Goal: Task Accomplishment & Management: Manage account settings

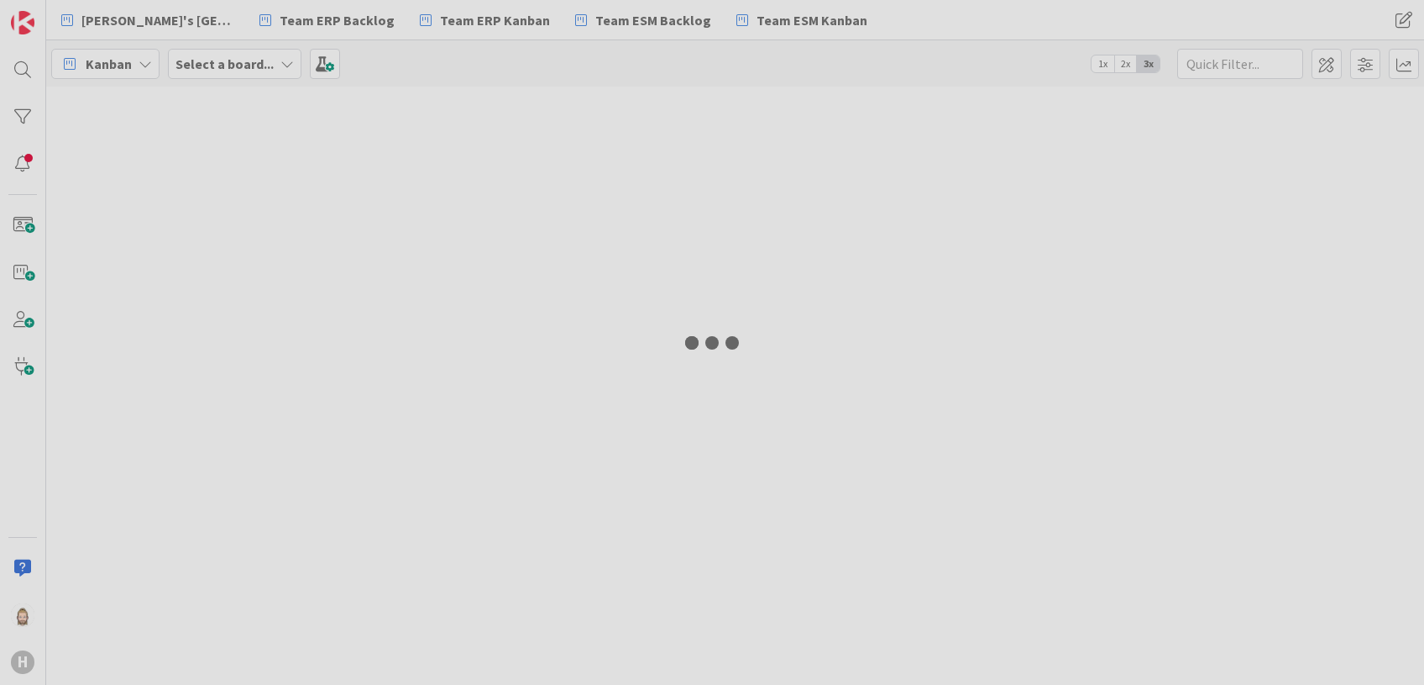
type input "w11"
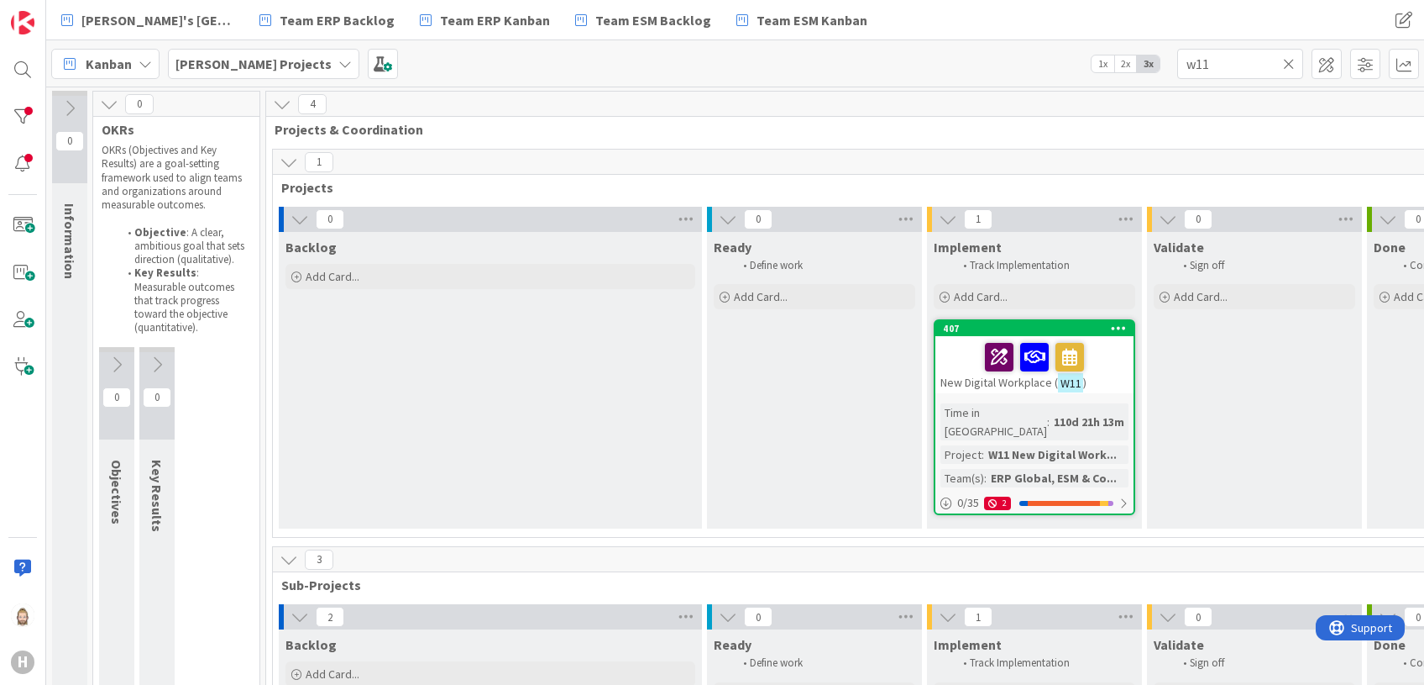
click at [338, 61] on icon at bounding box center [344, 63] width 13 height 13
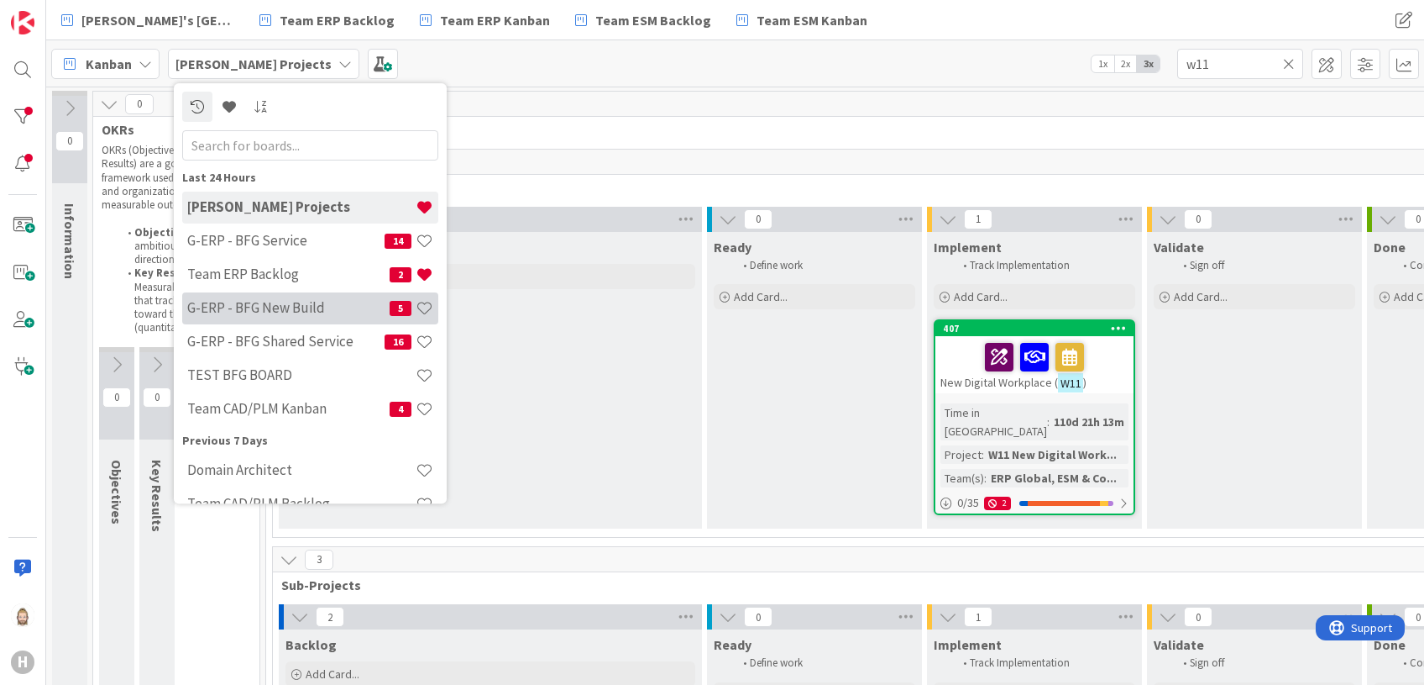
scroll to position [223, 0]
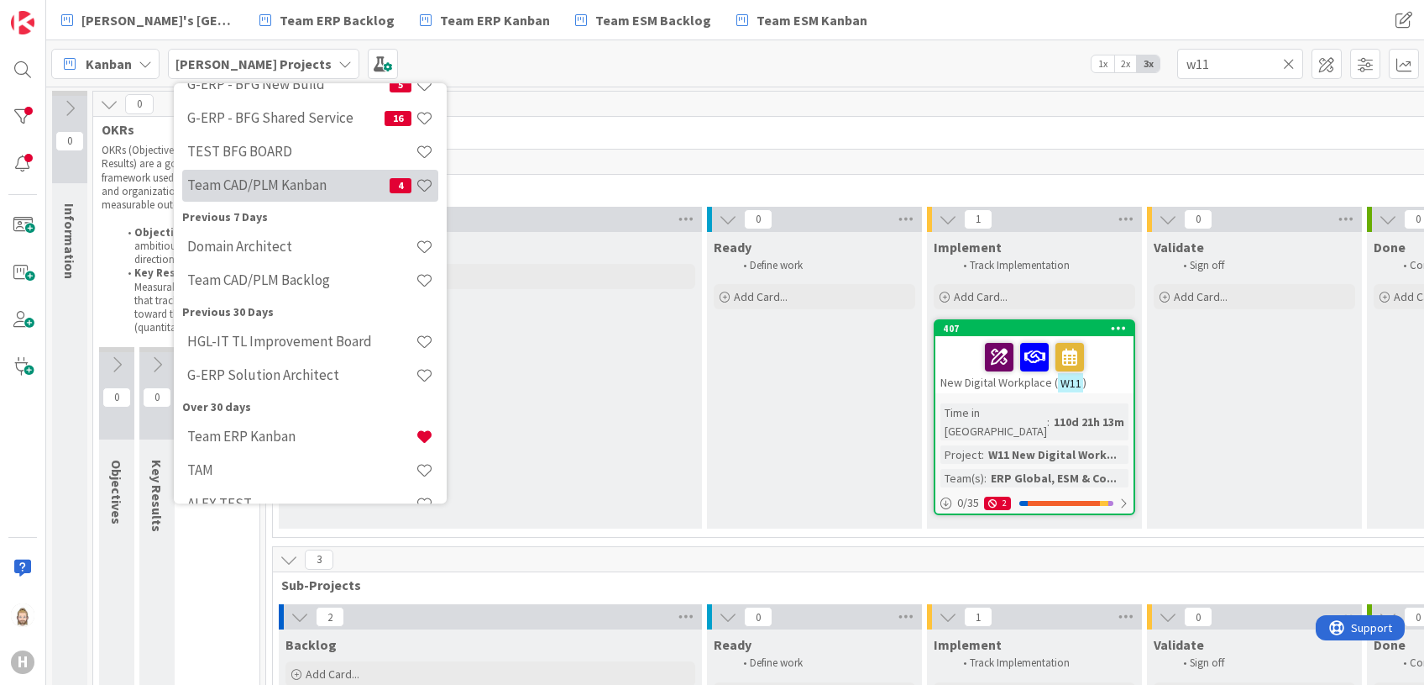
click at [315, 186] on h4 "Team CAD/PLM Kanban" at bounding box center [288, 185] width 202 height 17
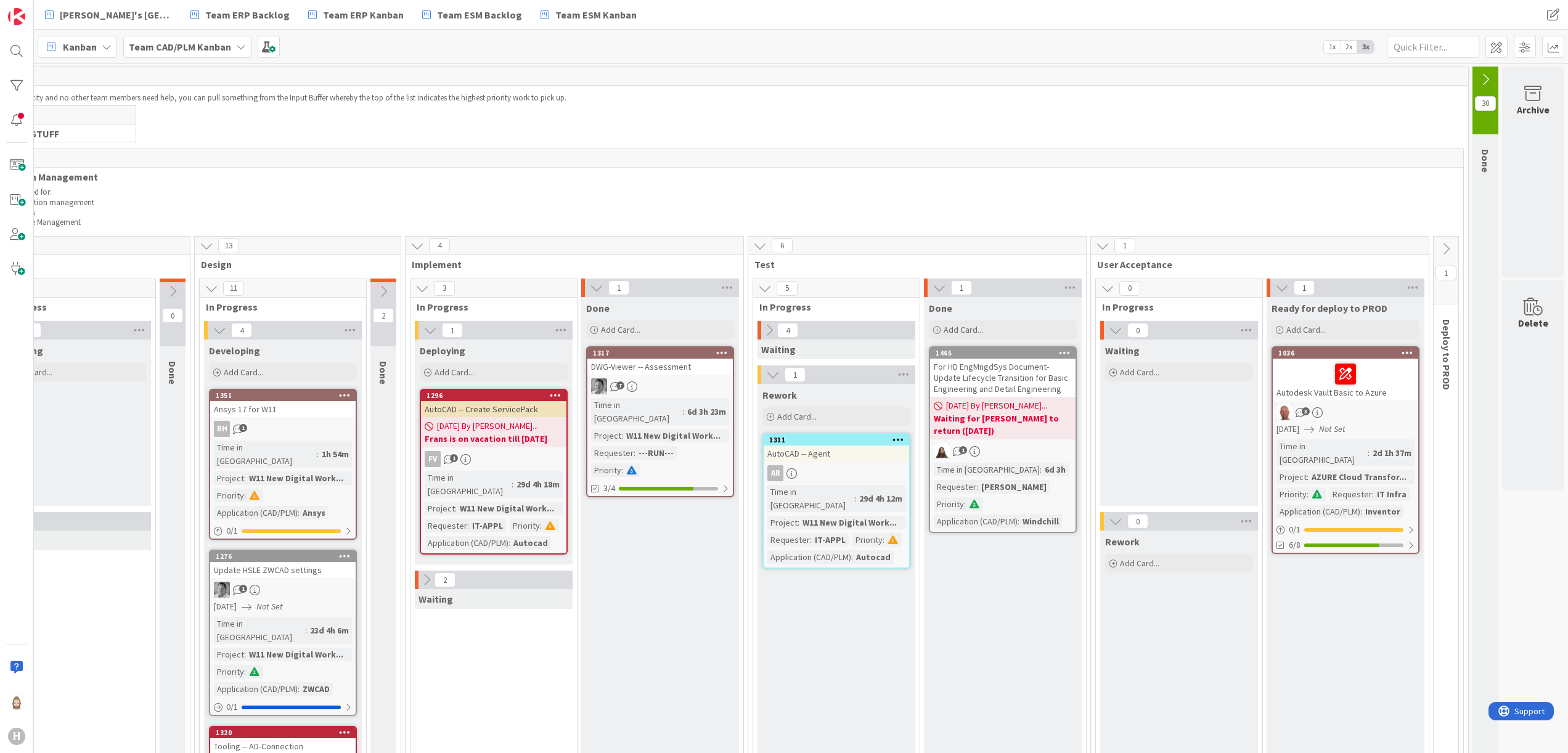
scroll to position [0, 279]
click at [1045, 76] on icon at bounding box center [1485, 79] width 13 height 13
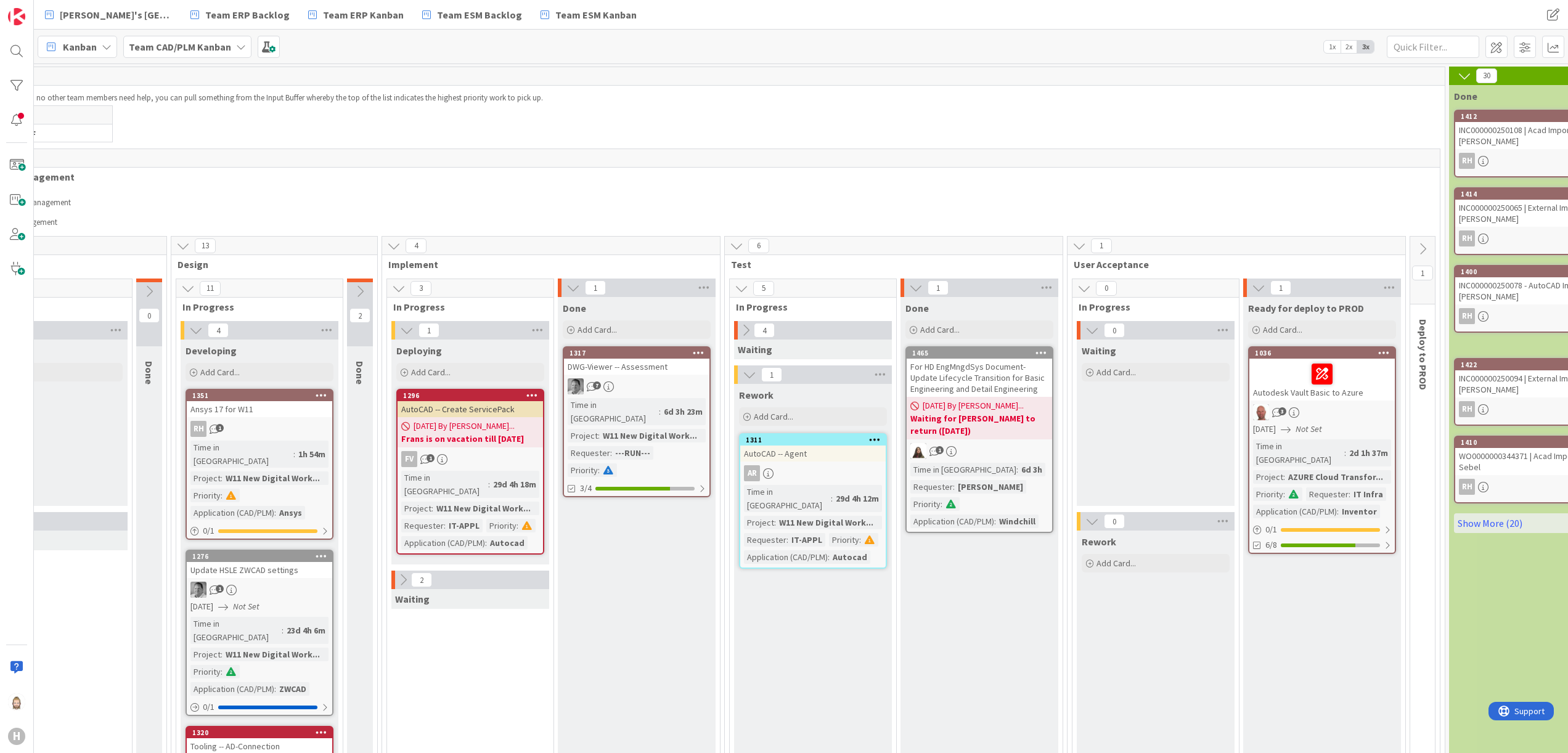
click at [1001, 368] on div "For HD EngMngdSys Document- Update Lifecycle Transition for Basic Engineering a…" at bounding box center [980, 378] width 145 height 38
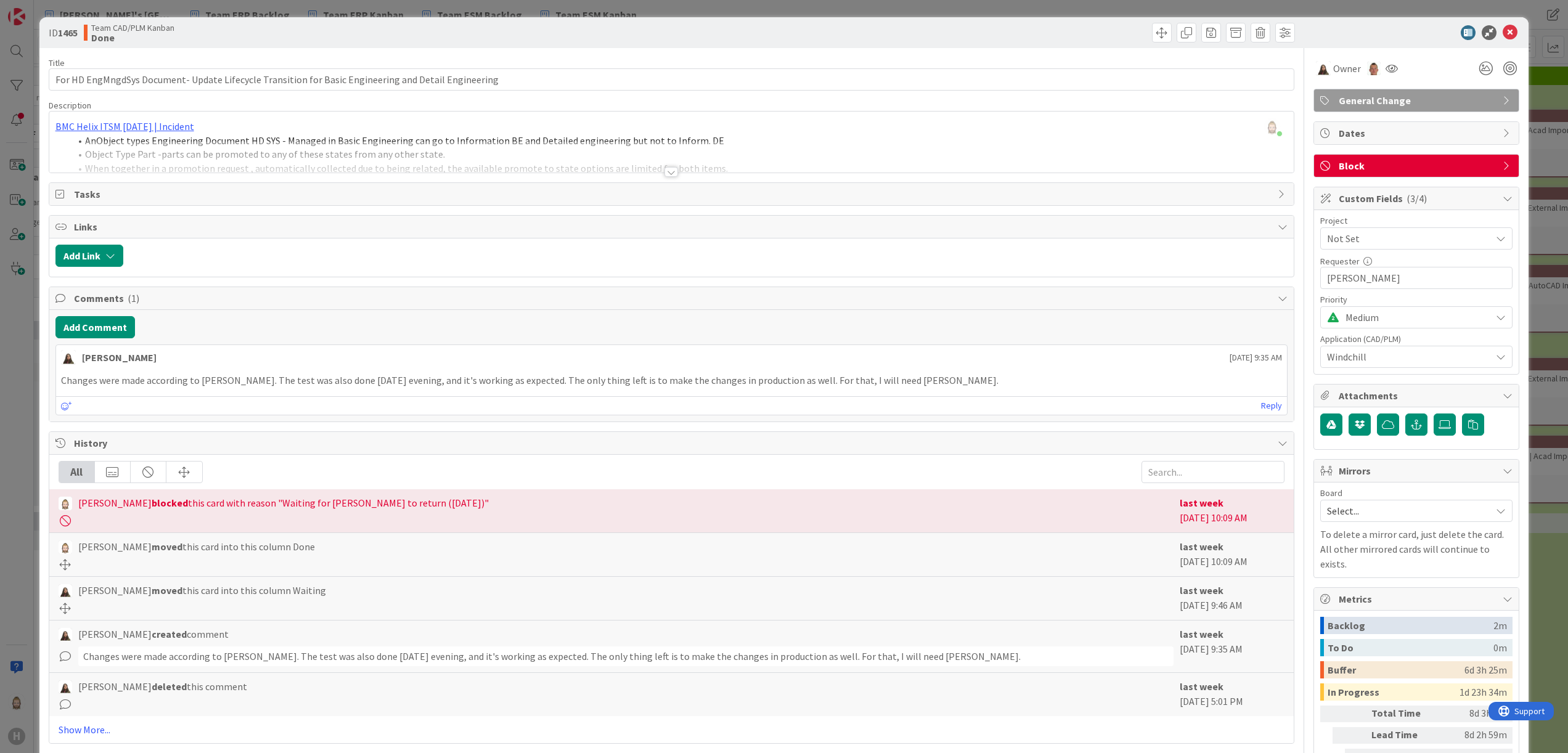
click at [109, 40] on b "Done" at bounding box center [132, 37] width 83 height 10
drag, startPoint x: 109, startPoint y: 40, endPoint x: 417, endPoint y: 30, distance: 308.2
click at [417, 30] on div "Team CAD/PLM Kanban Done" at bounding box center [376, 32] width 585 height 20
click at [1045, 34] on icon at bounding box center [1510, 32] width 15 height 15
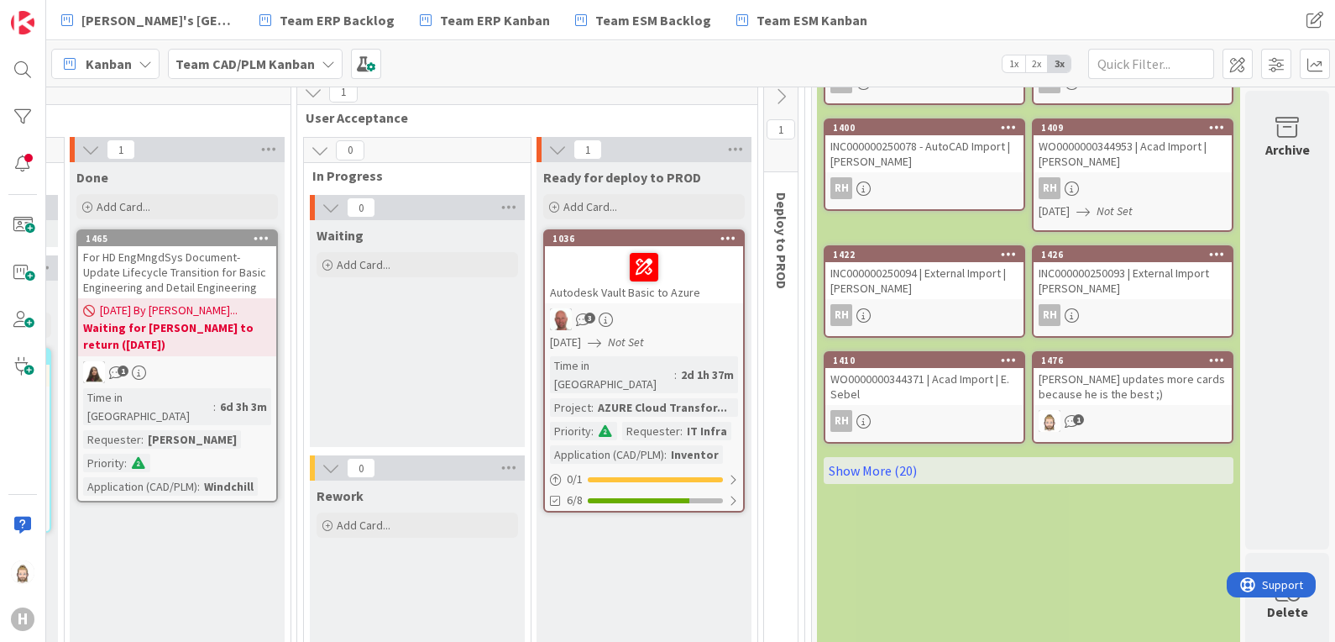
scroll to position [209, 1550]
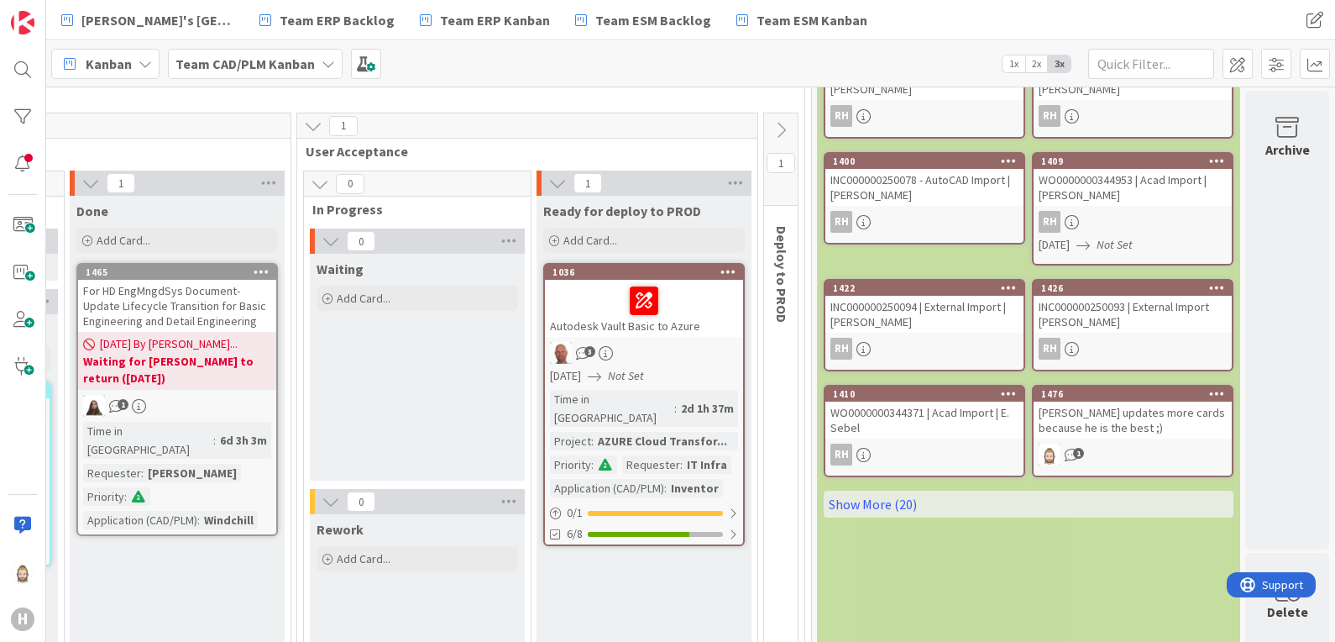
click at [676, 327] on div "Autodesk Vault Basic to Azure" at bounding box center [644, 308] width 198 height 57
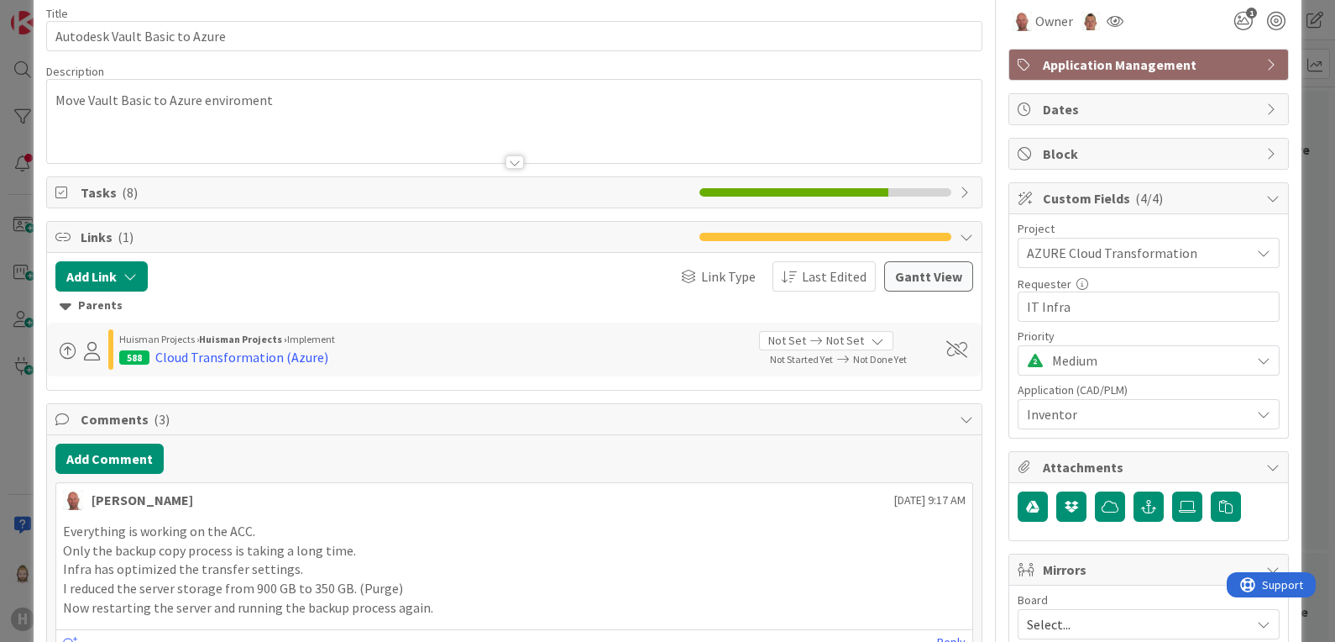
scroll to position [104, 0]
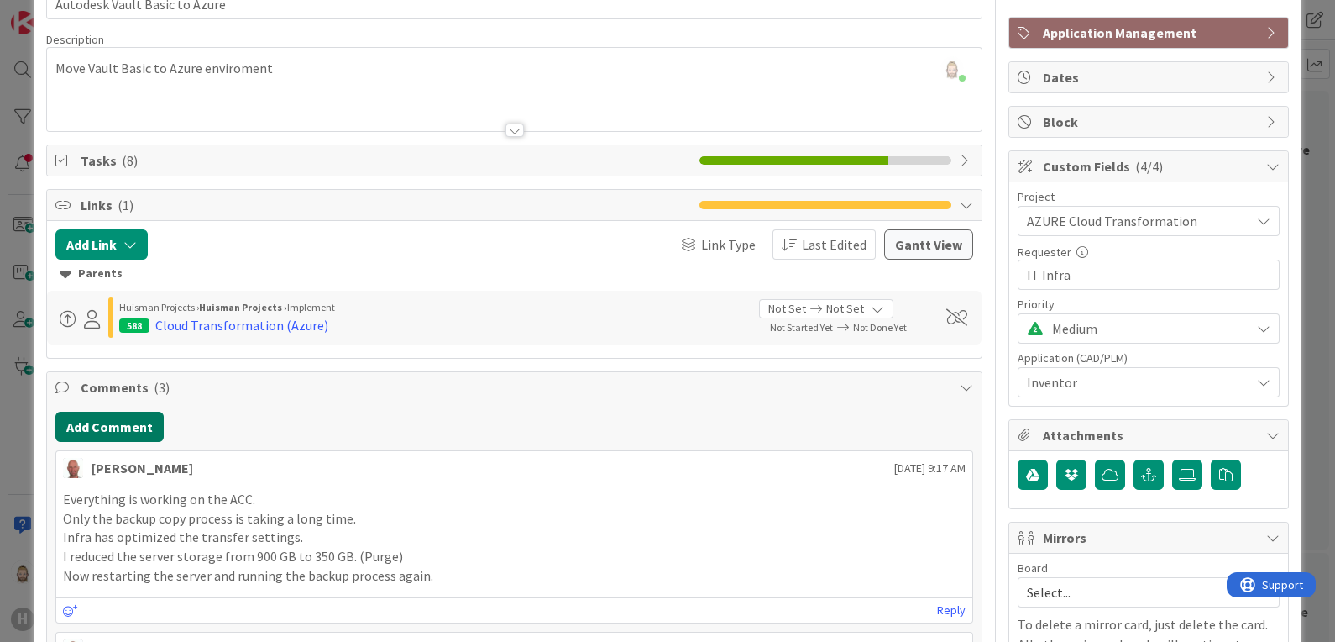
click at [127, 420] on button "Add Comment" at bounding box center [109, 427] width 108 height 30
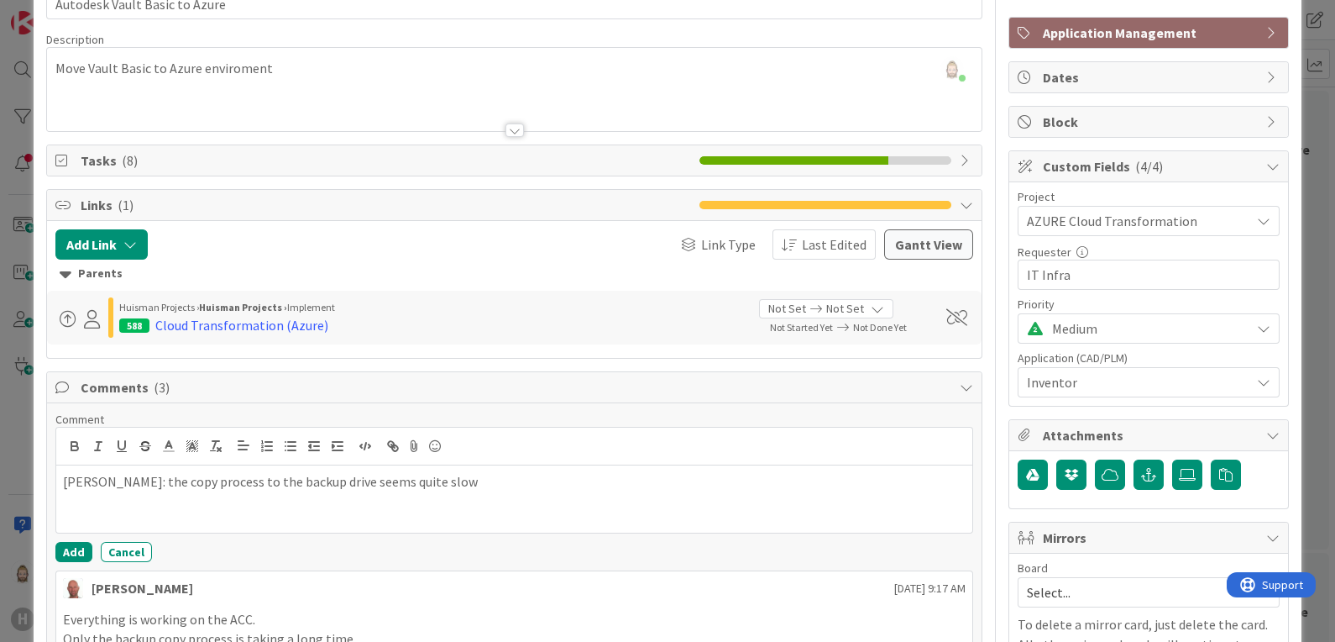
click at [454, 479] on p "[PERSON_NAME]: the copy process to the backup drive seems quite slow" at bounding box center [515, 481] width 904 height 19
click at [201, 479] on p "[PERSON_NAME]: the copy process to the backup drive seems quite slow" at bounding box center [515, 481] width 904 height 19
click at [160, 159] on span "Tasks ( 8 )" at bounding box center [386, 160] width 611 height 20
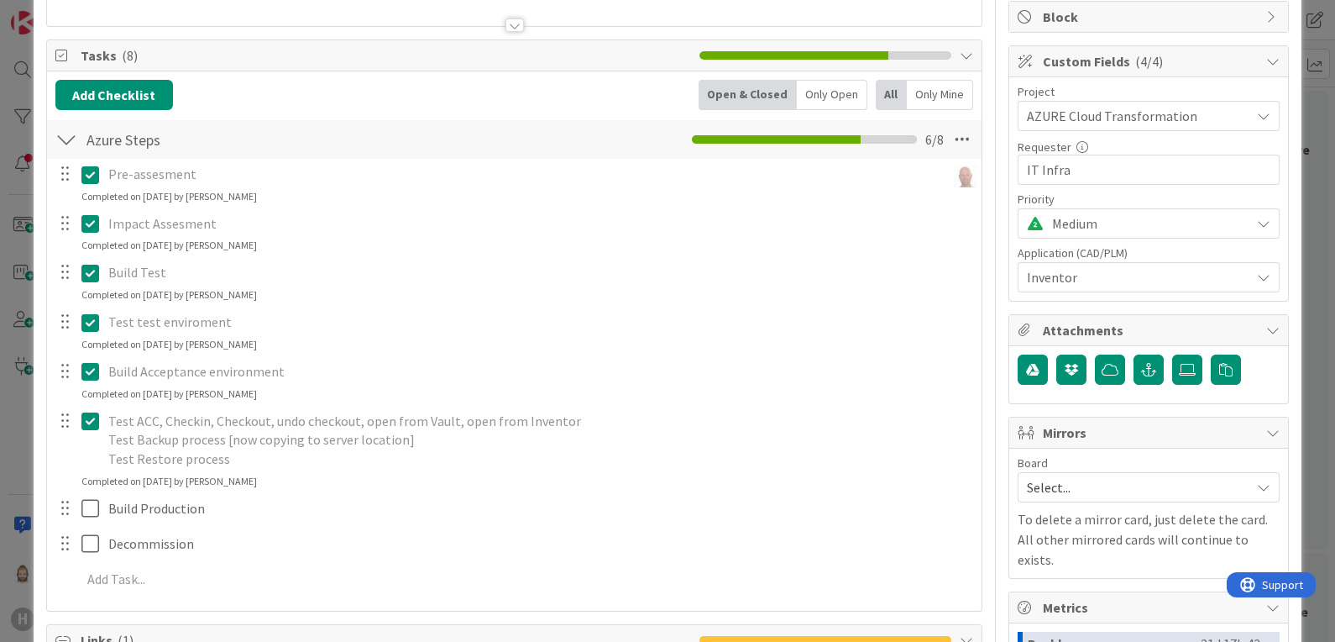
scroll to position [315, 0]
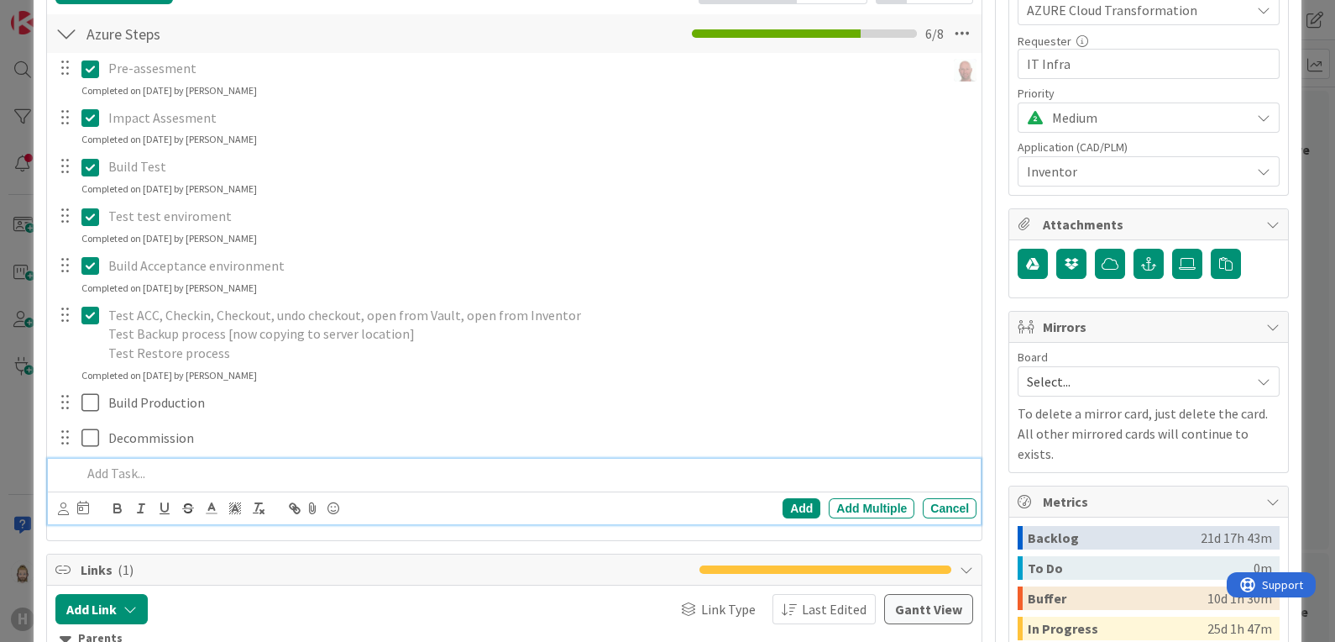
click at [202, 471] on p at bounding box center [525, 473] width 889 height 19
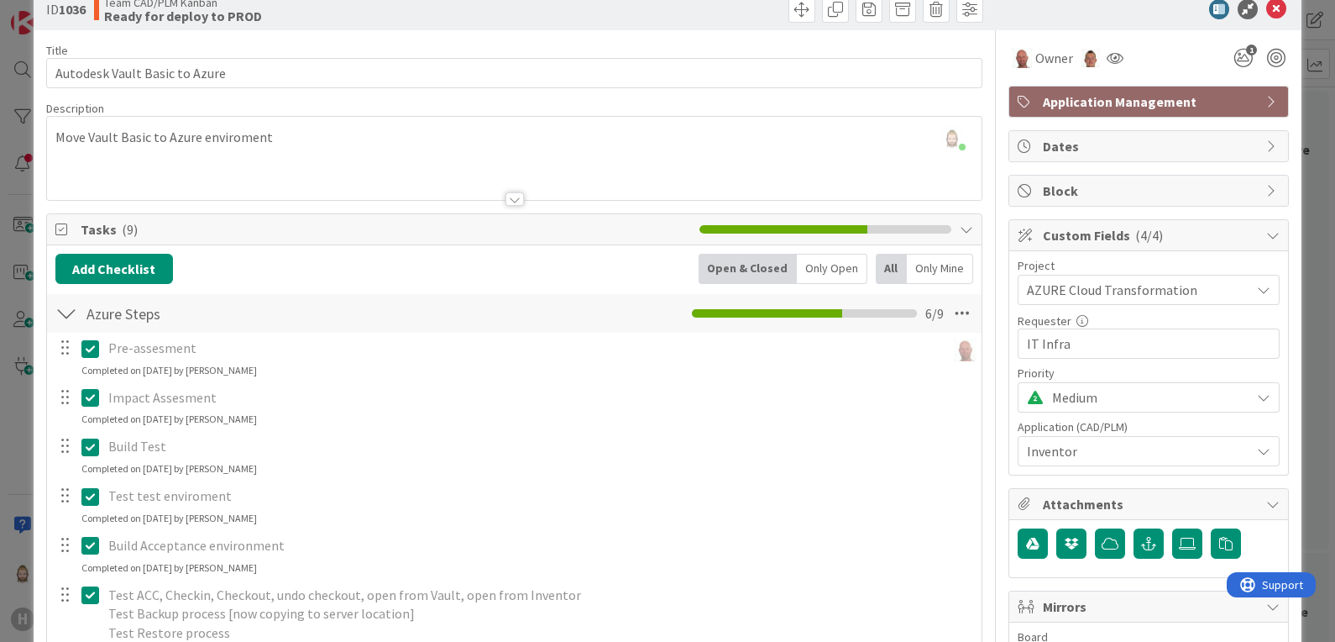
scroll to position [0, 0]
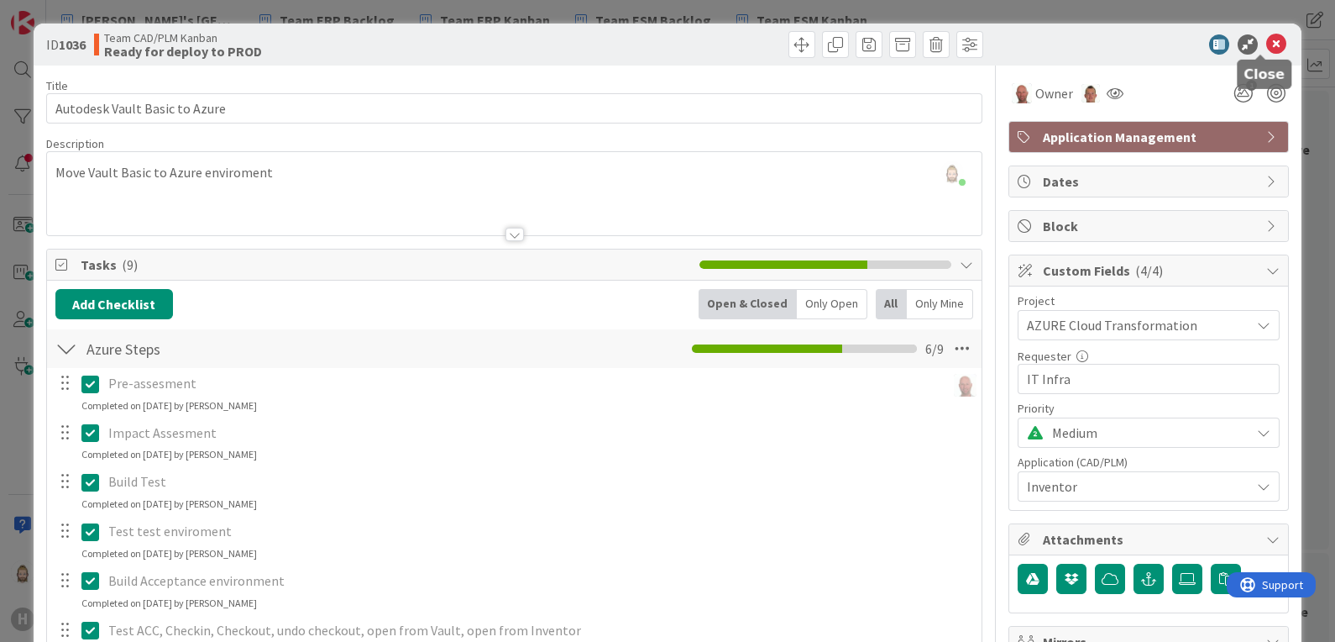
click at [1268, 48] on icon at bounding box center [1277, 44] width 20 height 20
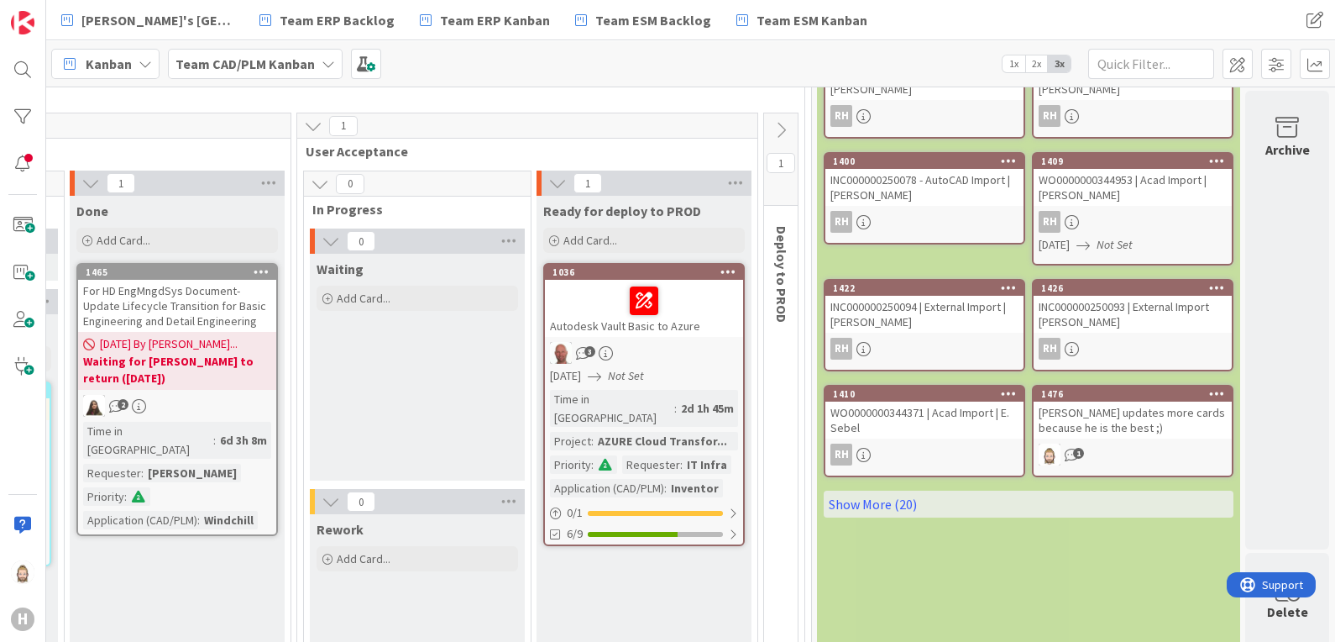
scroll to position [209, 1546]
click at [772, 130] on icon at bounding box center [781, 130] width 18 height 18
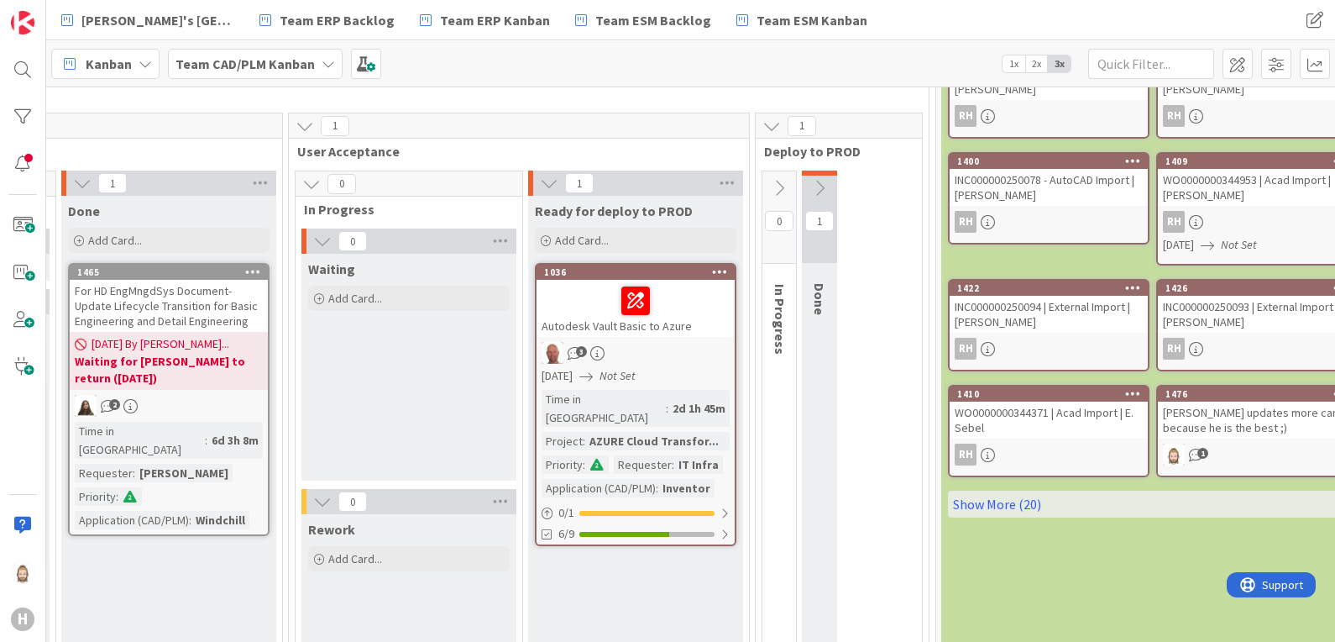
click at [817, 181] on icon at bounding box center [820, 188] width 18 height 18
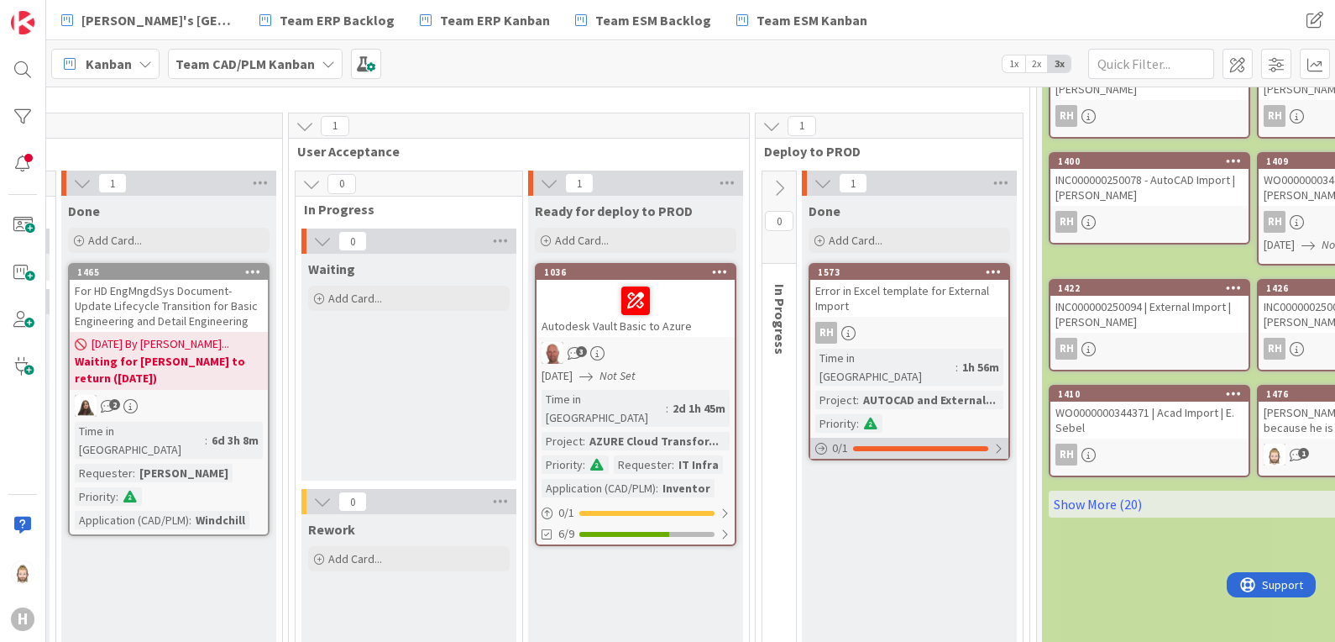
click at [907, 446] on div at bounding box center [920, 448] width 135 height 5
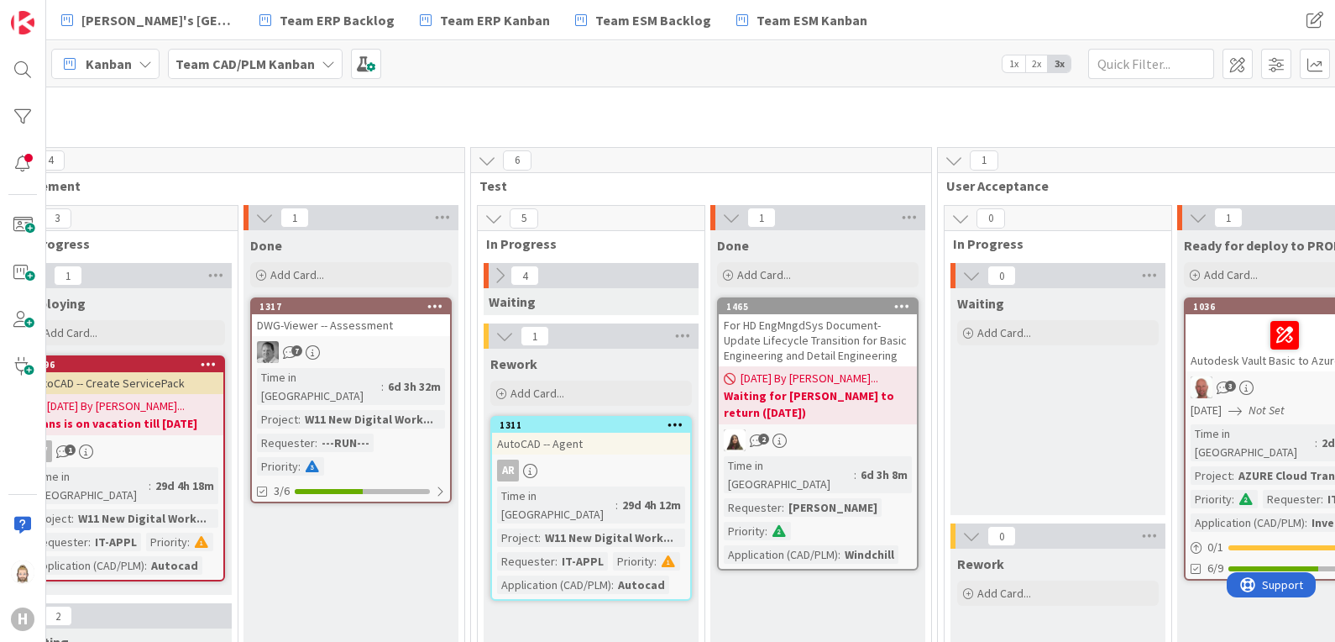
scroll to position [175, 883]
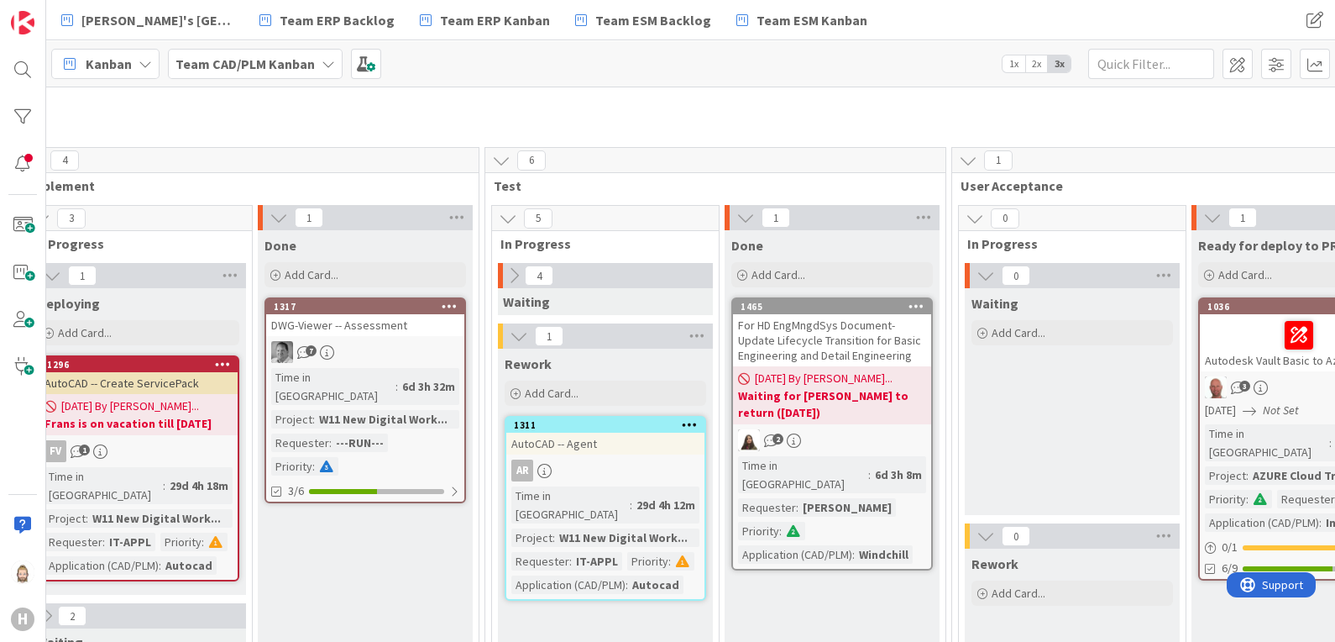
click at [508, 270] on icon at bounding box center [514, 275] width 18 height 18
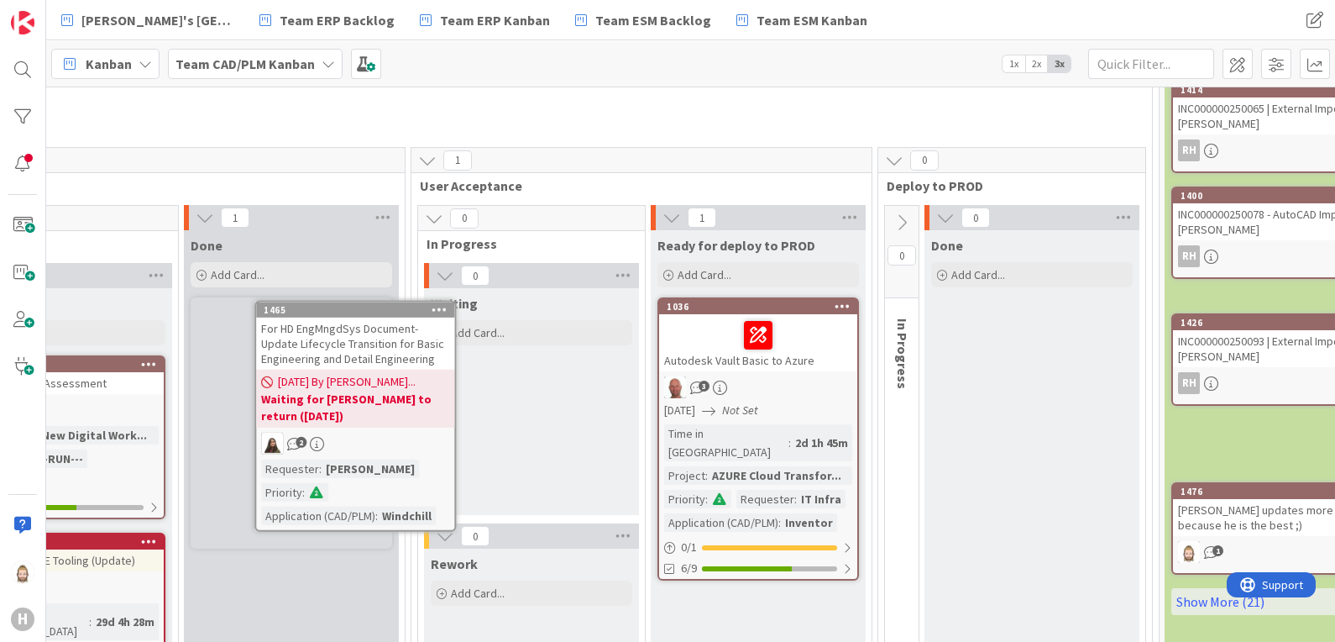
scroll to position [175, 1422]
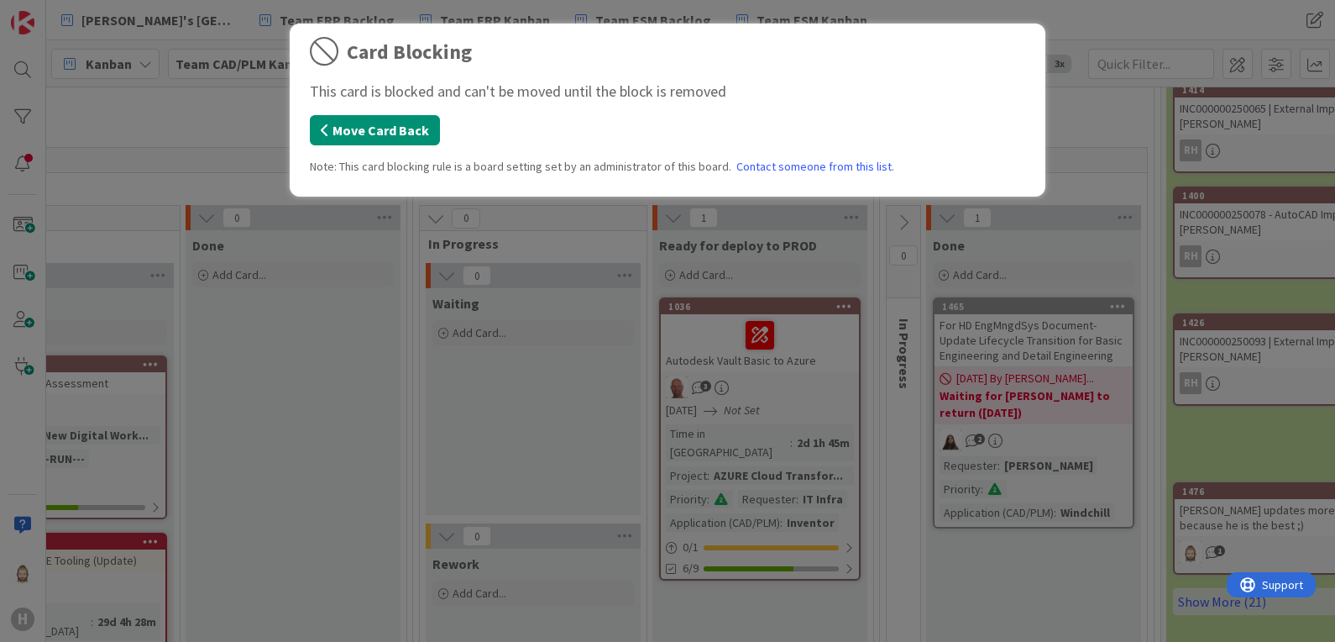
click at [404, 137] on button "Move Card Back" at bounding box center [375, 130] width 130 height 30
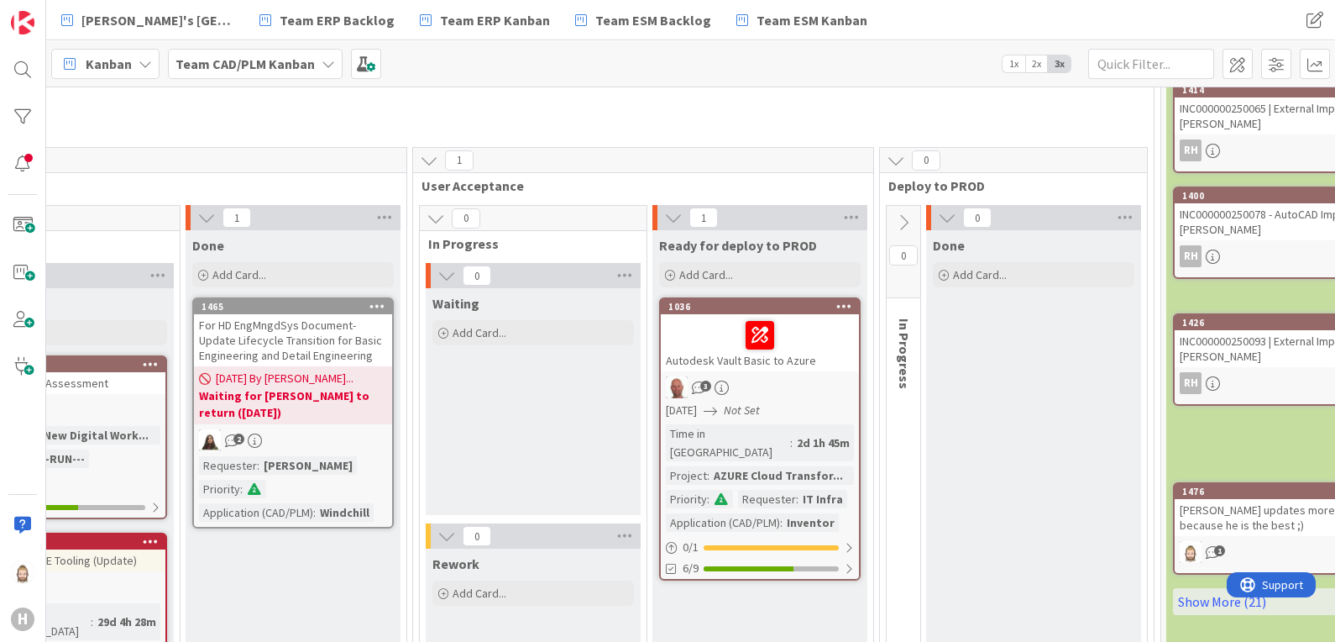
click at [315, 387] on b "Waiting for [PERSON_NAME] to return ([DATE])" at bounding box center [293, 404] width 188 height 34
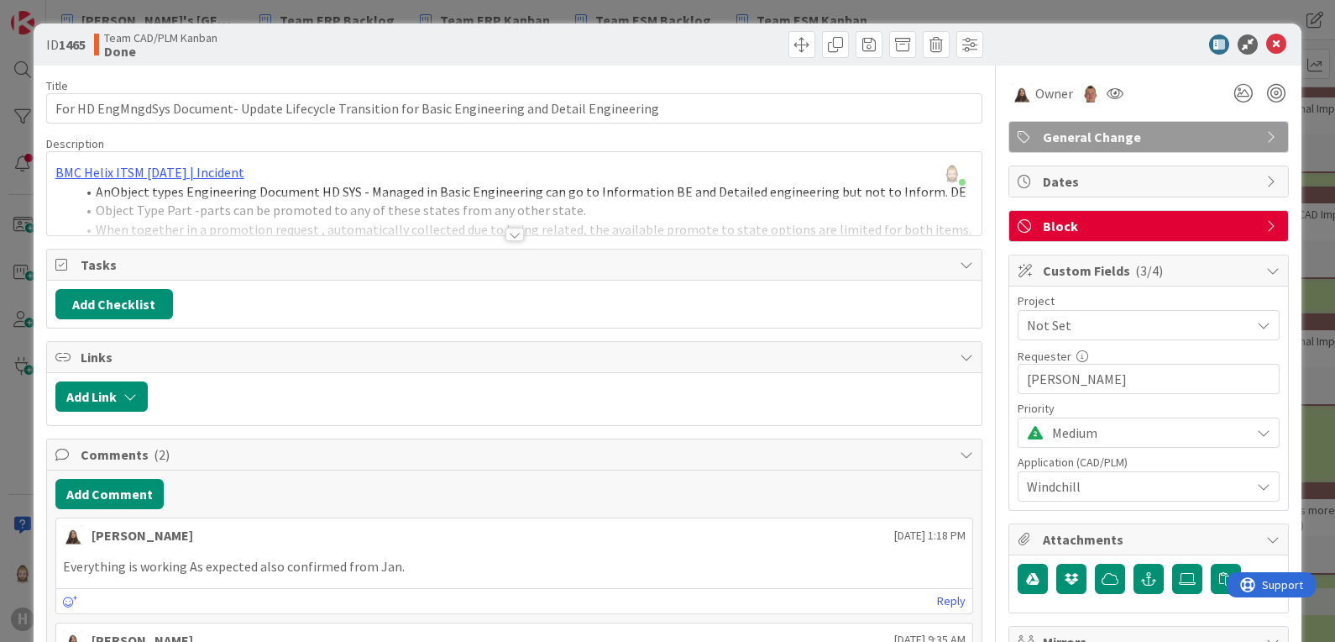
click at [1132, 223] on span "Block" at bounding box center [1150, 226] width 215 height 20
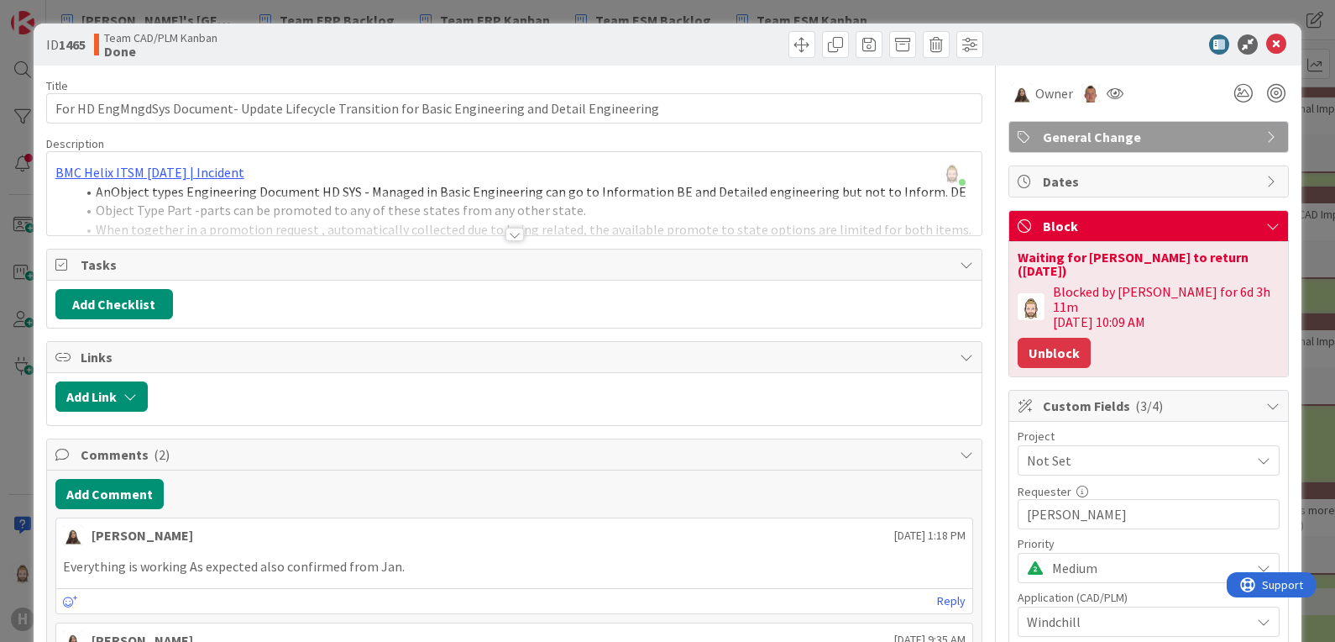
click at [1053, 338] on button "Unblock" at bounding box center [1054, 353] width 73 height 30
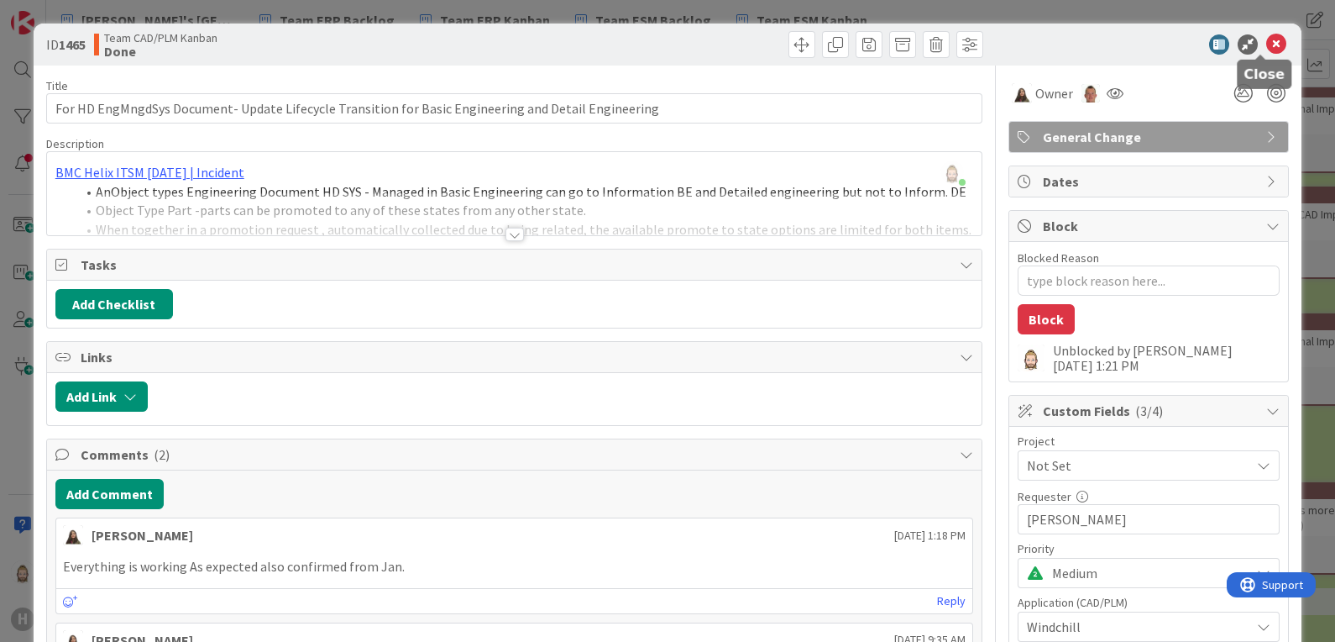
click at [1267, 47] on icon at bounding box center [1277, 44] width 20 height 20
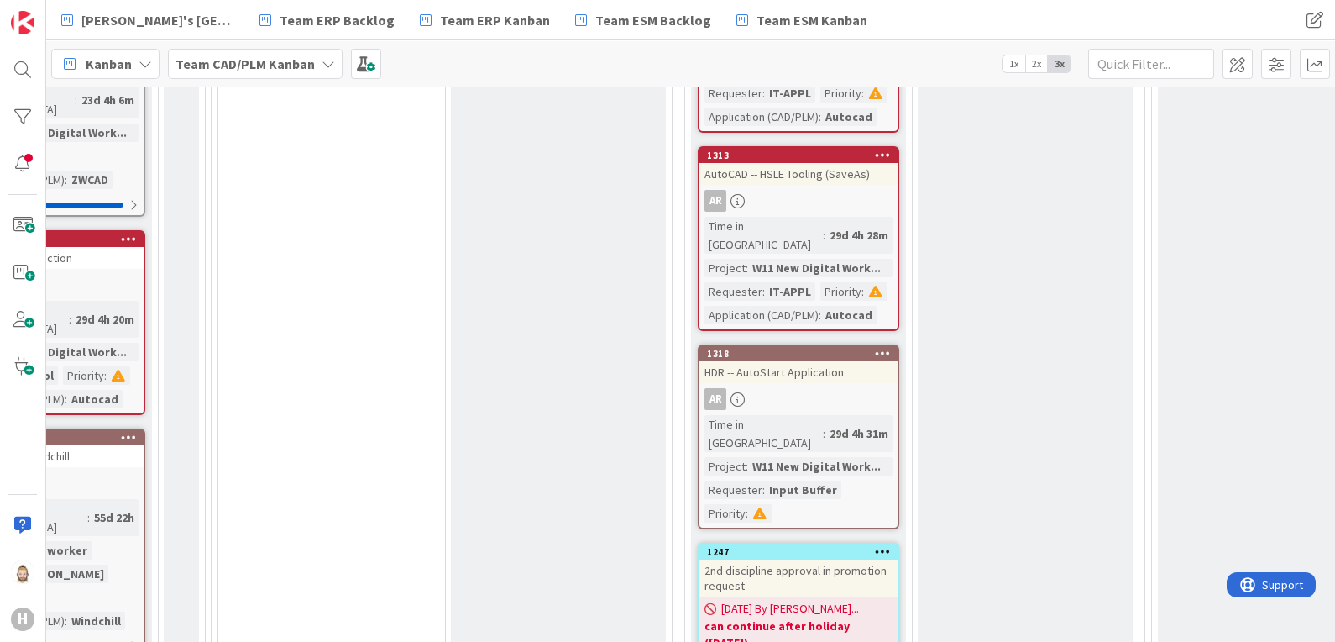
scroll to position [805, 690]
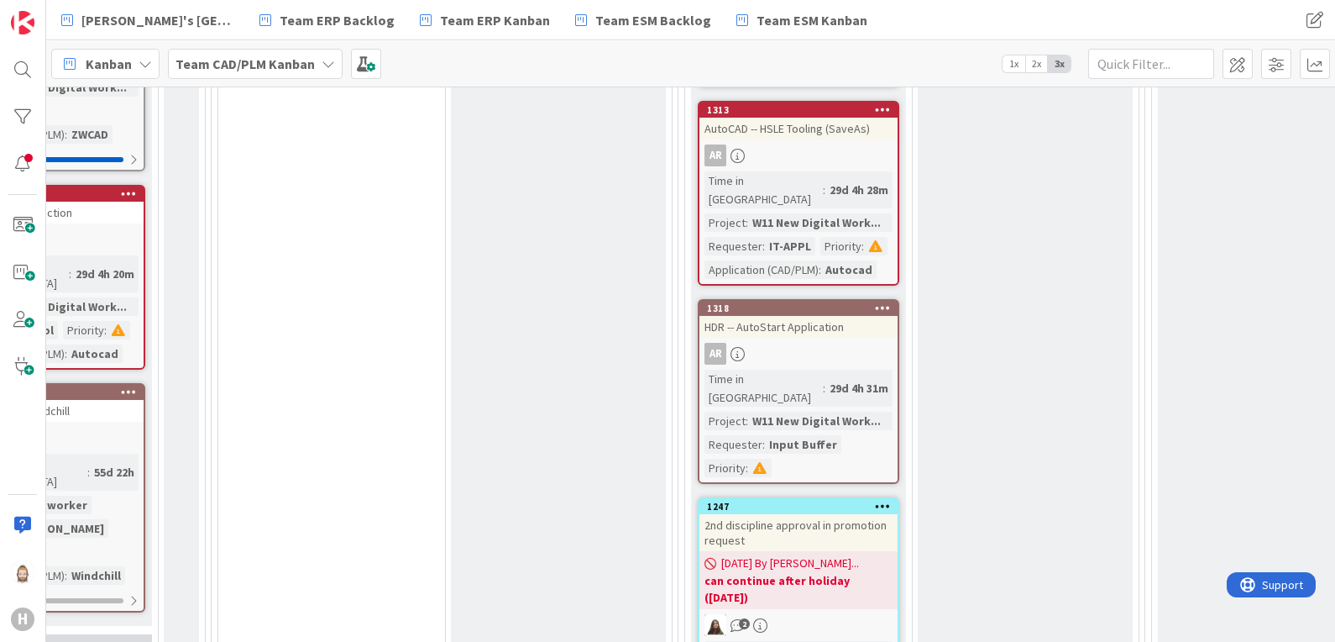
click at [776, 554] on span "[DATE] By [PERSON_NAME]..." at bounding box center [790, 563] width 138 height 18
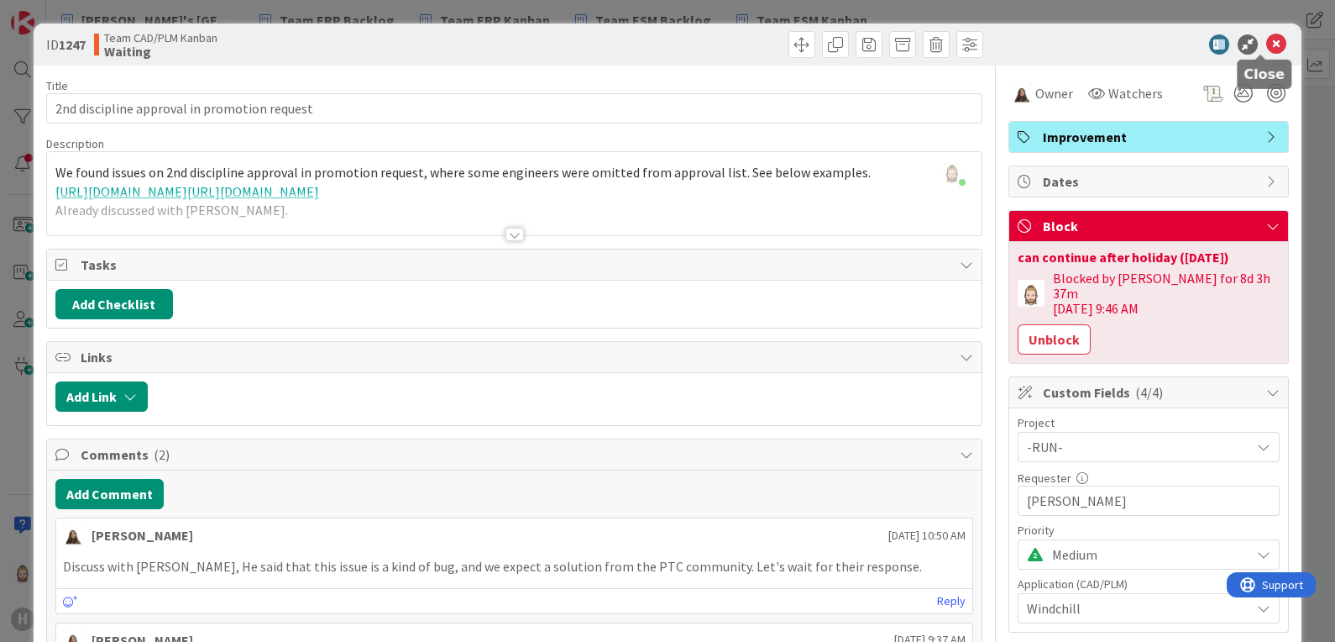
click at [1267, 50] on icon at bounding box center [1277, 44] width 20 height 20
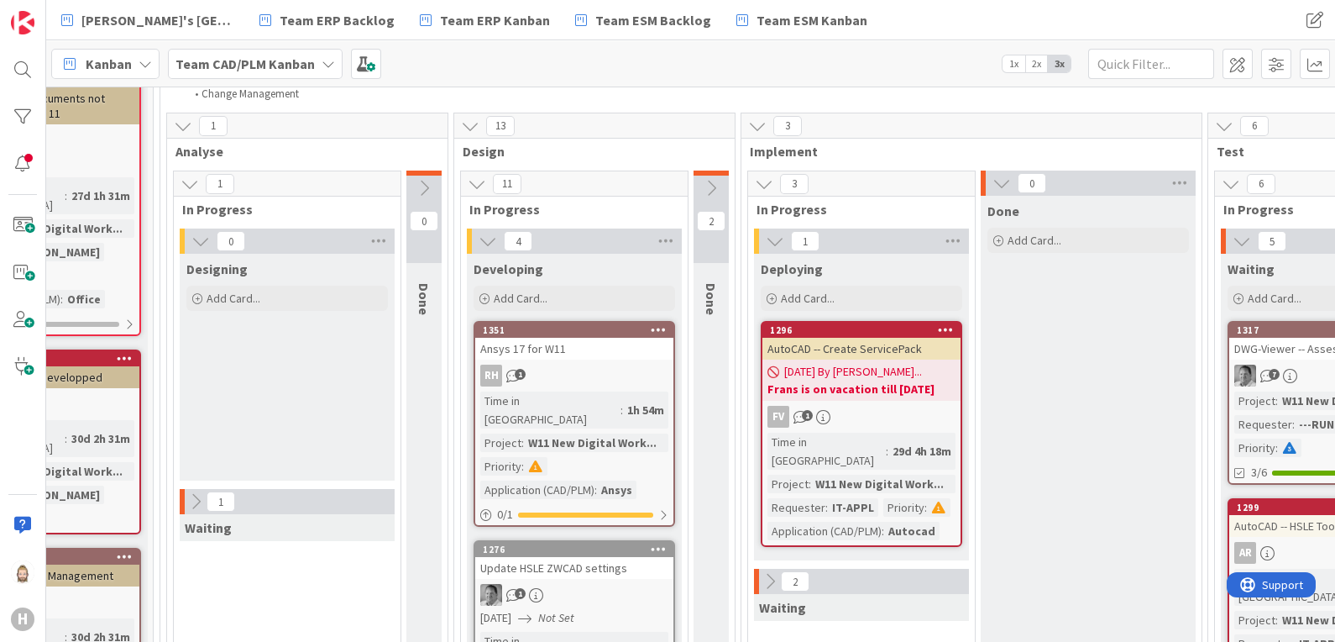
scroll to position [209, 153]
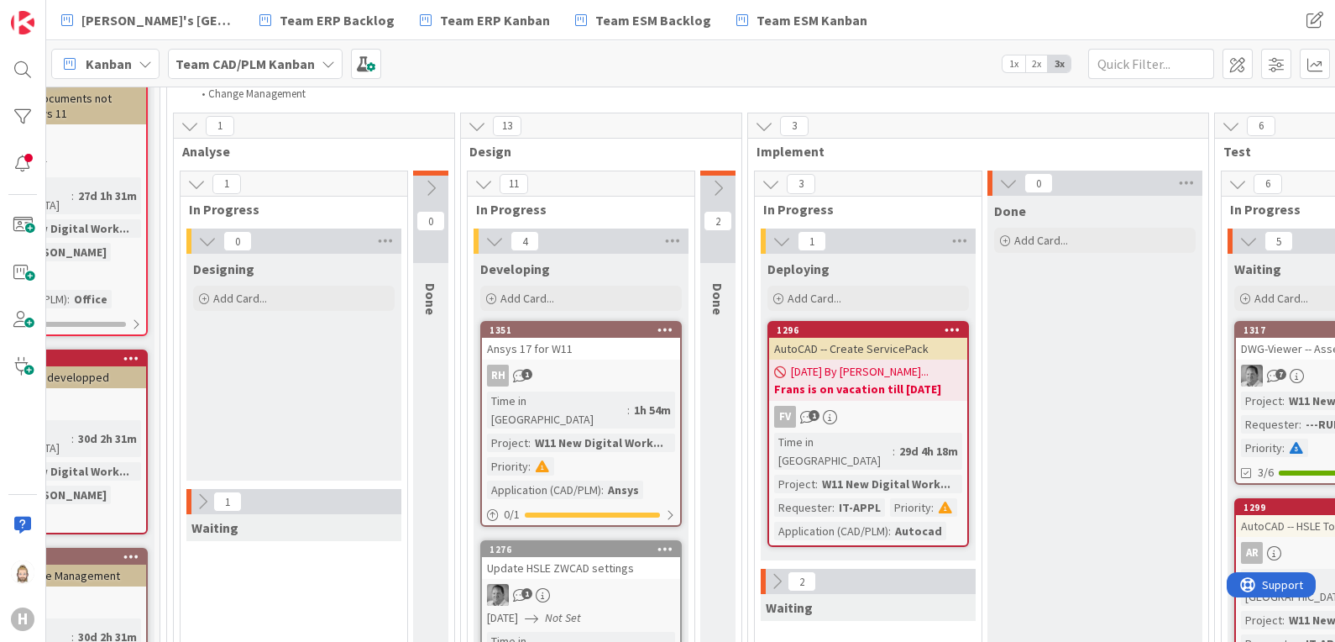
click at [850, 382] on b "Frans is on vacation till [DATE]" at bounding box center [868, 388] width 188 height 17
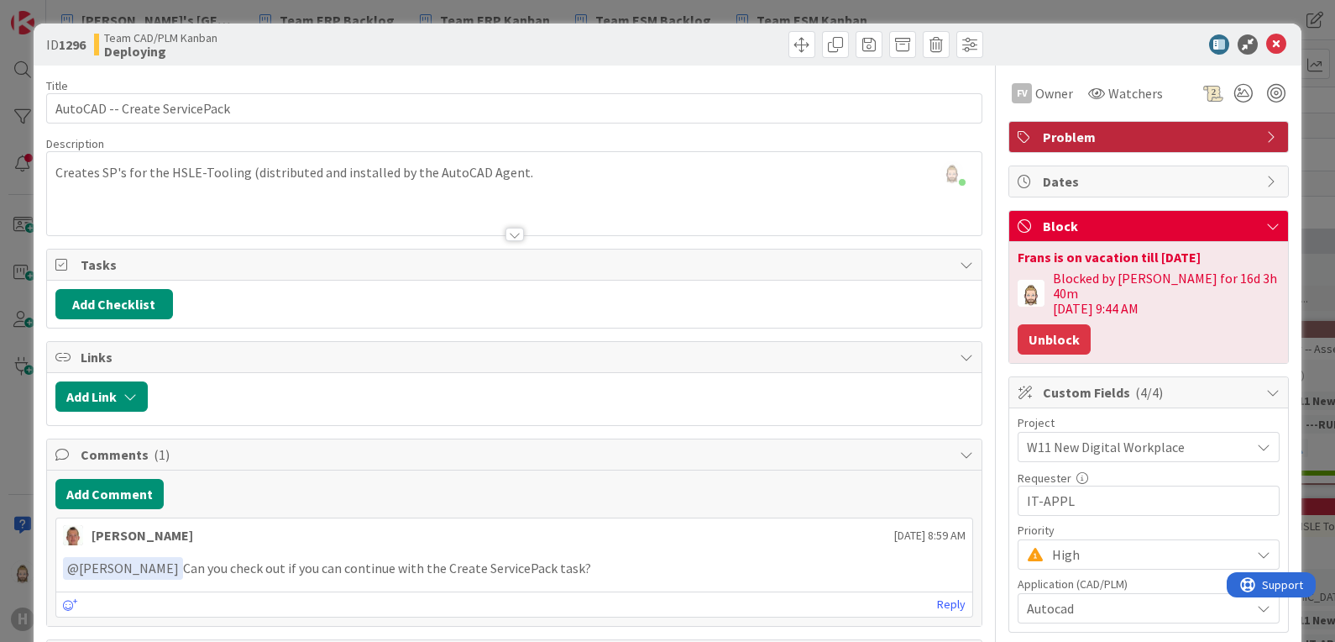
click at [1045, 324] on button "Unblock" at bounding box center [1054, 339] width 73 height 30
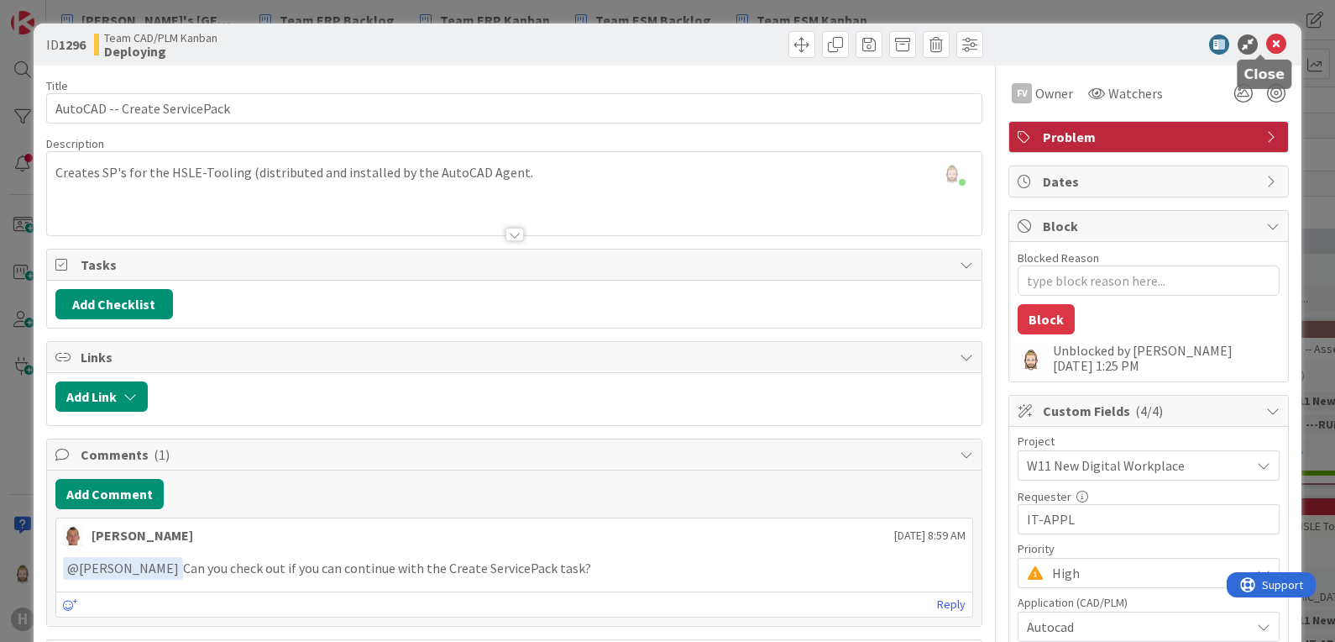
click at [1267, 42] on icon at bounding box center [1277, 44] width 20 height 20
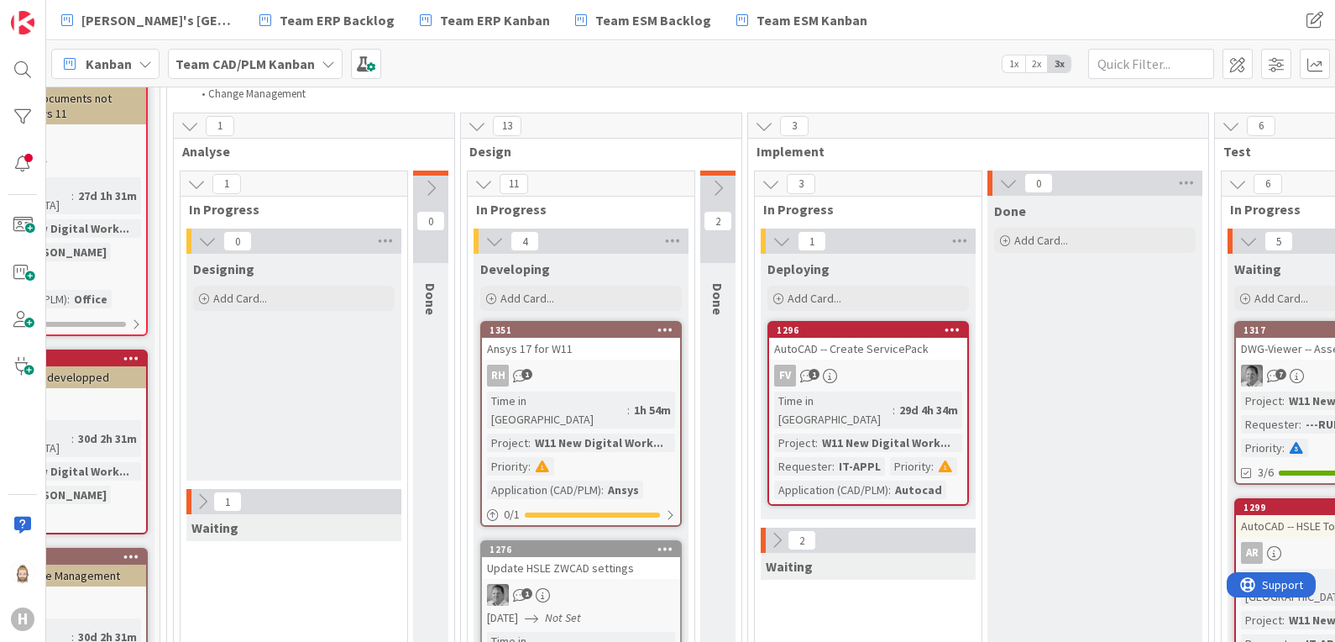
click at [774, 531] on icon at bounding box center [777, 540] width 18 height 18
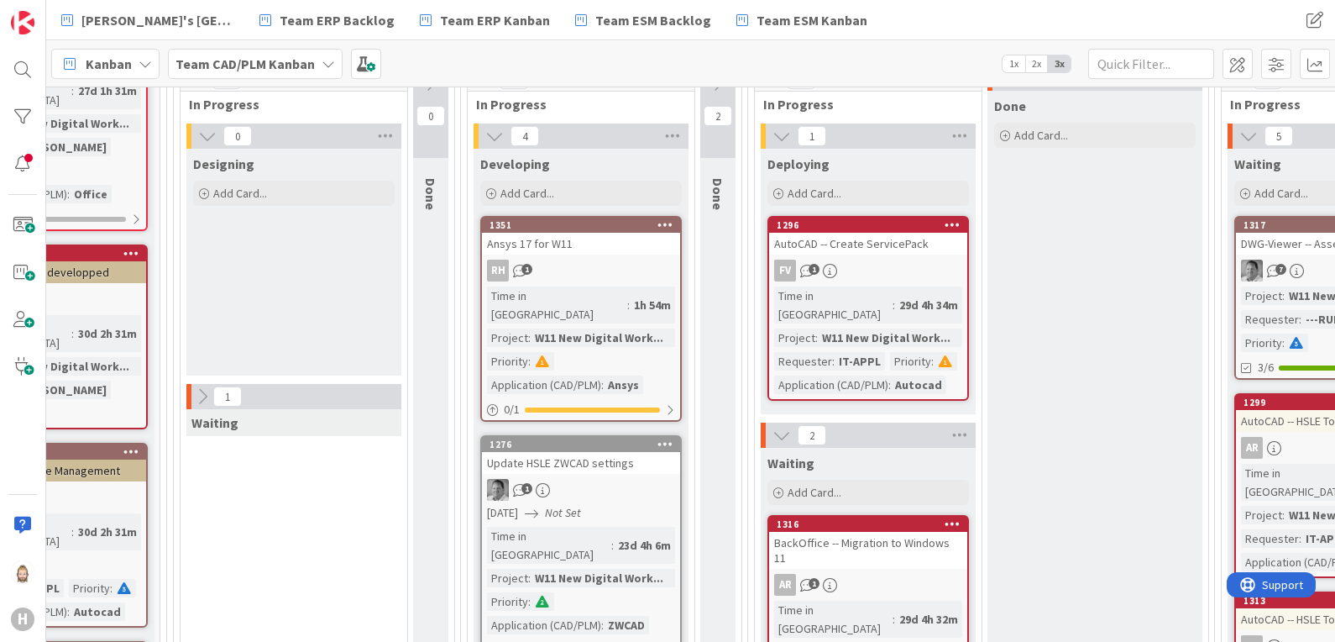
scroll to position [419, 153]
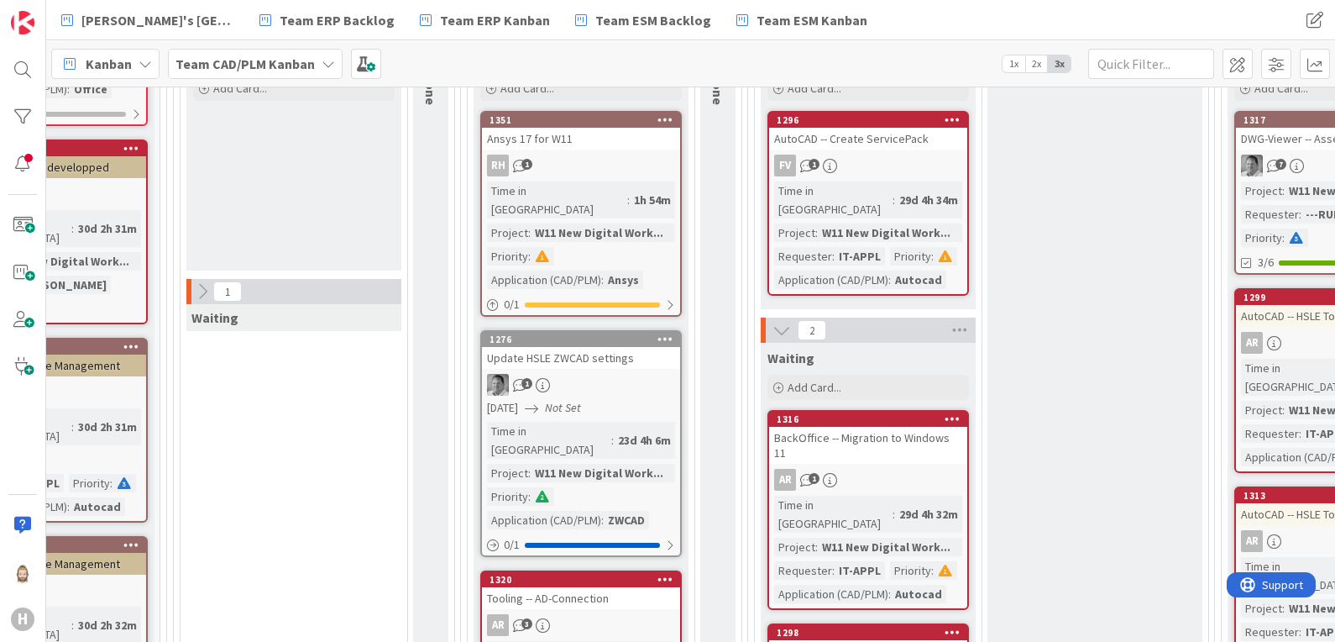
click at [586, 166] on div "RH 1" at bounding box center [581, 166] width 198 height 22
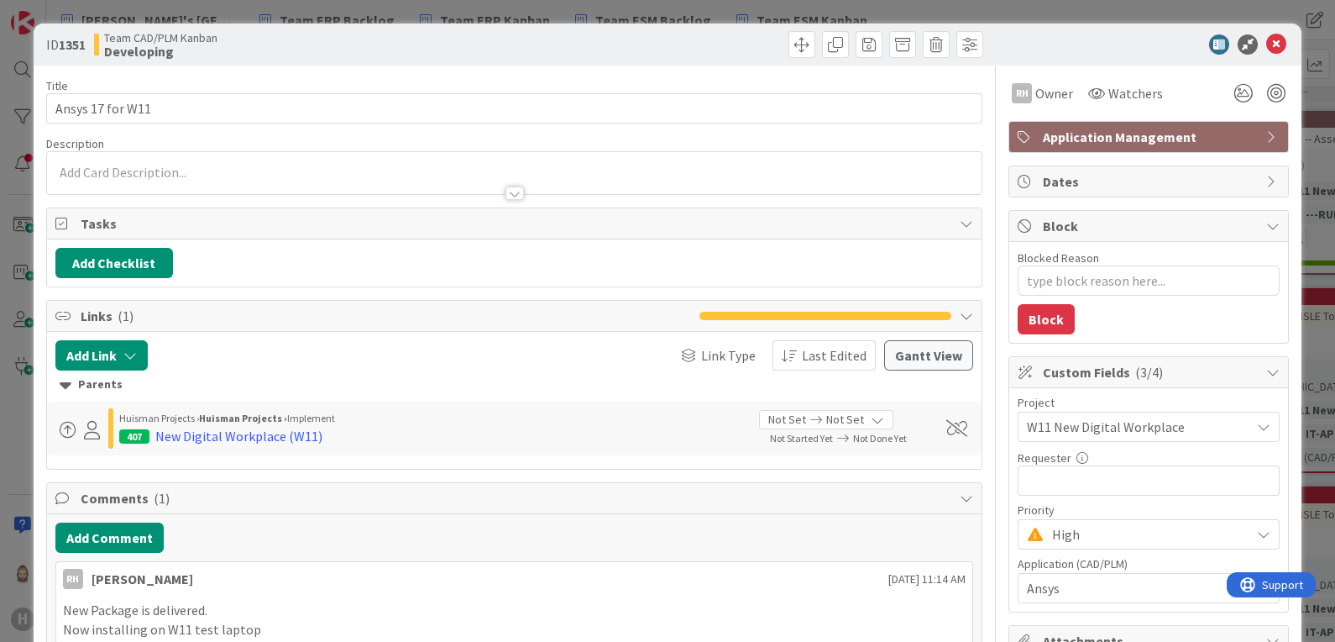
scroll to position [209, 0]
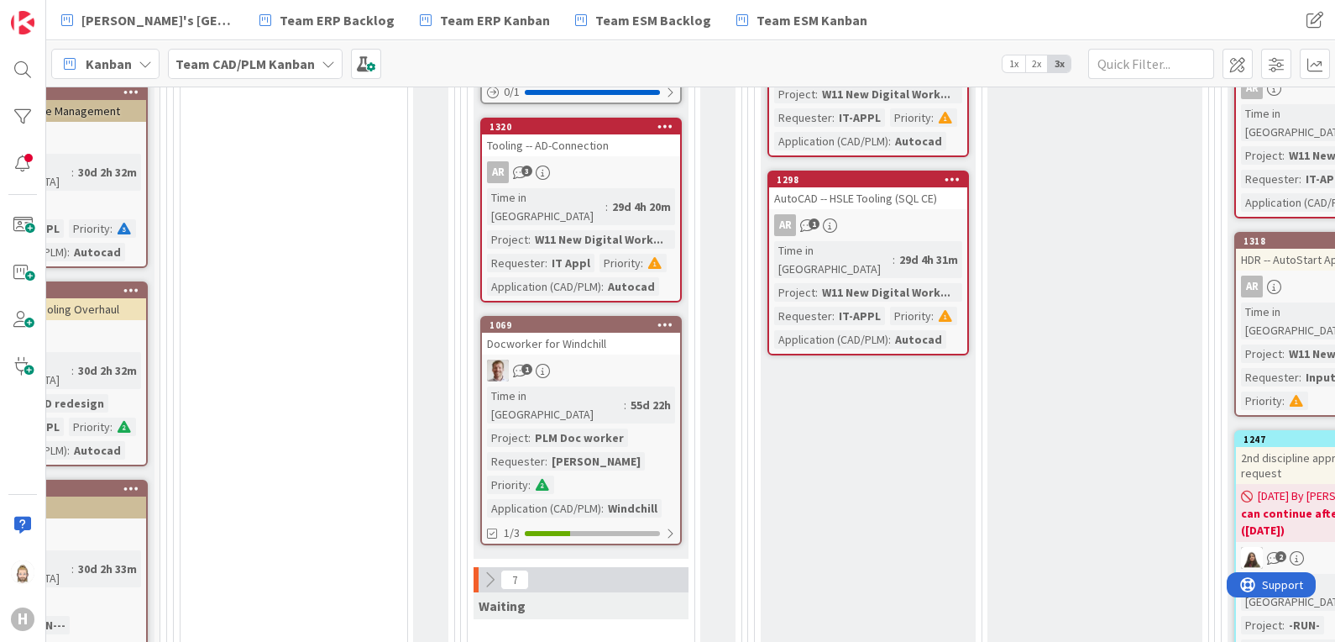
scroll to position [944, 153]
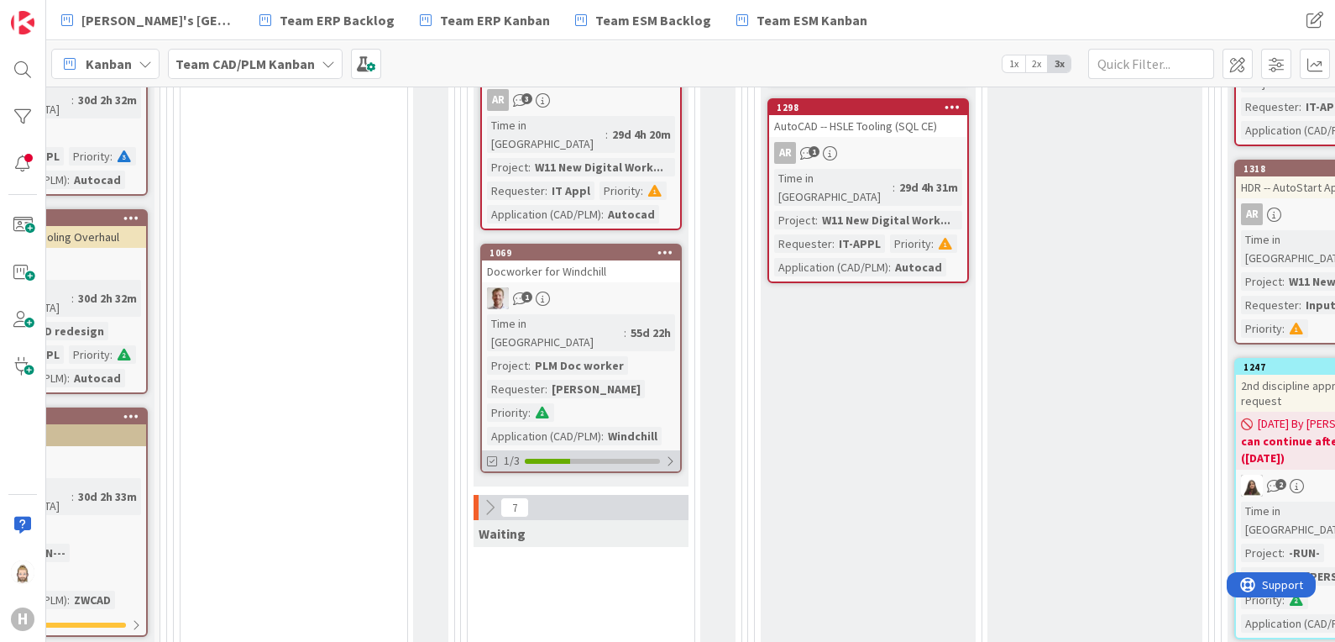
click at [597, 459] on div at bounding box center [592, 461] width 135 height 5
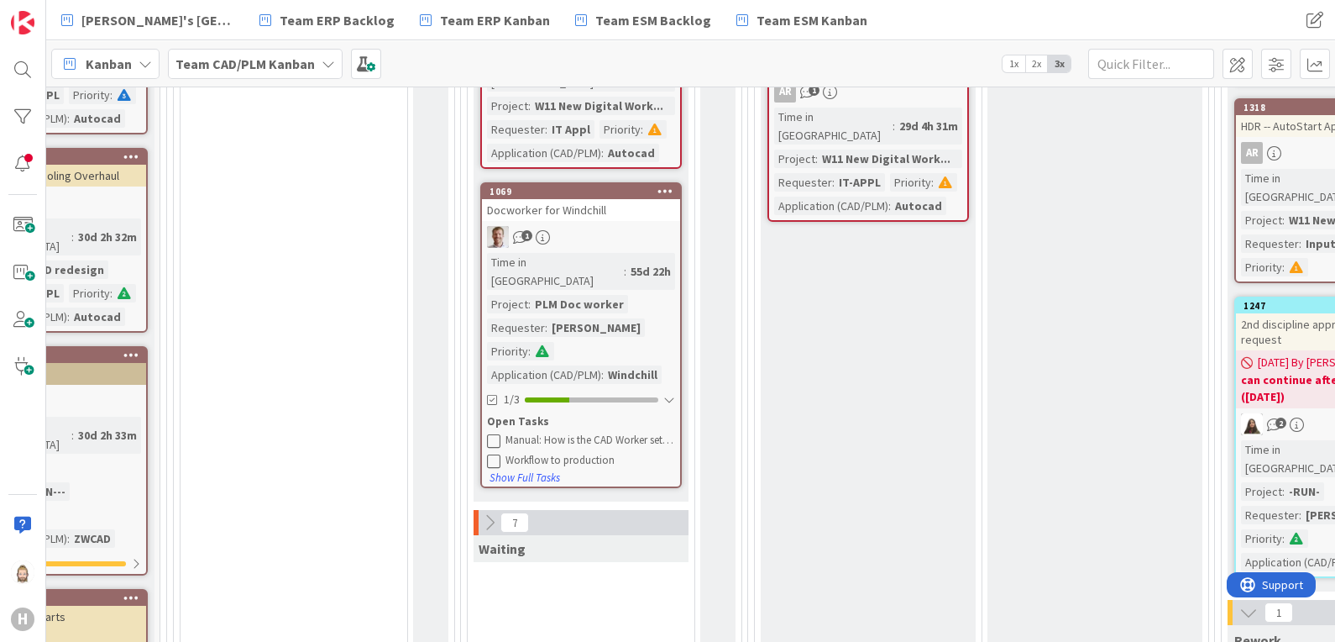
scroll to position [1049, 153]
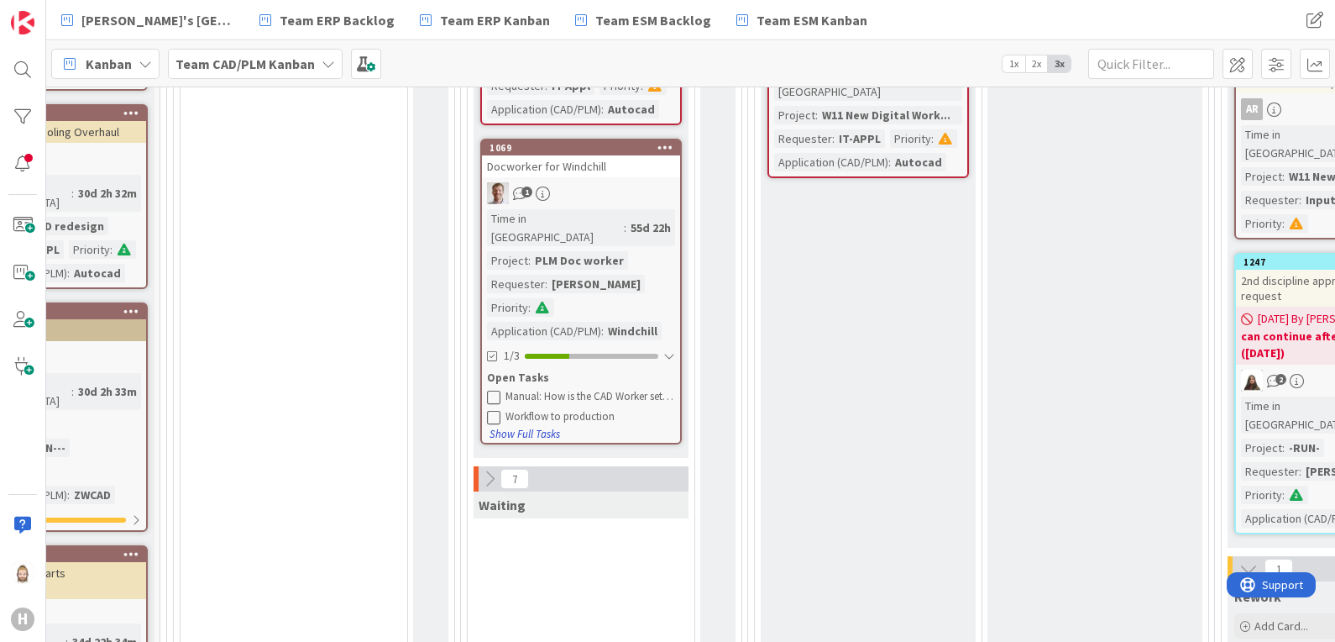
click at [520, 425] on button "Show Full Tasks" at bounding box center [525, 434] width 72 height 18
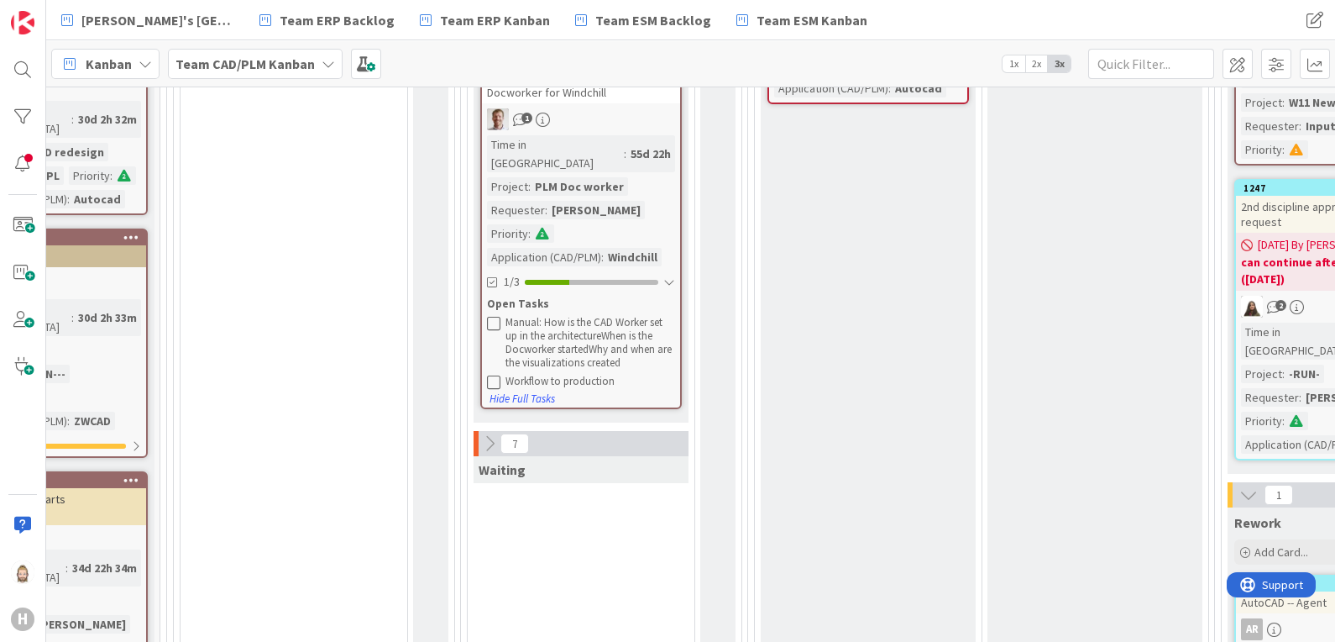
scroll to position [1154, 153]
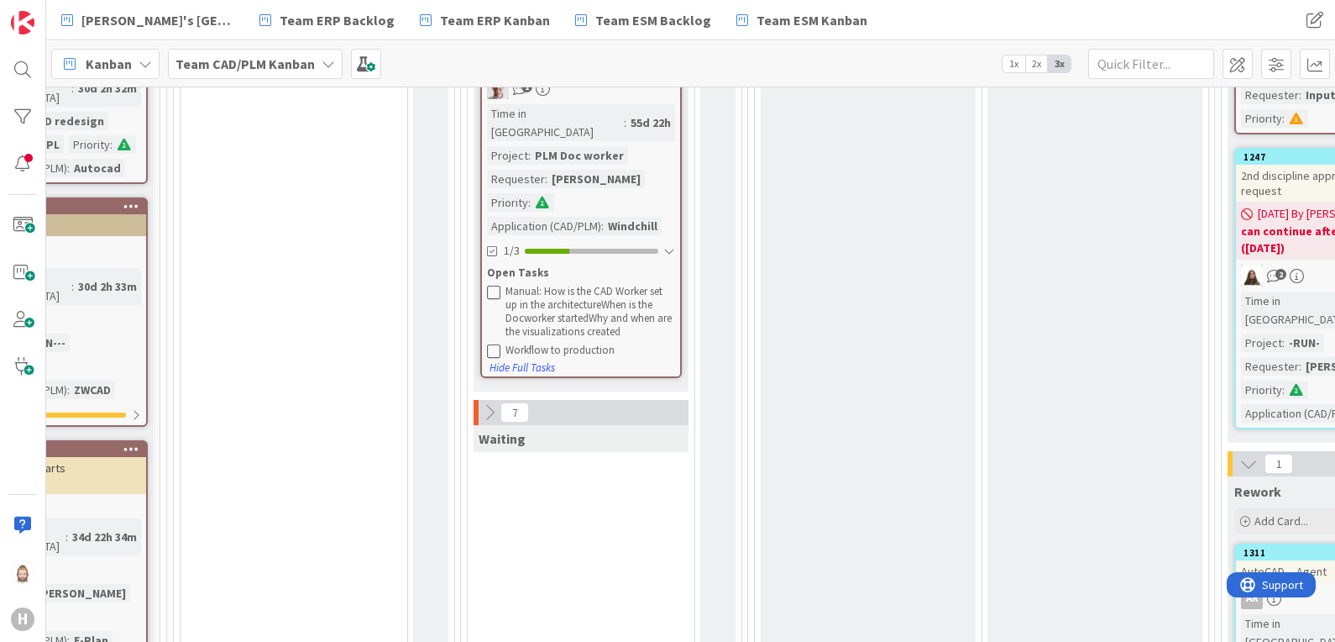
click at [487, 403] on icon at bounding box center [489, 412] width 18 height 18
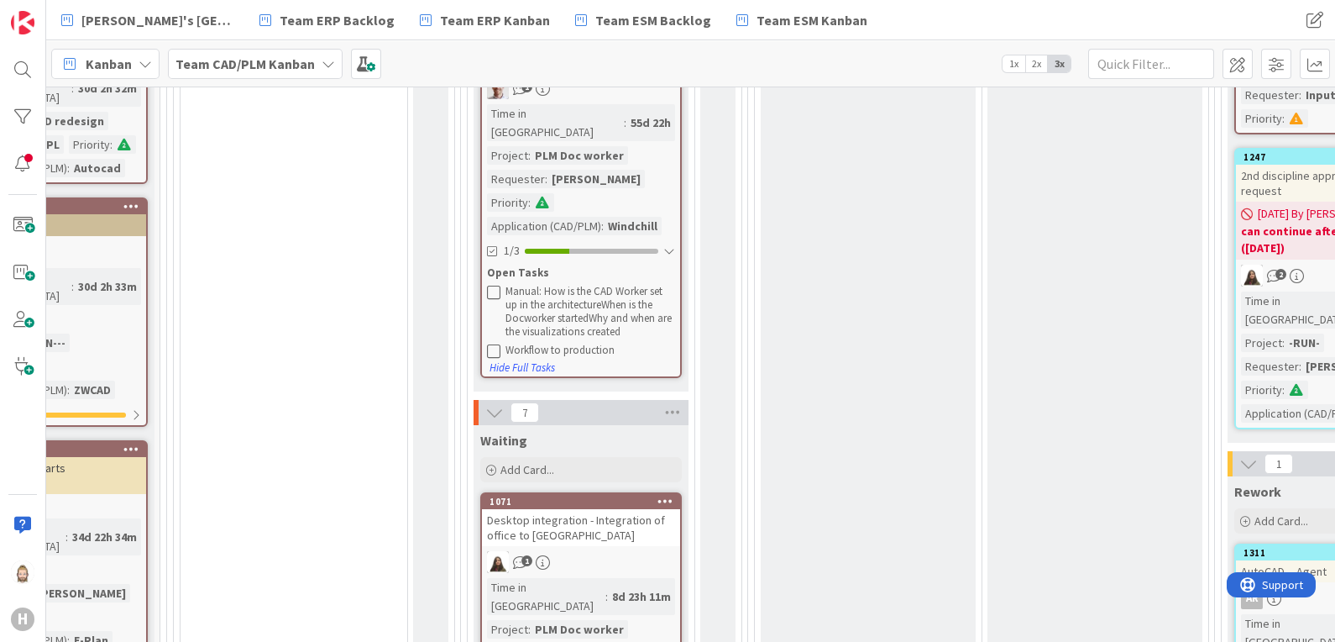
scroll to position [1364, 153]
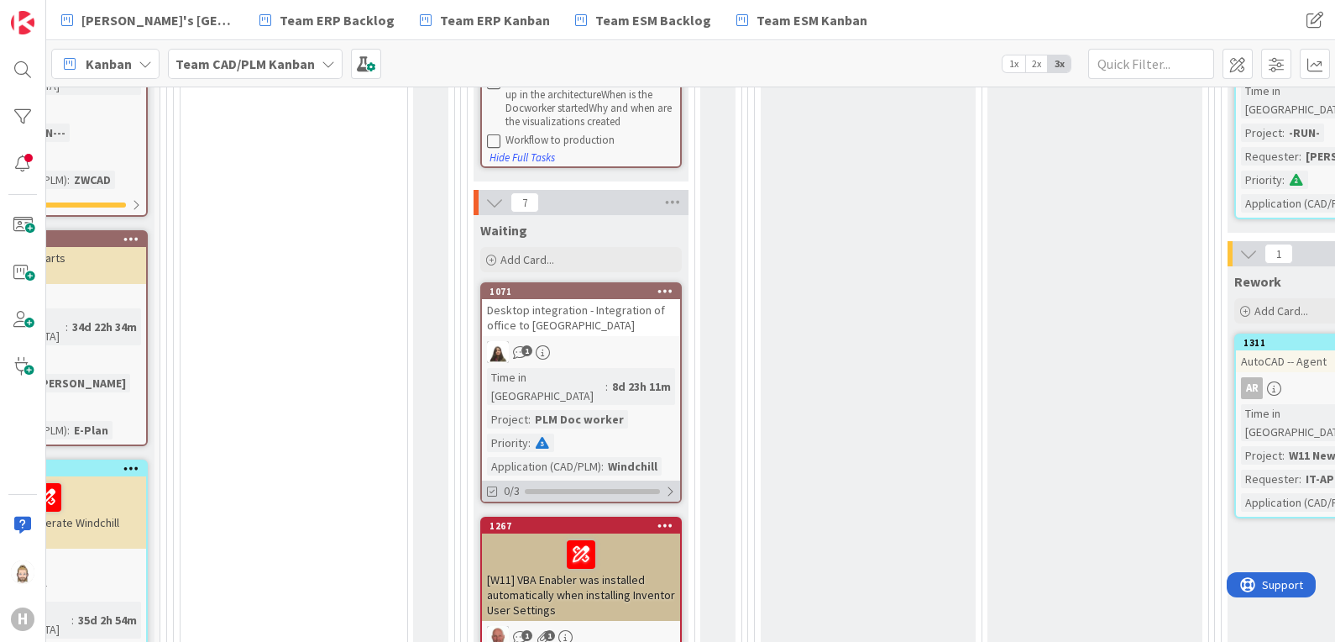
click at [599, 480] on div "0/3" at bounding box center [581, 490] width 198 height 21
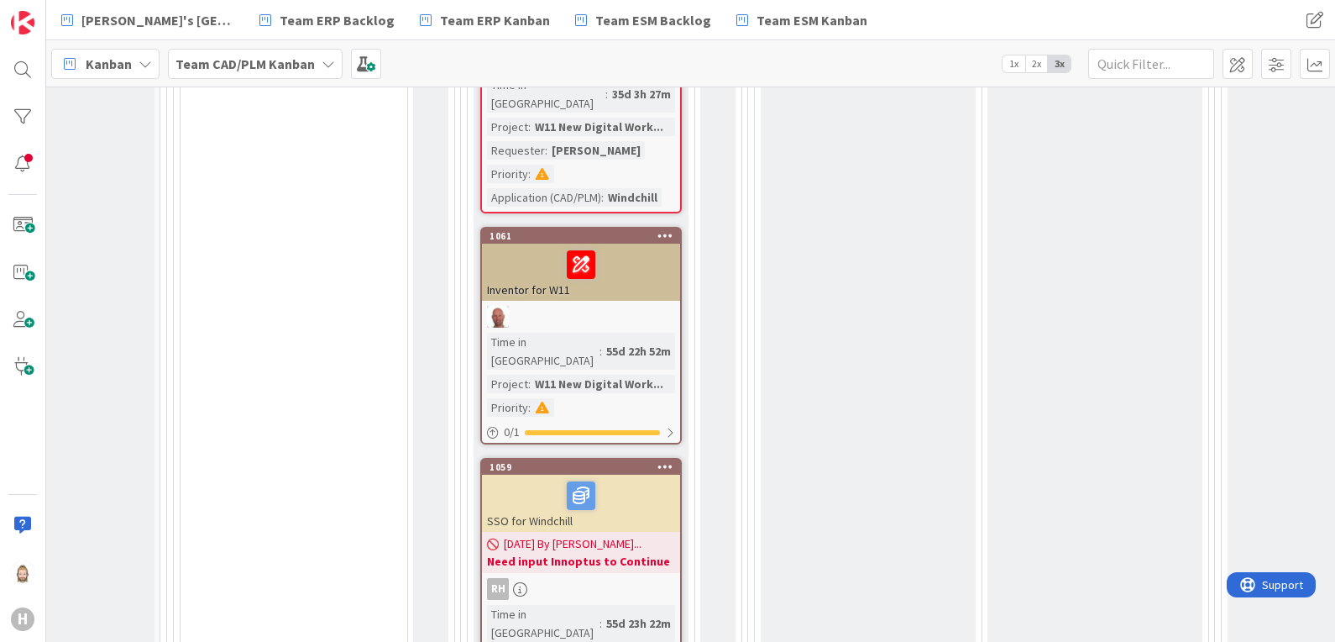
scroll to position [2624, 153]
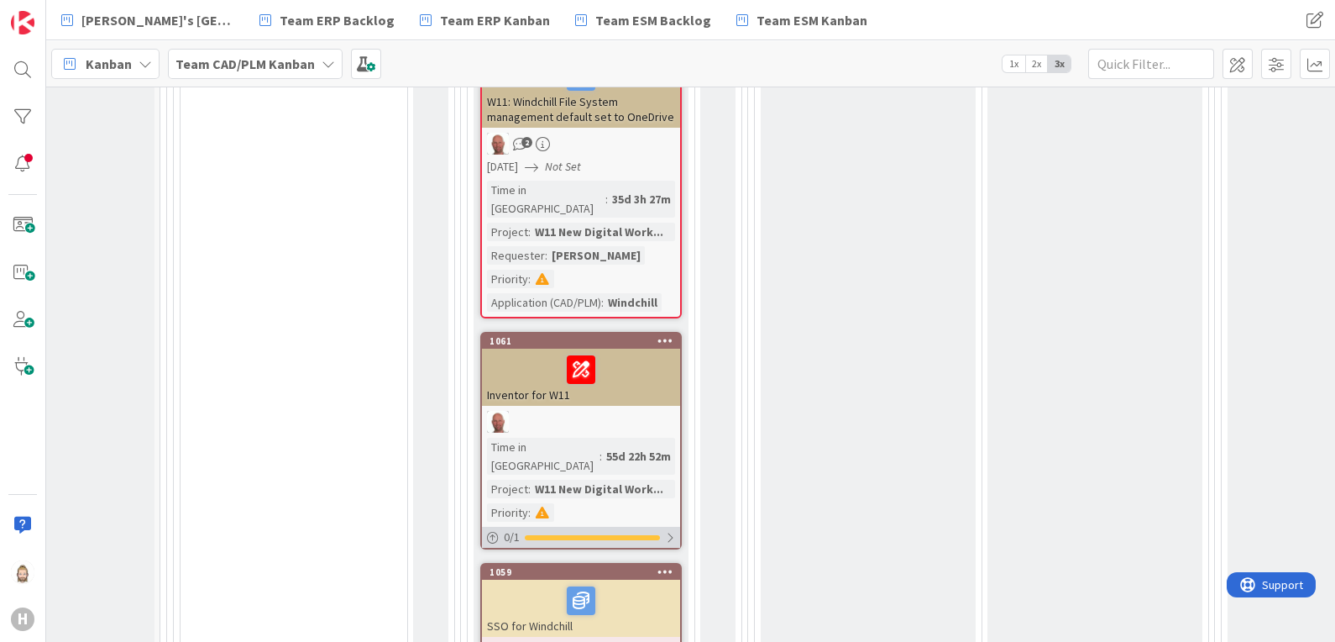
click at [571, 527] on div "0 / 1" at bounding box center [581, 537] width 198 height 21
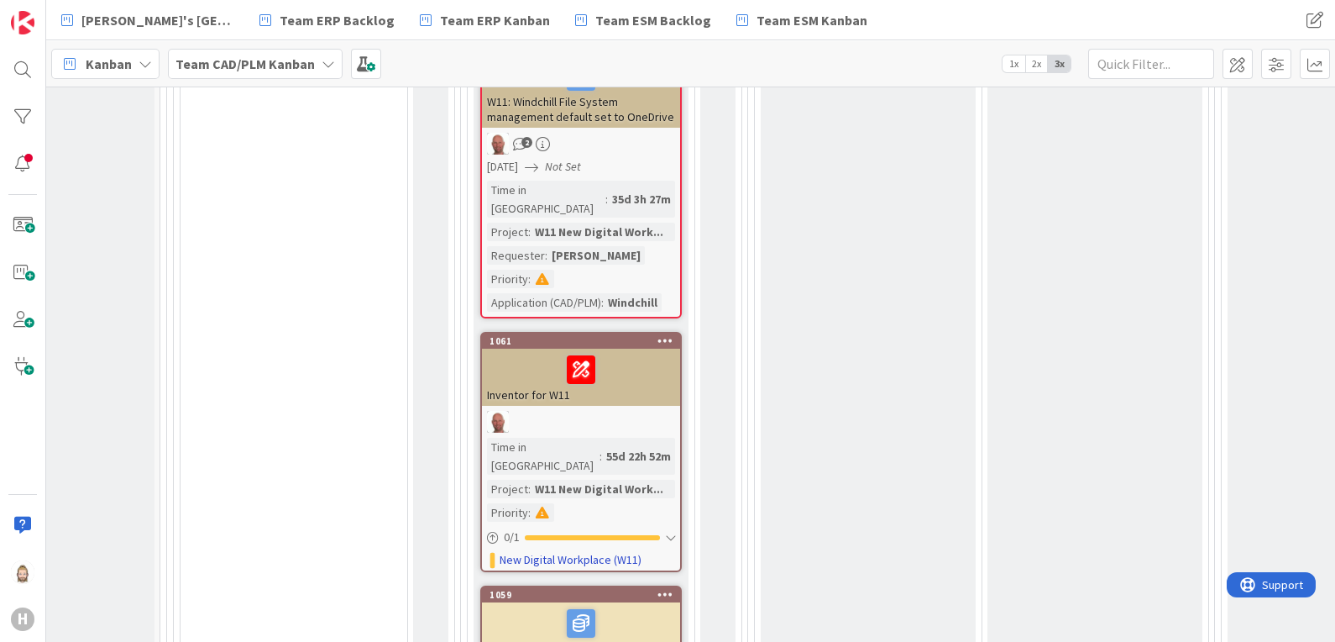
click at [592, 411] on div at bounding box center [581, 422] width 198 height 22
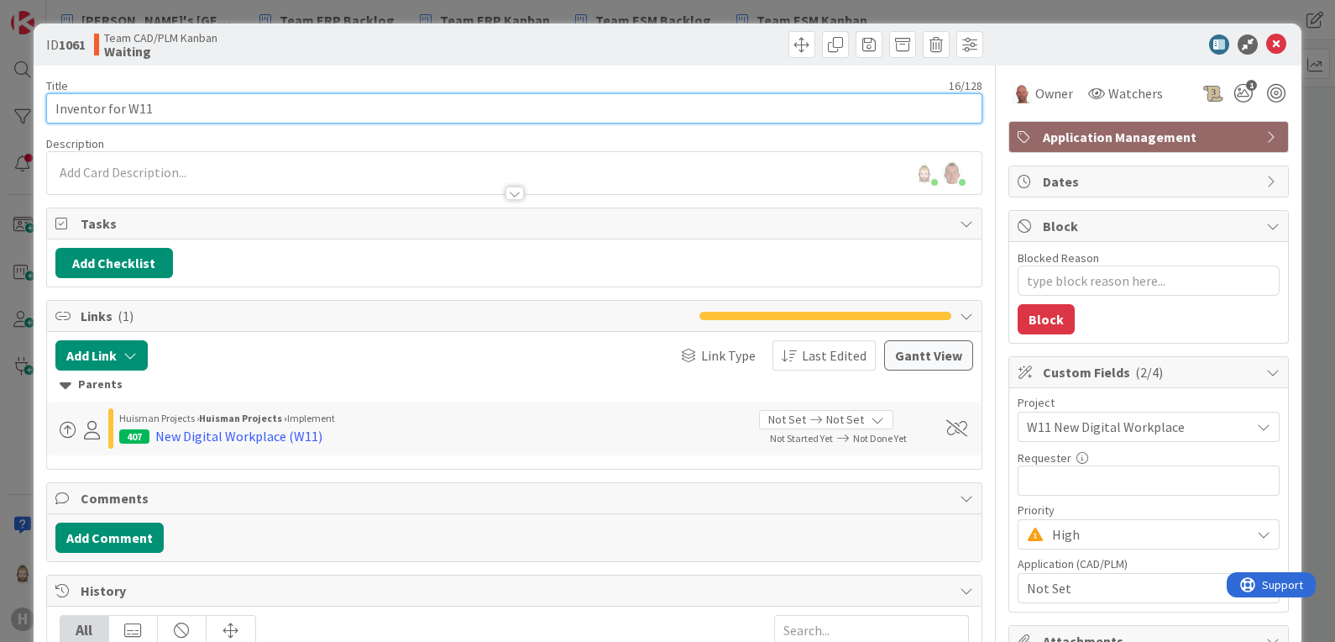
click at [258, 113] on input "Inventor for W11" at bounding box center [514, 108] width 937 height 30
type textarea "x"
type input "WInventor for W11"
type textarea "x"
type input "W11Inventor for W11"
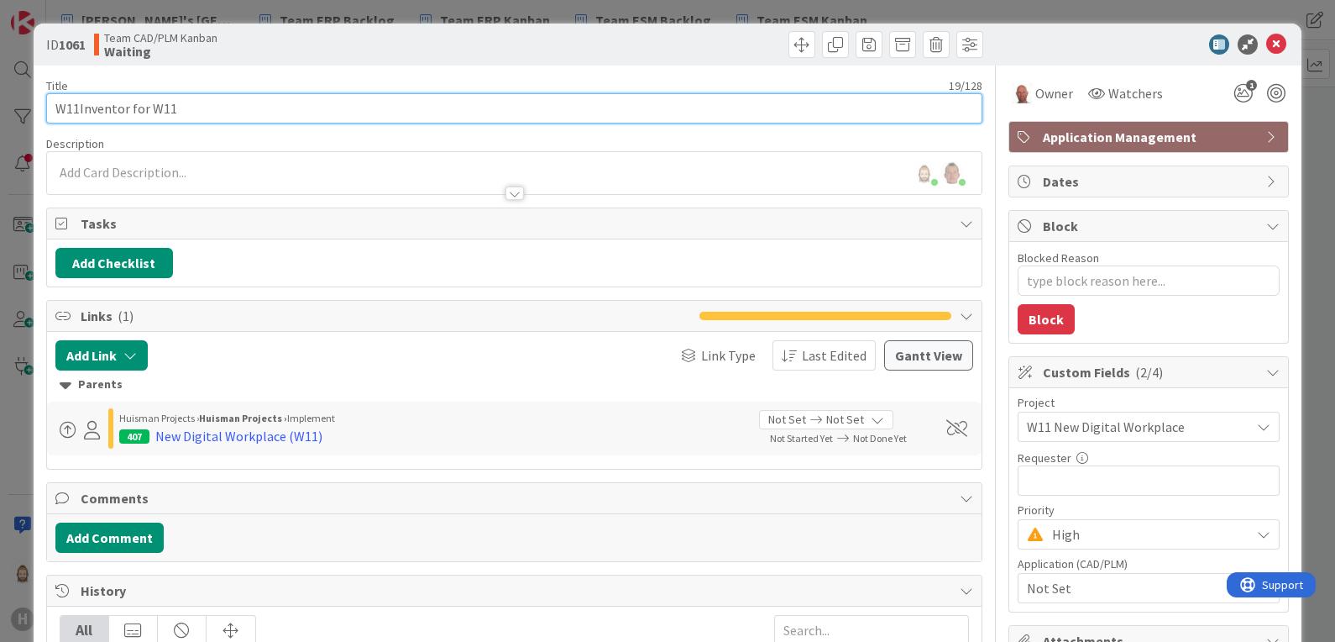
type textarea "x"
type input "W11 Inventor for W11"
type textarea "x"
type input "W11 Inventor"
type textarea "x"
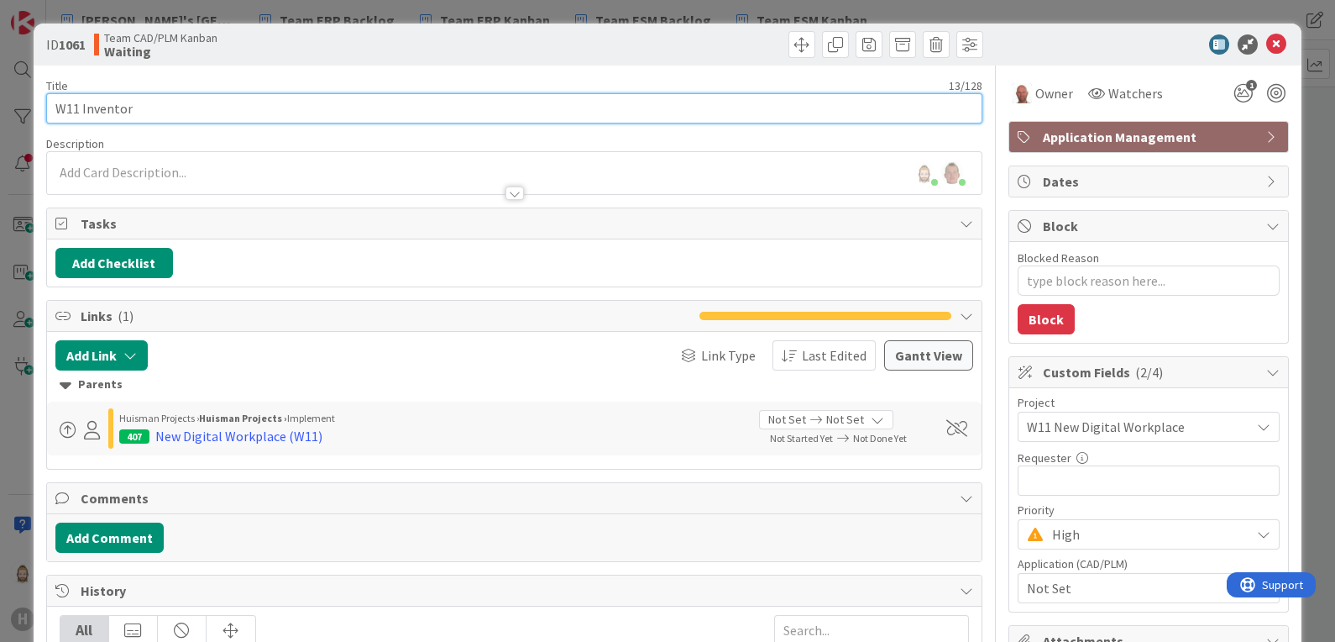
type input "W11 Inventor Project"
type textarea "x"
type input "W11 Inventor Project file"
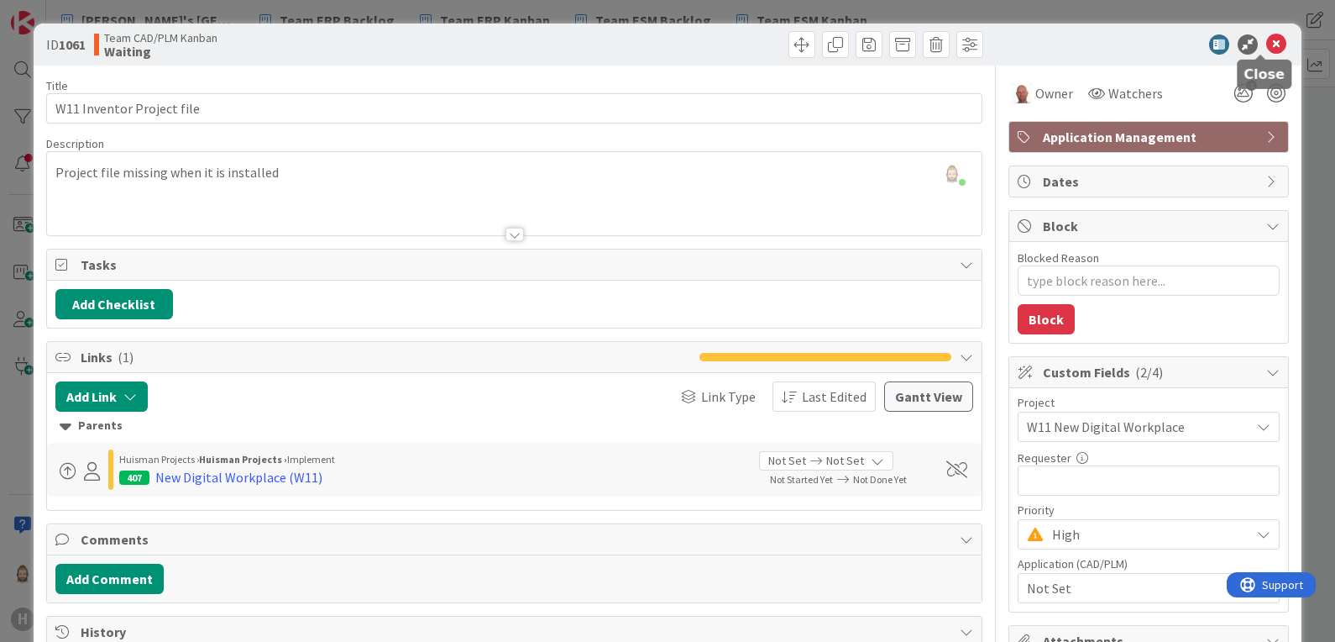
click at [1267, 41] on icon at bounding box center [1277, 44] width 20 height 20
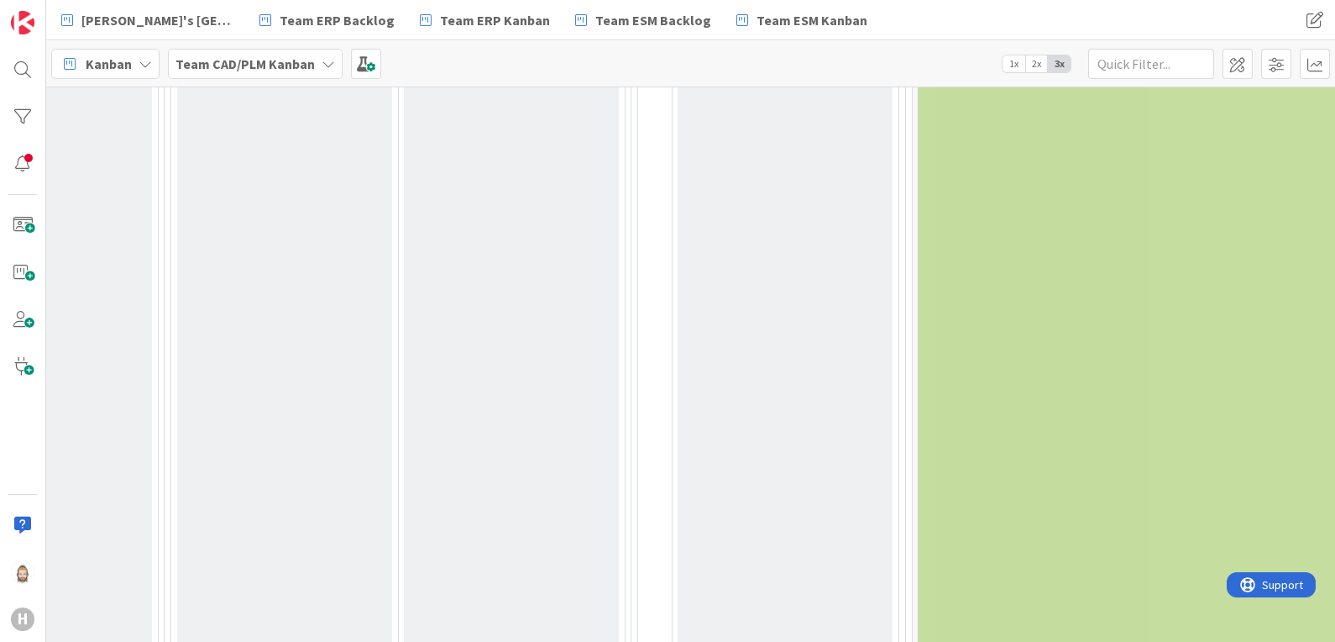
scroll to position [2624, 1783]
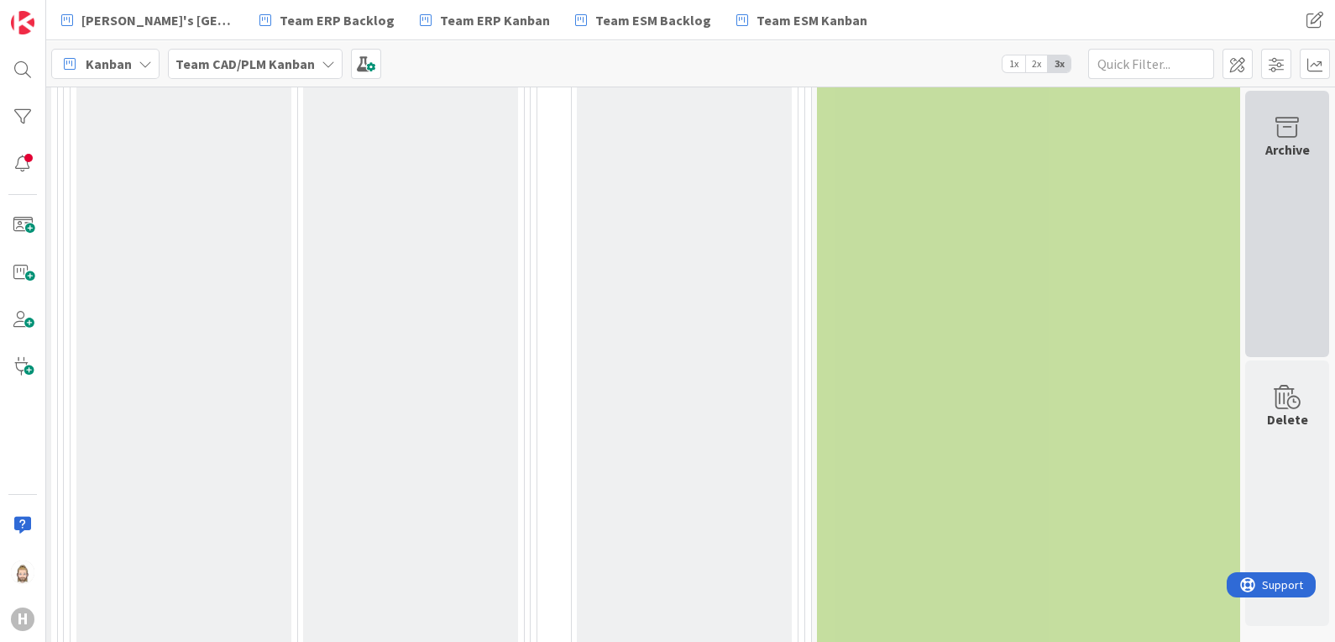
click at [1288, 270] on div "Archive" at bounding box center [1288, 224] width 84 height 266
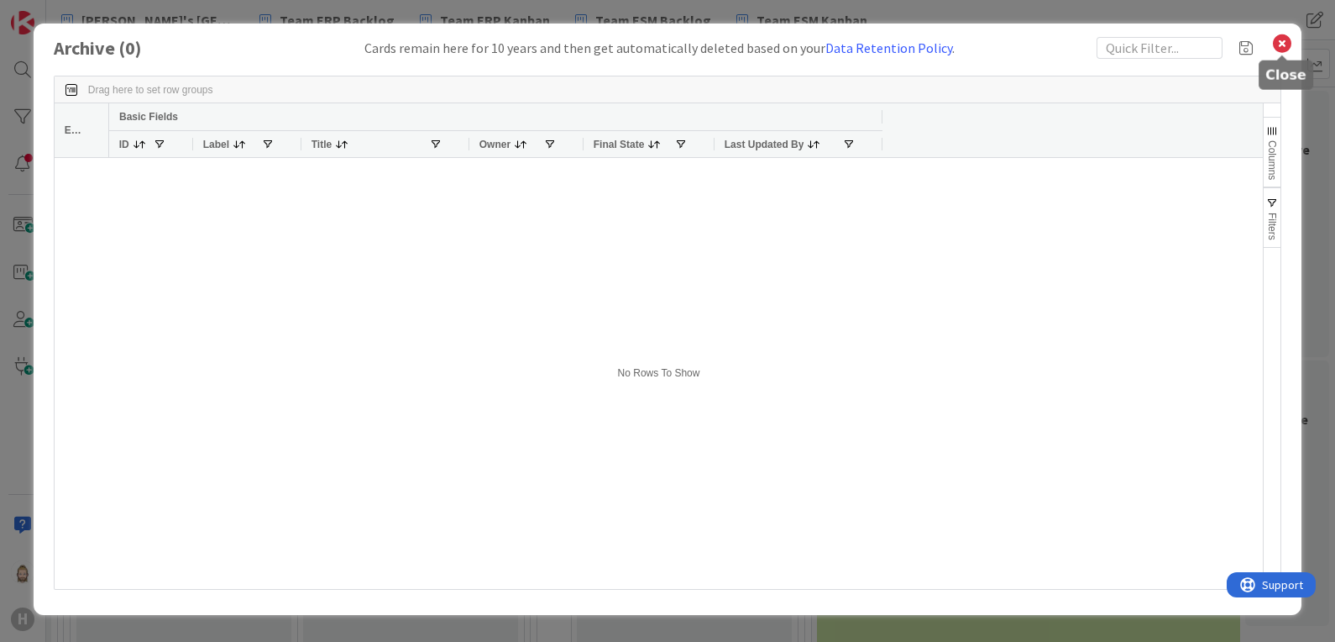
drag, startPoint x: 1286, startPoint y: 45, endPoint x: 1222, endPoint y: 100, distance: 84.0
click at [1286, 45] on icon at bounding box center [1283, 44] width 22 height 24
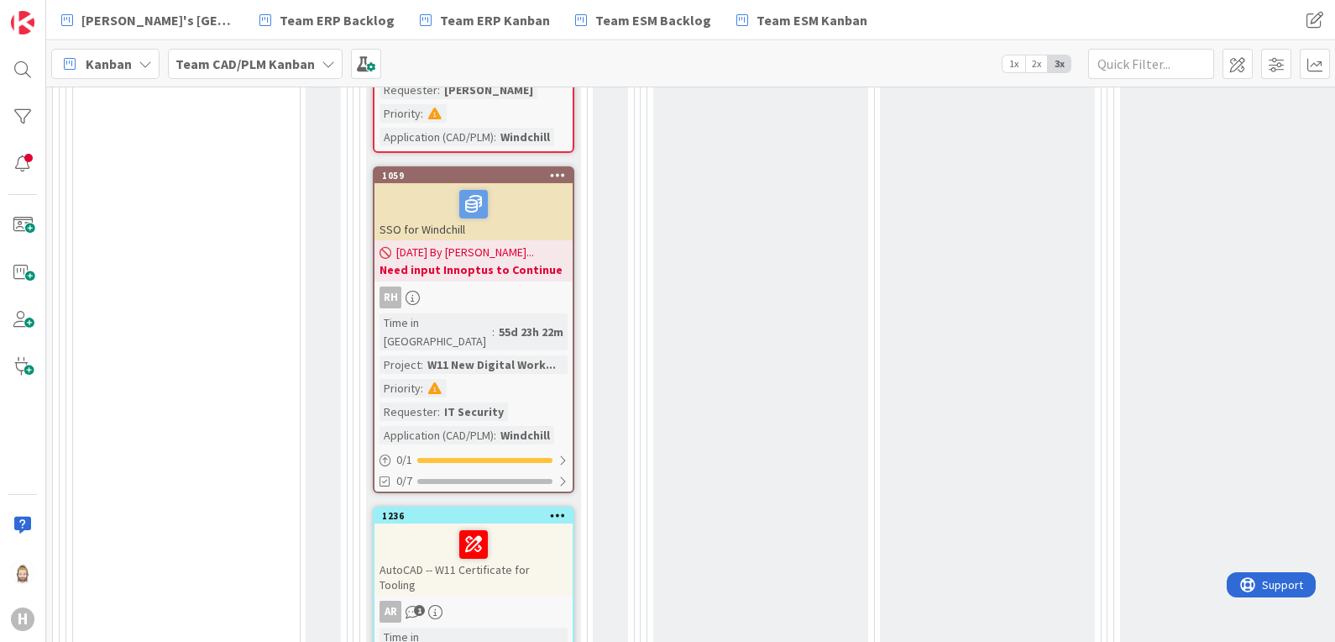
scroll to position [2834, 260]
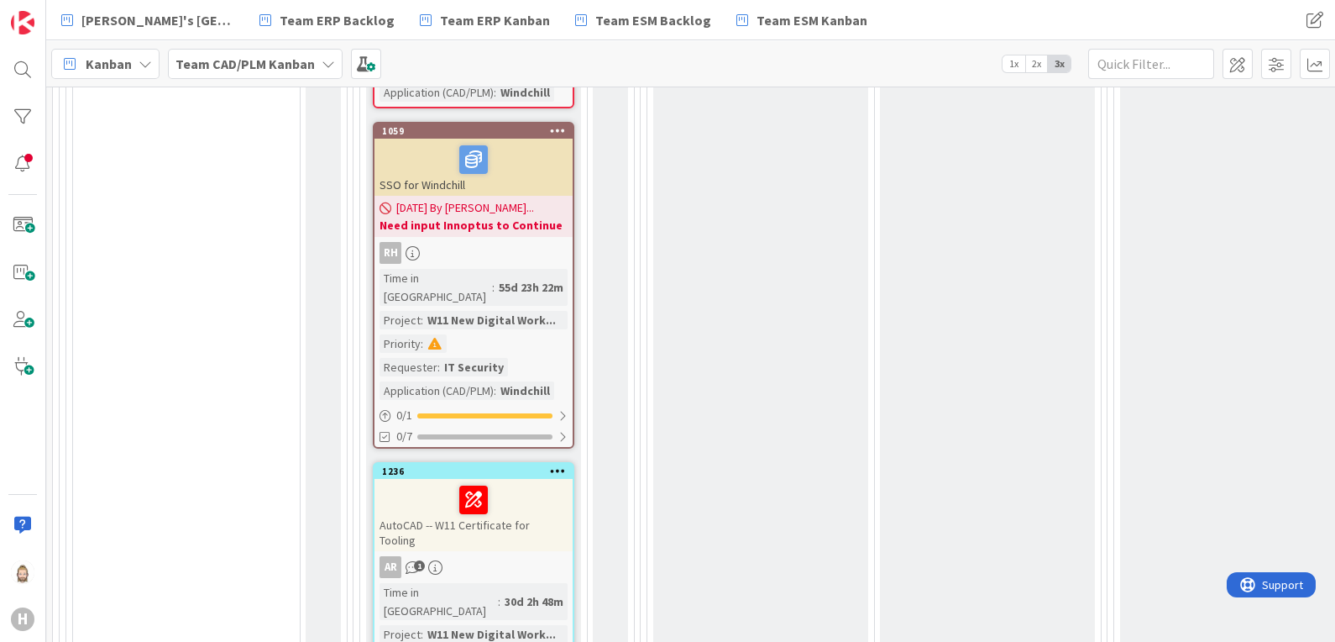
click at [479, 479] on div "AutoCAD -- W11 Certificate for Tooling" at bounding box center [474, 515] width 198 height 72
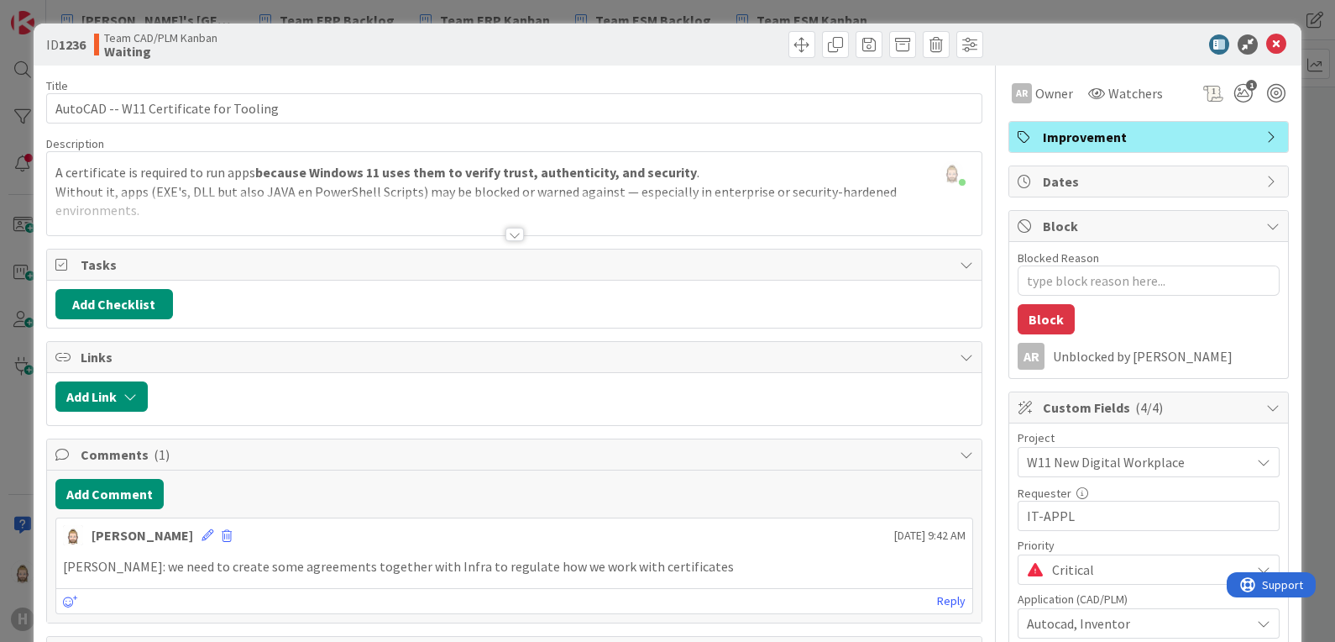
click at [508, 234] on div at bounding box center [515, 234] width 18 height 13
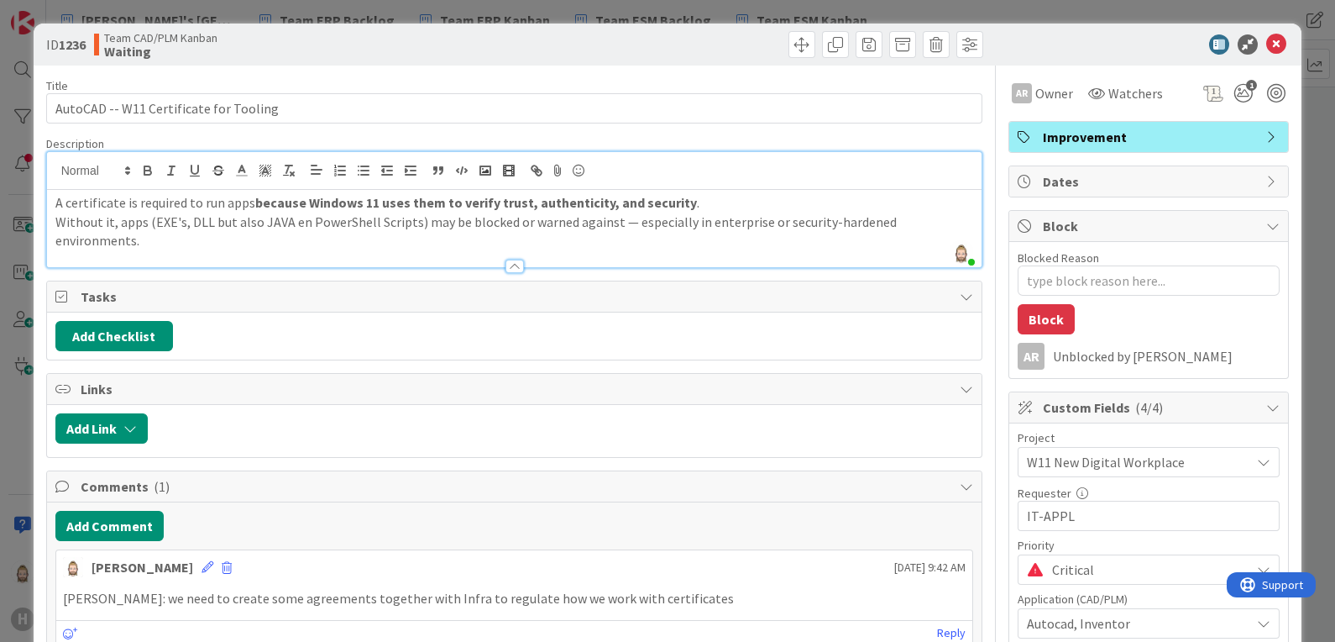
click at [711, 244] on div "A certificate is required to run apps because Windows 11 uses them to verify tr…" at bounding box center [515, 228] width 936 height 77
click at [789, 48] on span at bounding box center [802, 44] width 27 height 27
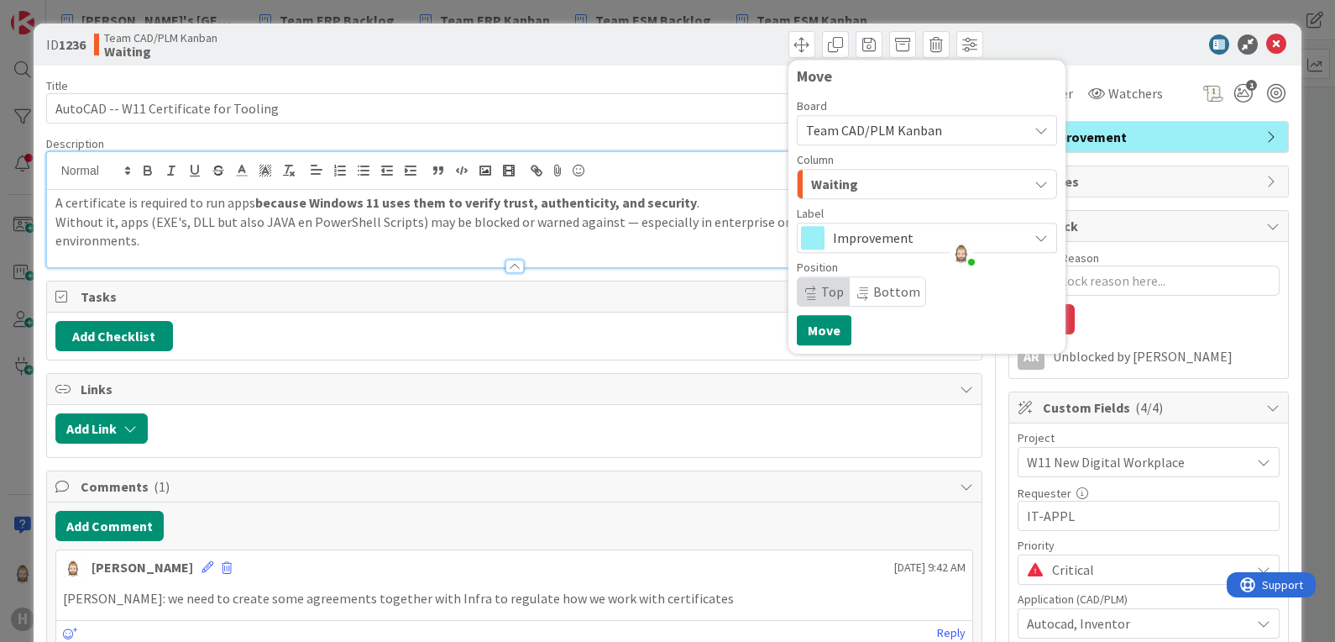
click at [865, 126] on span "Team CAD/PLM Kanban" at bounding box center [874, 130] width 136 height 17
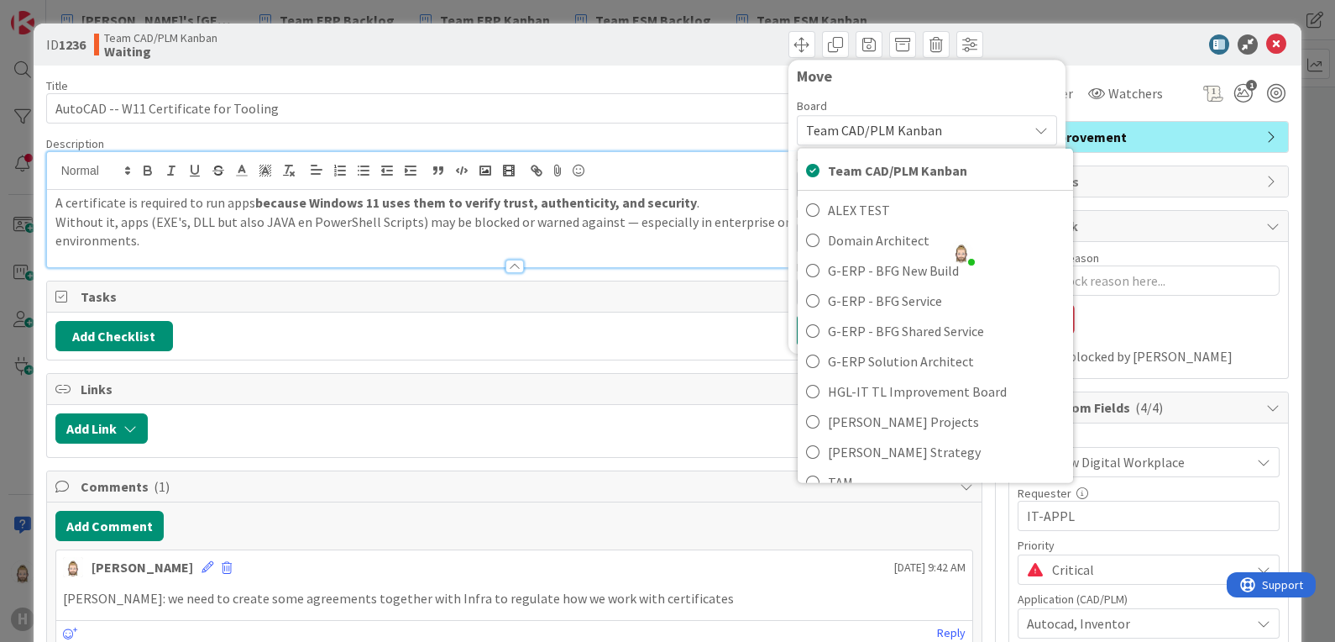
click at [1121, 566] on span "Critical" at bounding box center [1147, 570] width 190 height 24
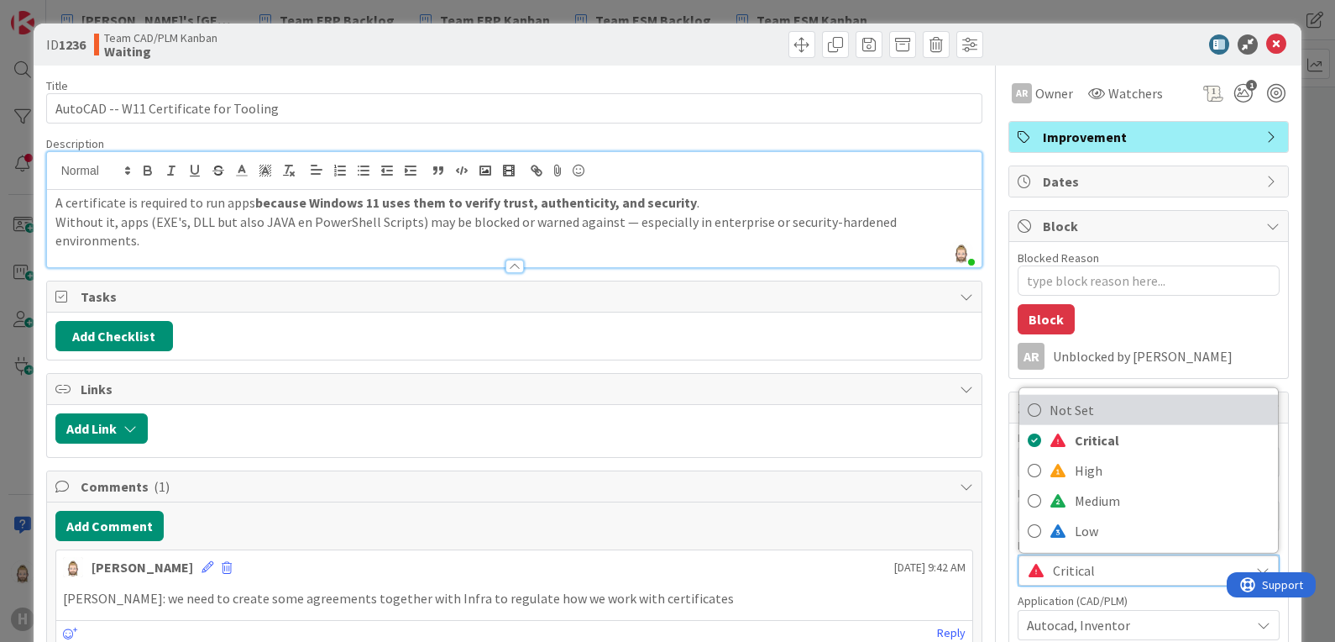
click at [1099, 412] on span "Not Set" at bounding box center [1160, 409] width 220 height 25
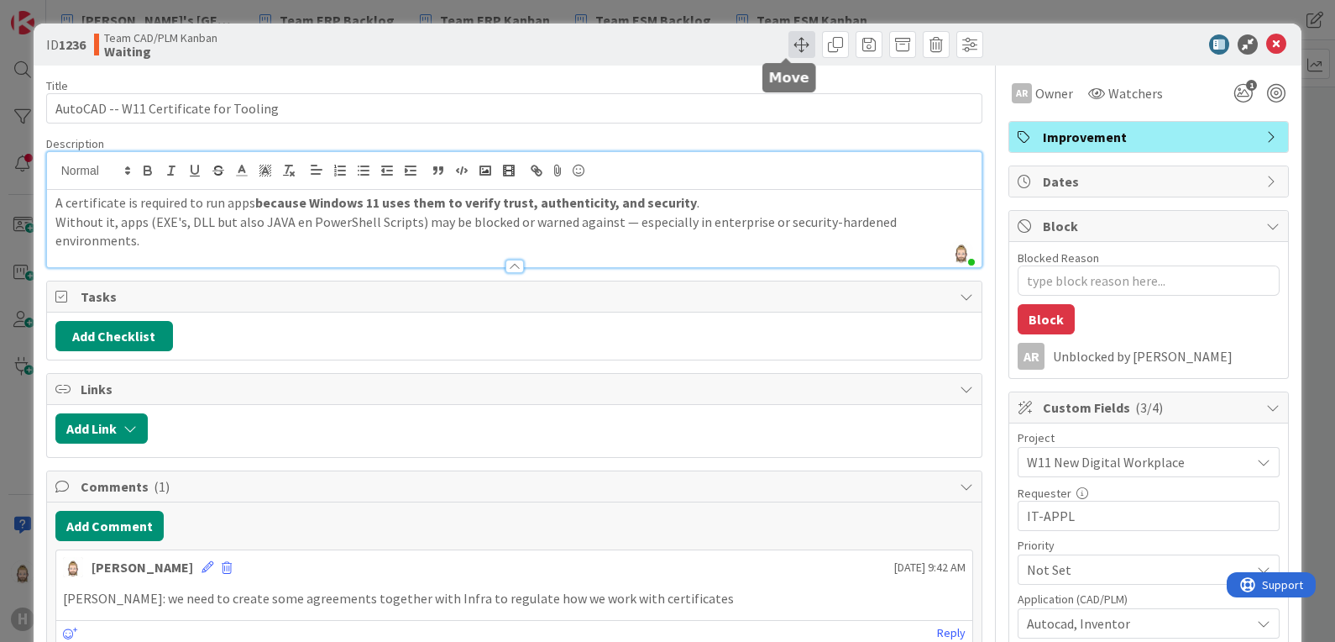
click at [794, 46] on span at bounding box center [802, 44] width 27 height 27
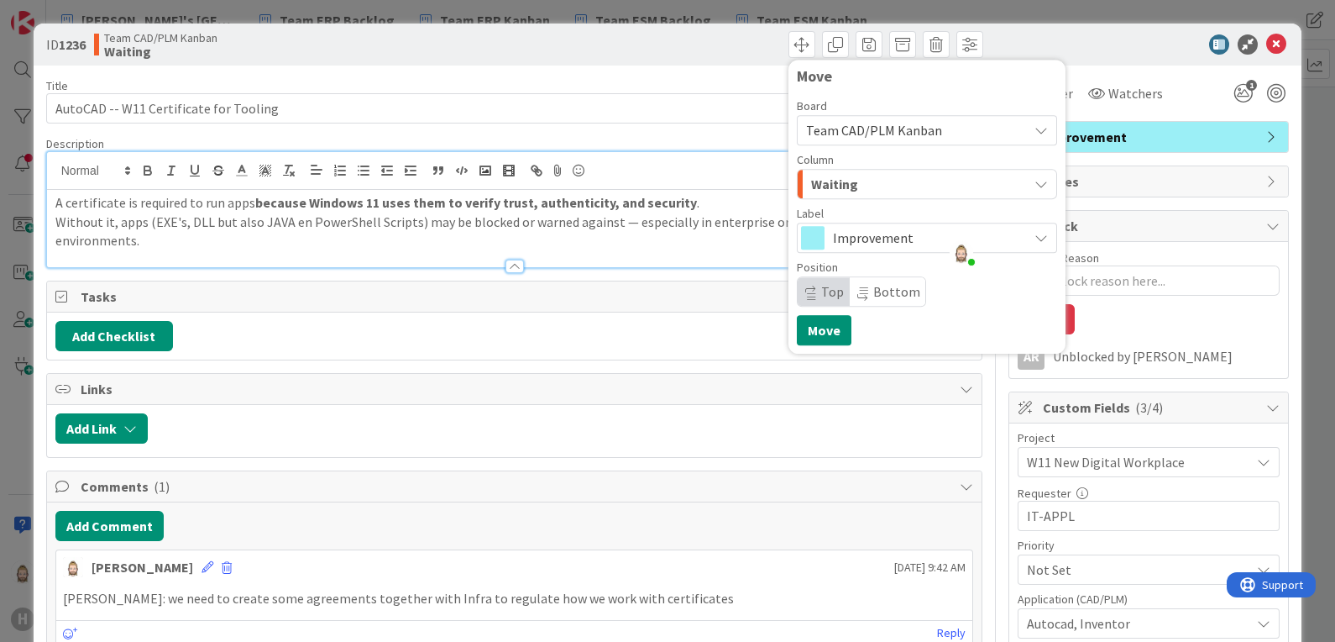
click at [850, 128] on span "Team CAD/PLM Kanban" at bounding box center [874, 130] width 136 height 17
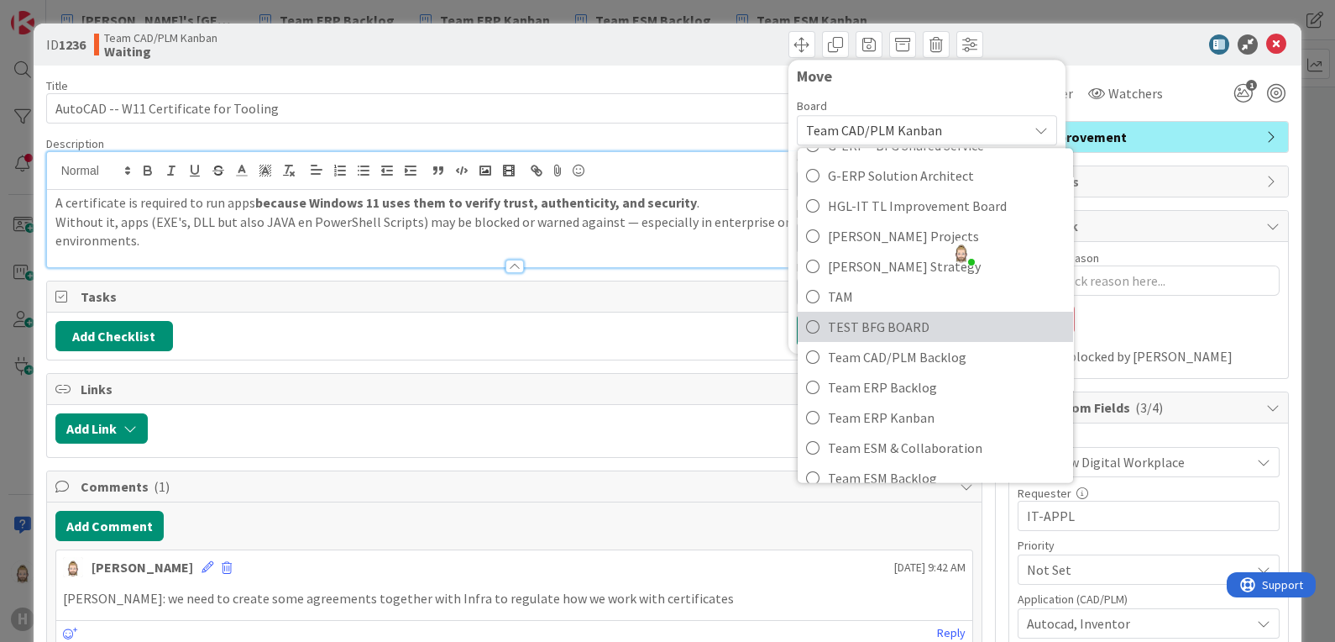
scroll to position [201, 0]
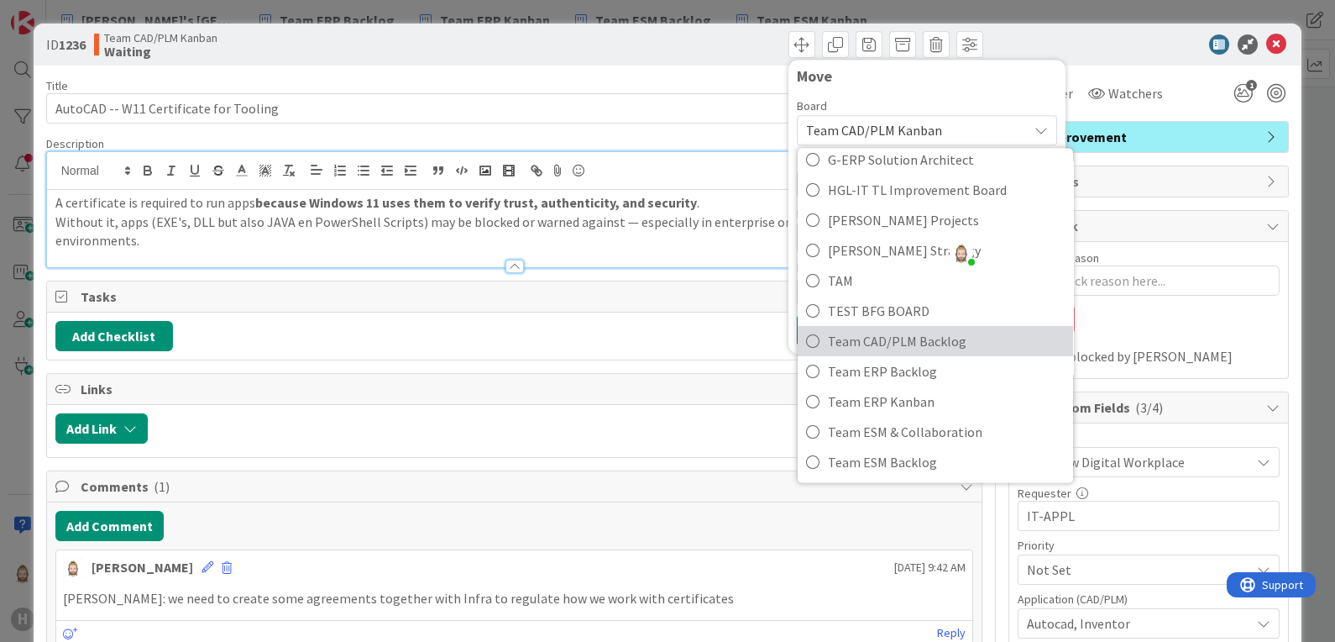
click at [910, 336] on span "Team CAD/PLM Backlog" at bounding box center [946, 341] width 237 height 25
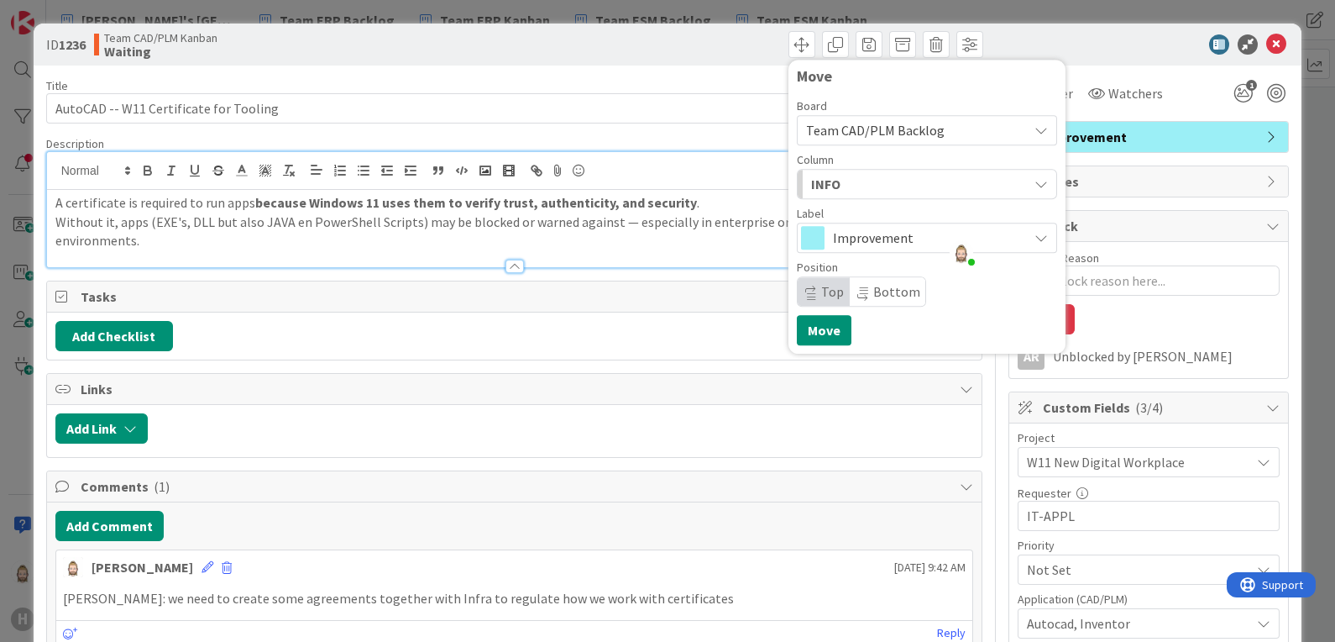
click at [871, 187] on div "INFO" at bounding box center [917, 184] width 221 height 27
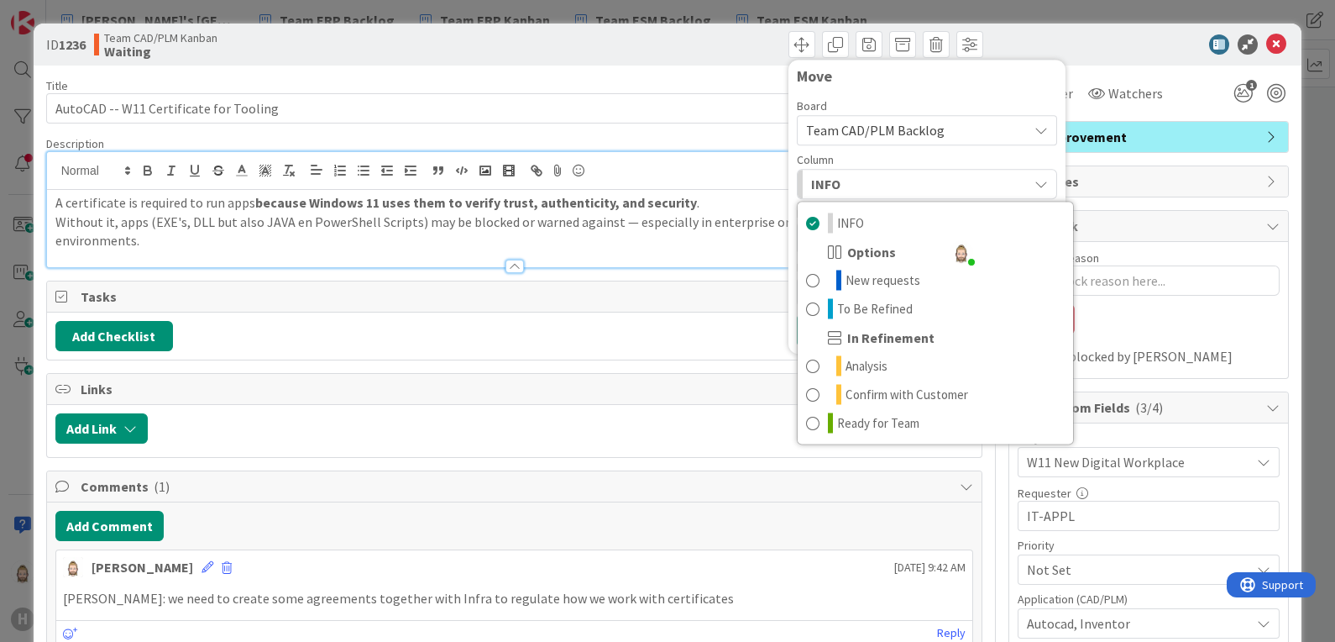
click at [868, 243] on span "Options" at bounding box center [871, 252] width 49 height 20
click at [867, 276] on span "New requests" at bounding box center [883, 280] width 75 height 20
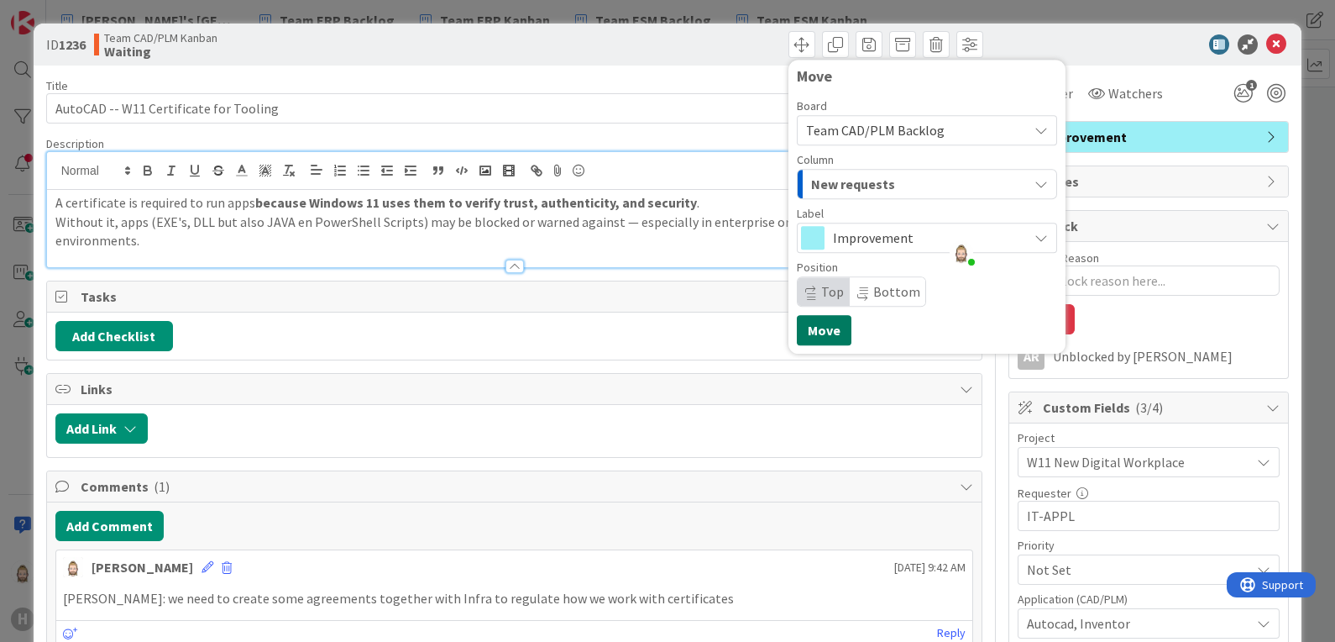
click at [820, 325] on button "Move" at bounding box center [824, 330] width 55 height 30
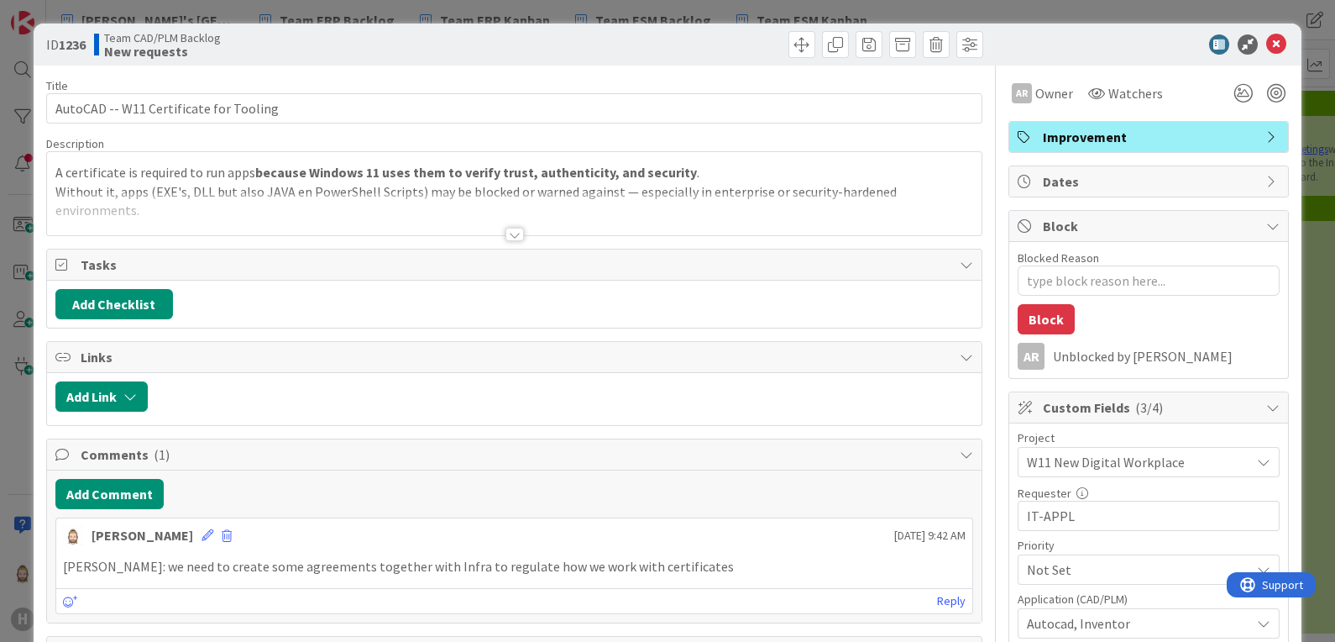
type textarea "x"
click at [1267, 42] on icon at bounding box center [1277, 44] width 20 height 20
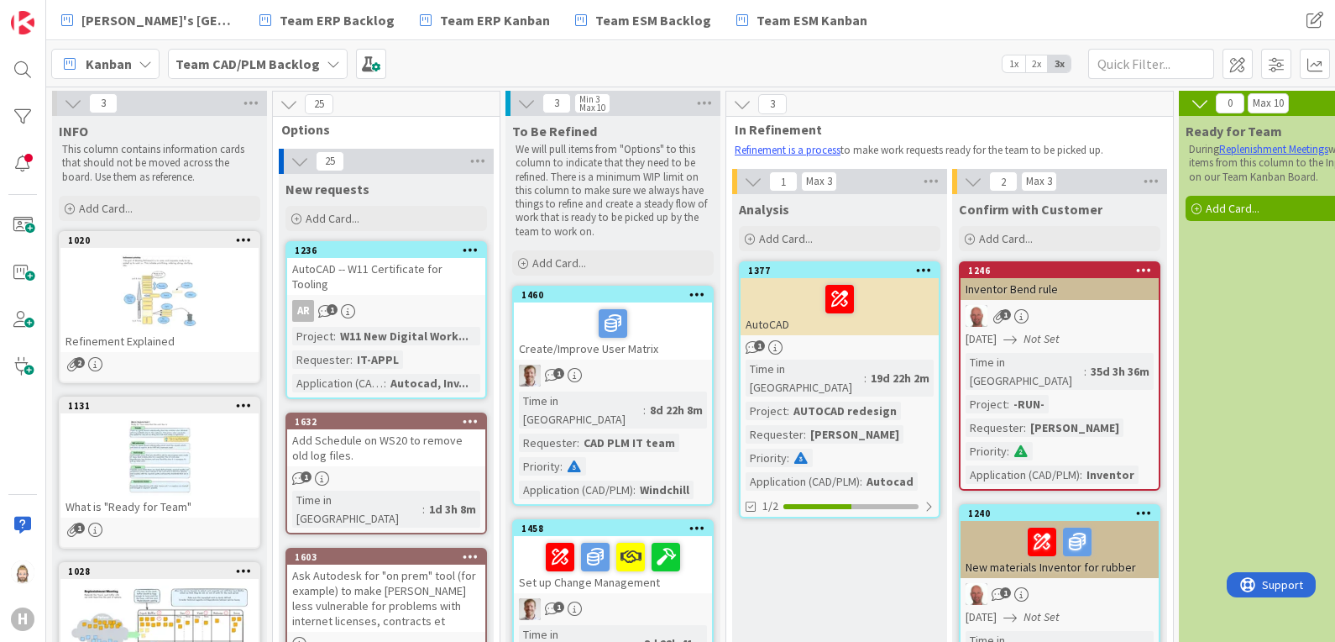
click at [270, 63] on b "Team CAD/PLM Backlog" at bounding box center [248, 63] width 144 height 17
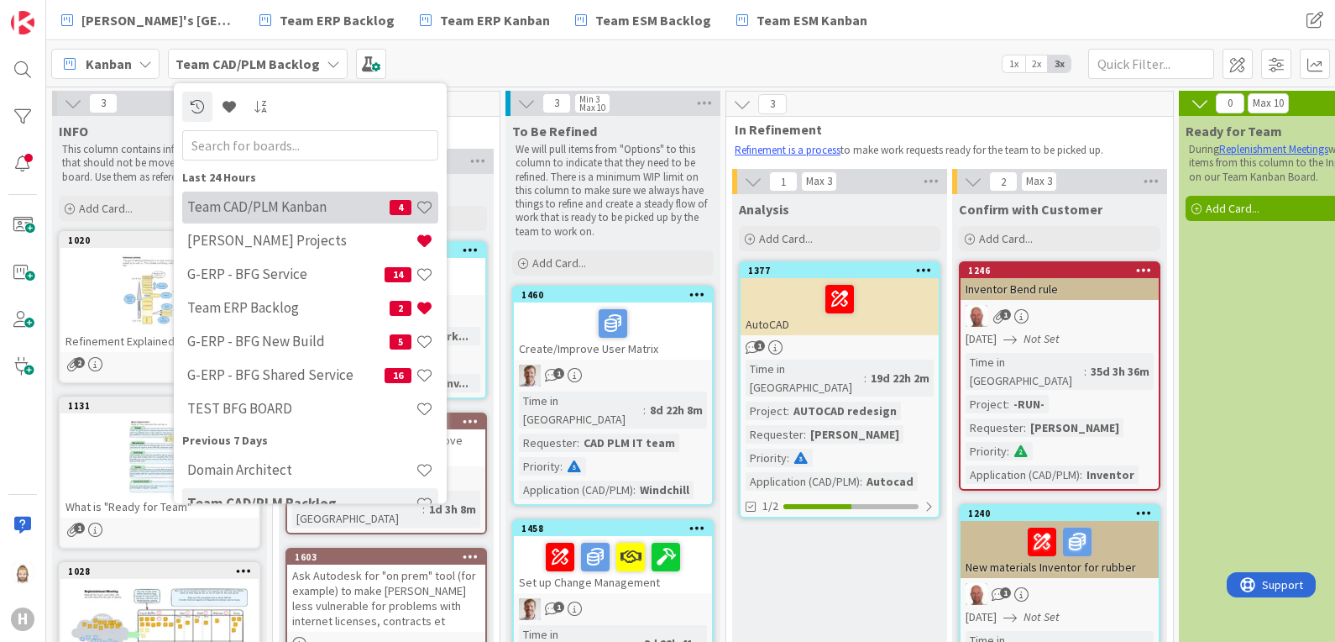
click at [291, 199] on h4 "Team CAD/PLM Kanban" at bounding box center [288, 207] width 202 height 17
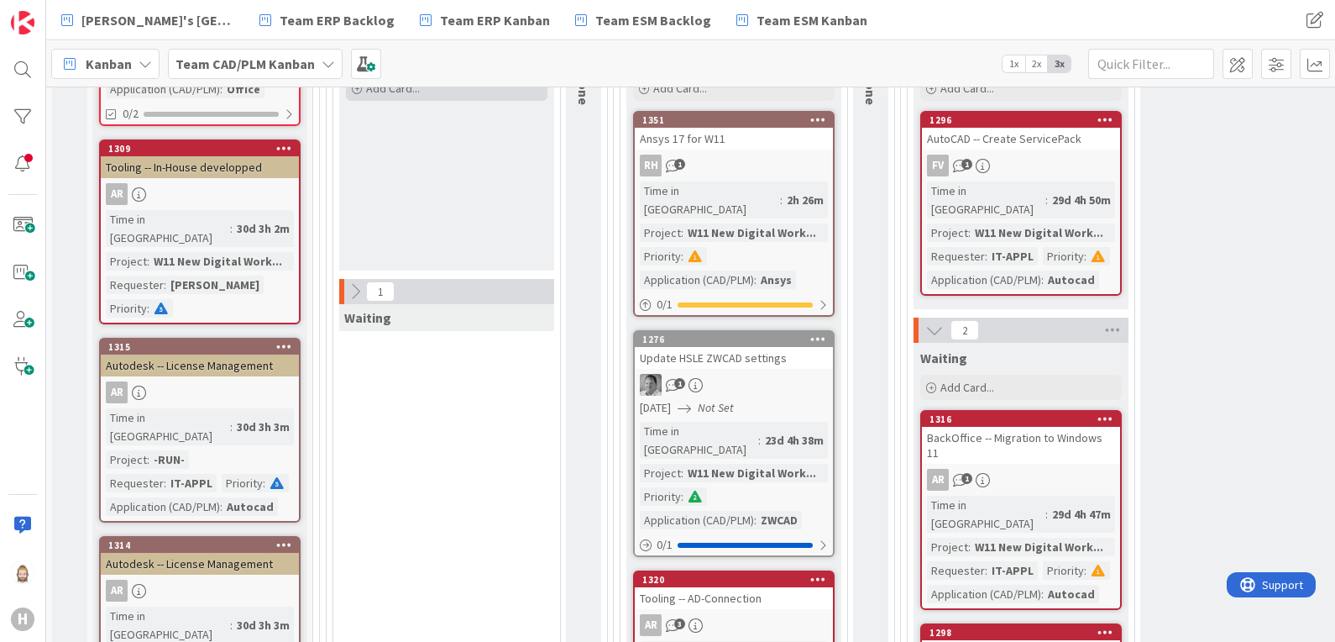
scroll to position [419, 0]
click at [356, 287] on icon at bounding box center [355, 291] width 18 height 18
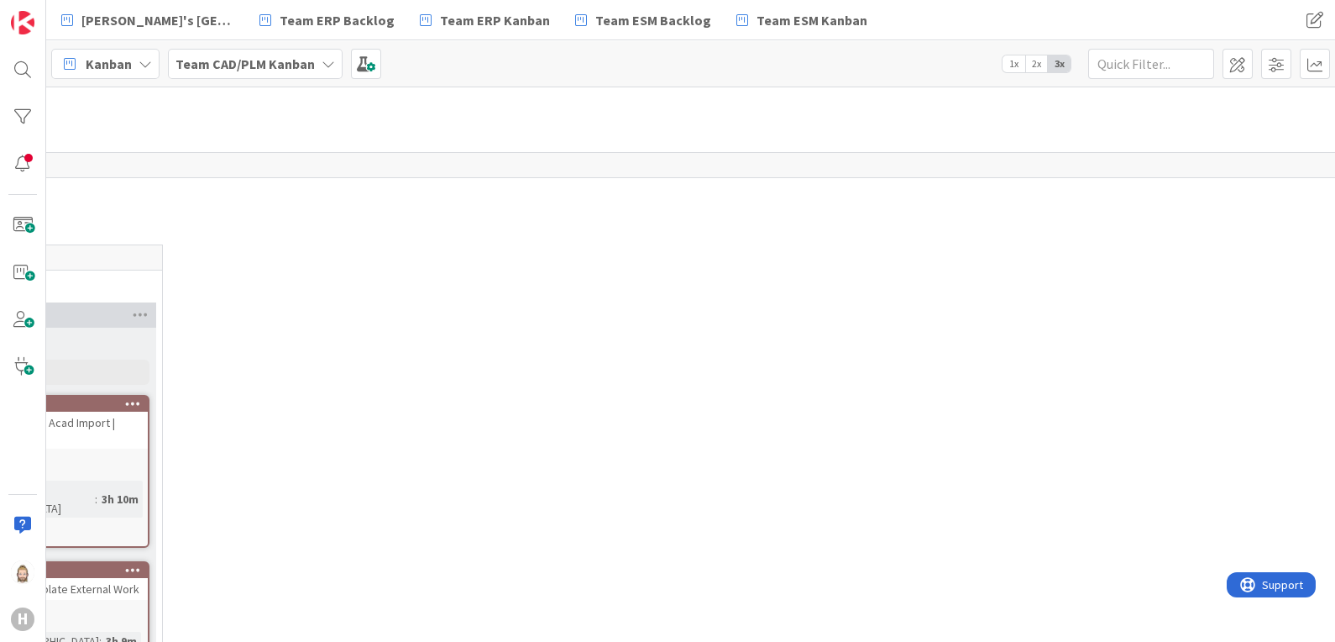
scroll to position [3027, 1302]
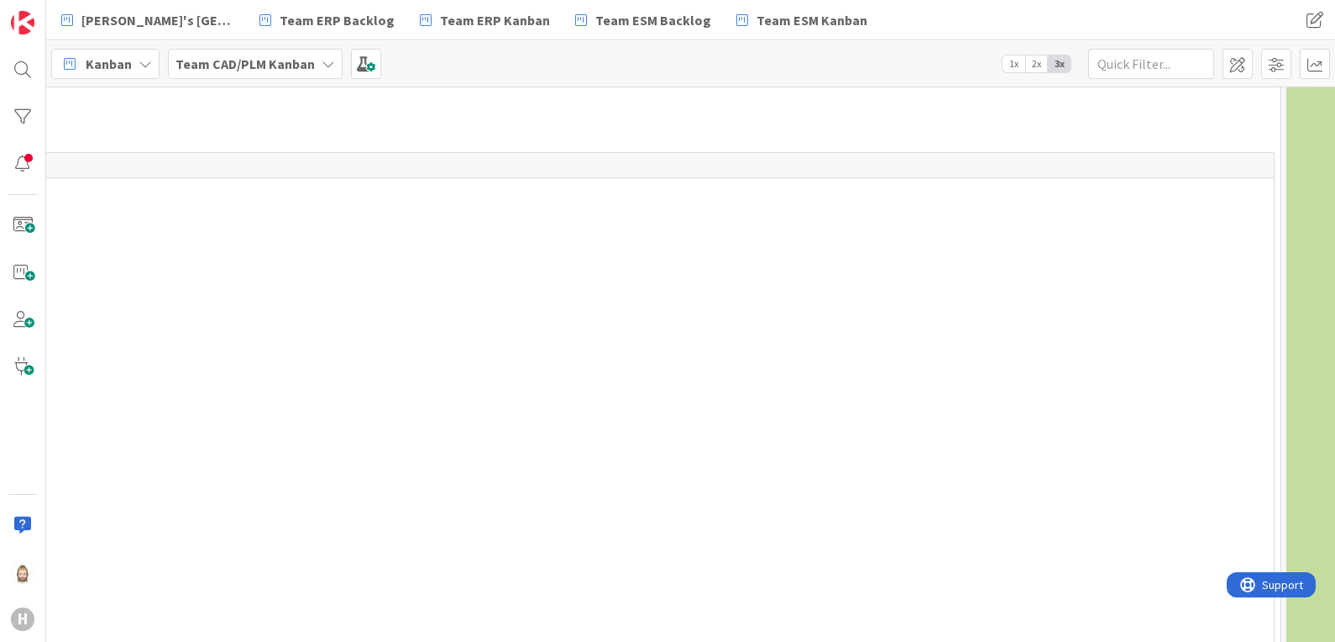
click at [1036, 63] on span "2x" at bounding box center [1037, 63] width 23 height 17
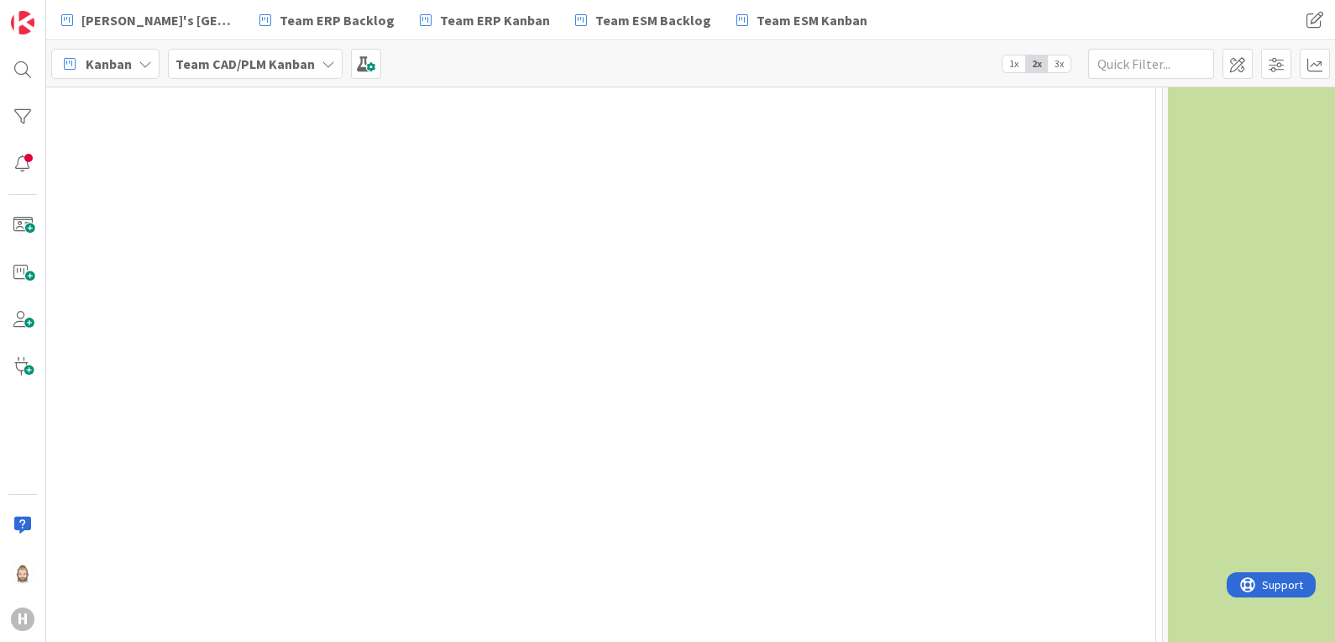
scroll to position [1560, 1012]
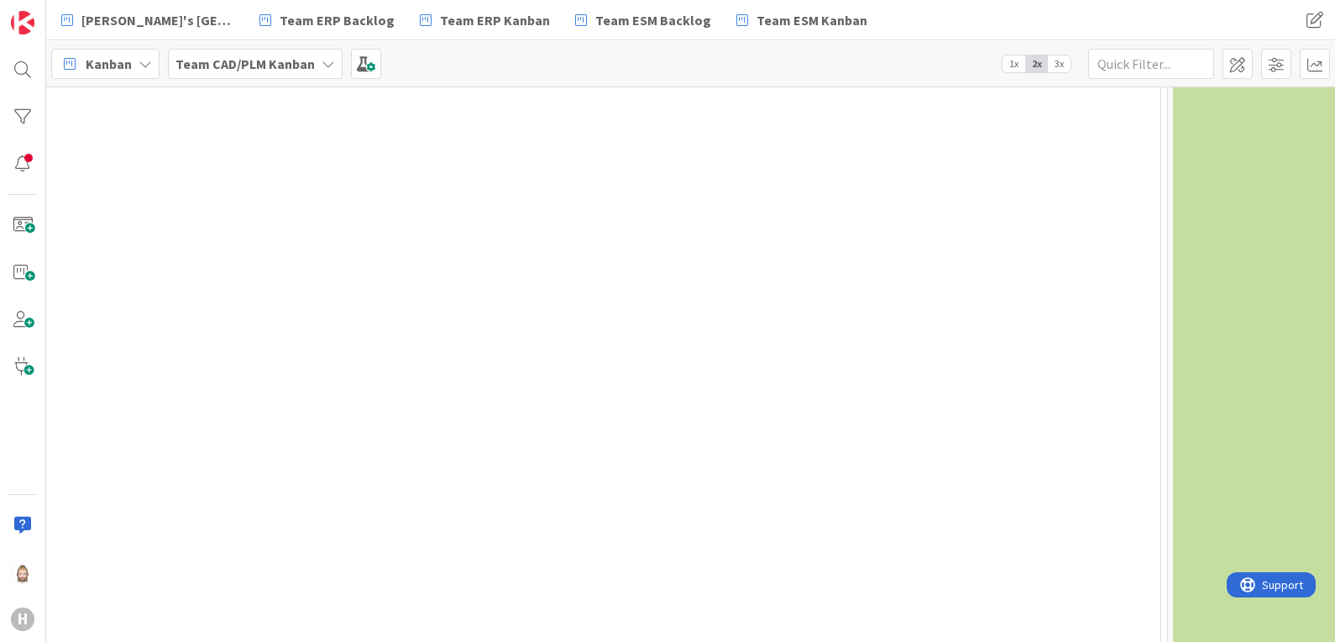
drag, startPoint x: 1012, startPoint y: 61, endPoint x: 945, endPoint y: 159, distance: 118.4
click at [1012, 60] on span "1x" at bounding box center [1014, 63] width 23 height 17
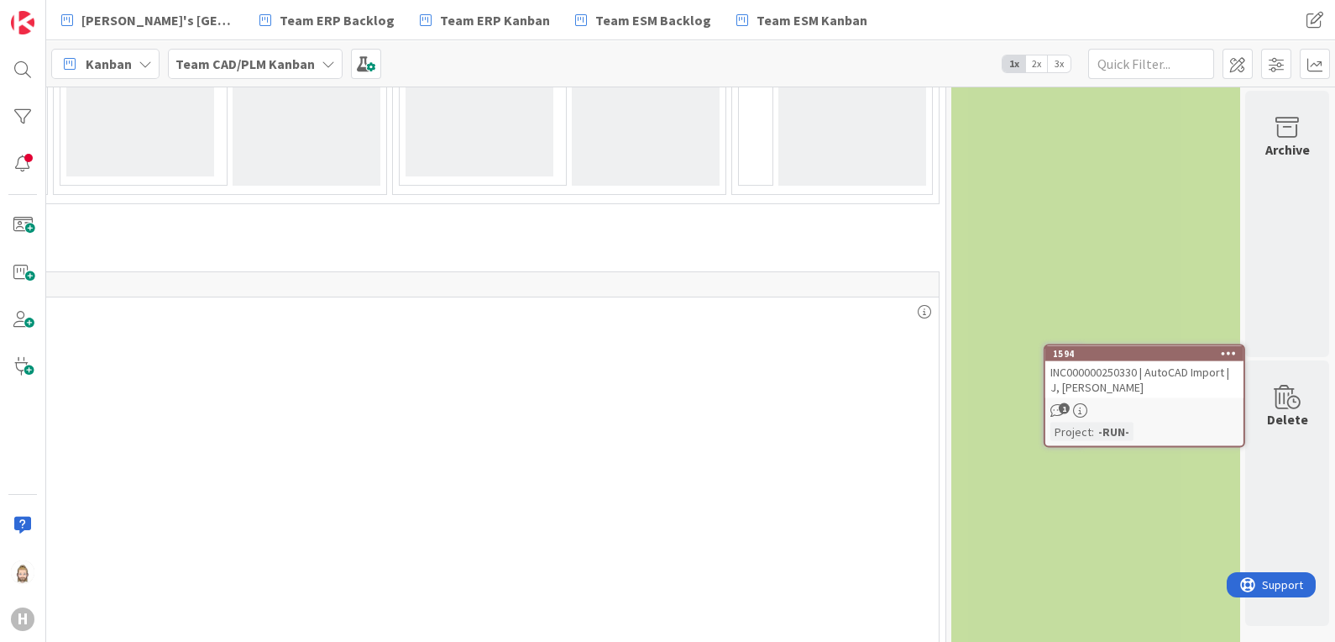
scroll to position [709, 1012]
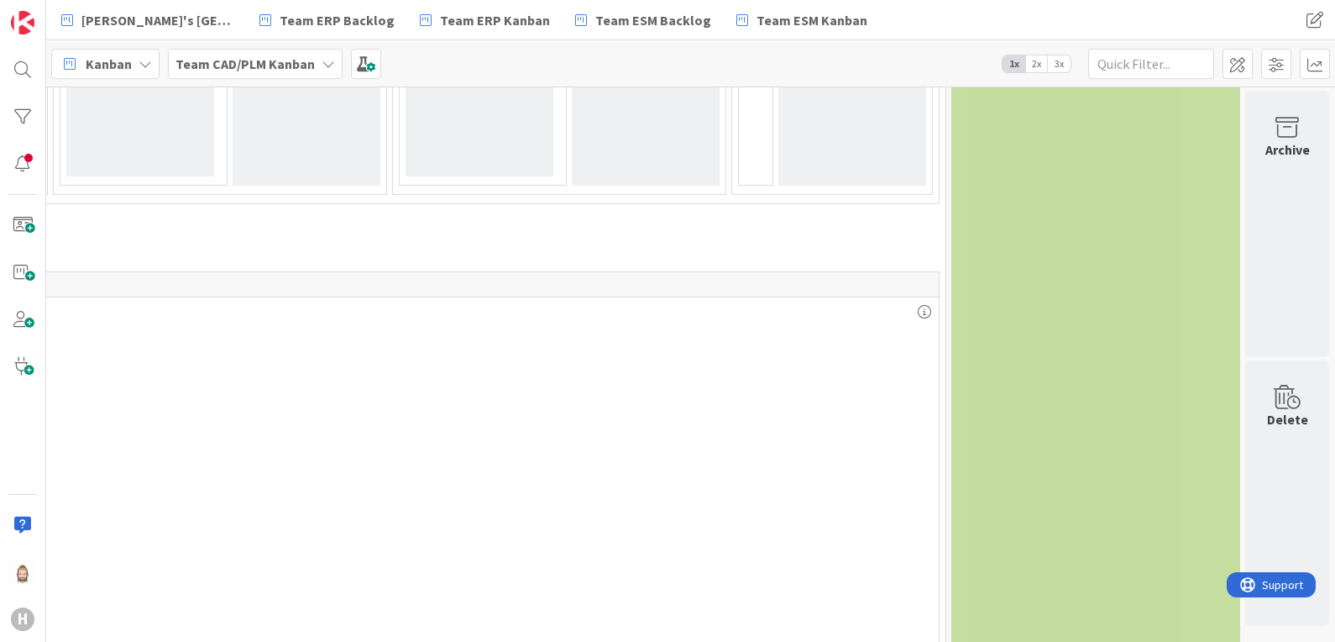
click at [1037, 67] on span "2x" at bounding box center [1037, 63] width 23 height 17
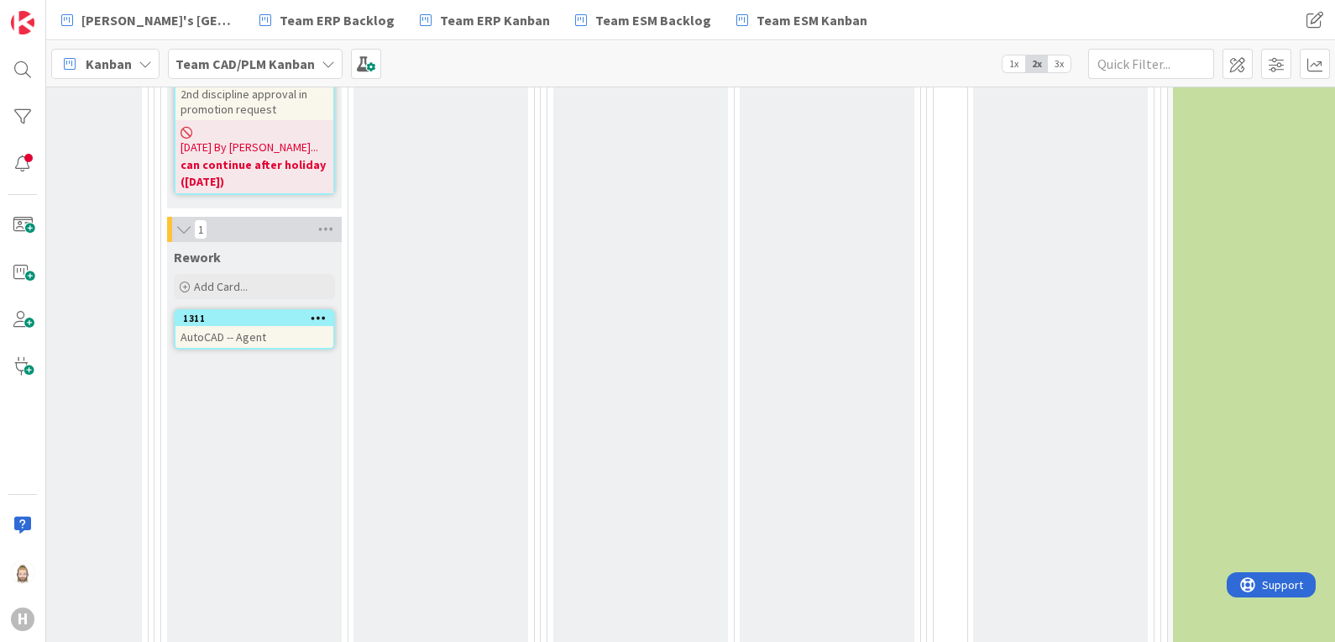
scroll to position [713, 1012]
click at [1062, 64] on span "3x" at bounding box center [1059, 63] width 23 height 17
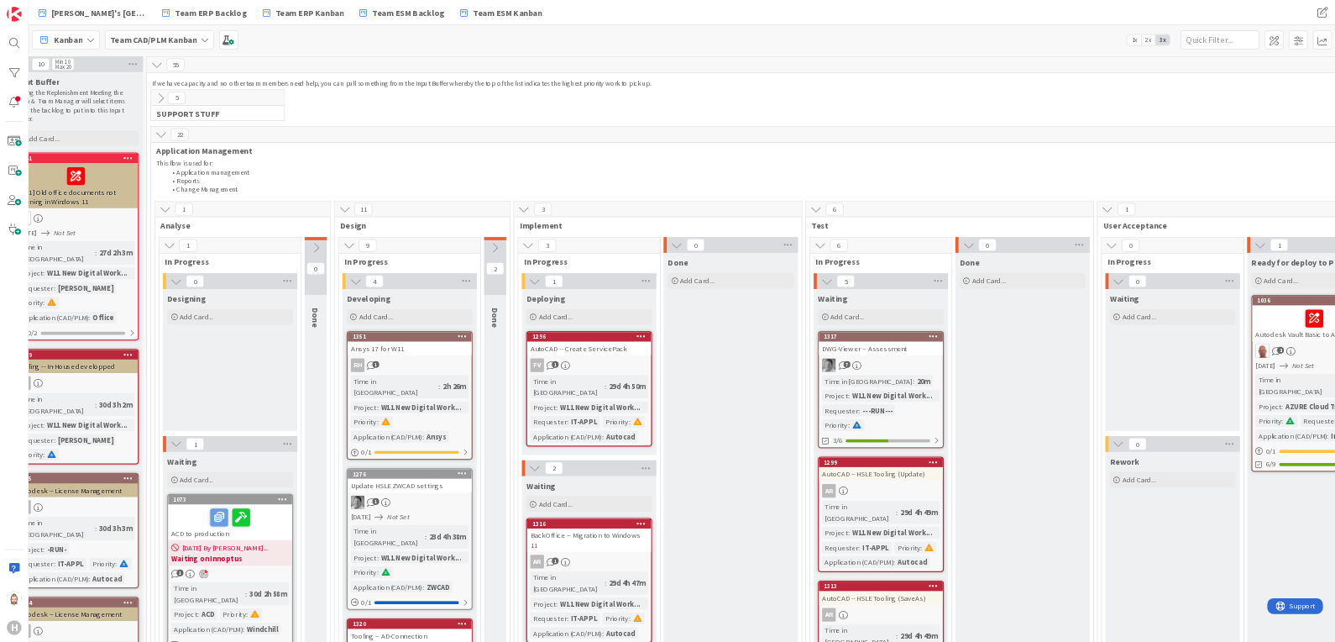
scroll to position [0, 0]
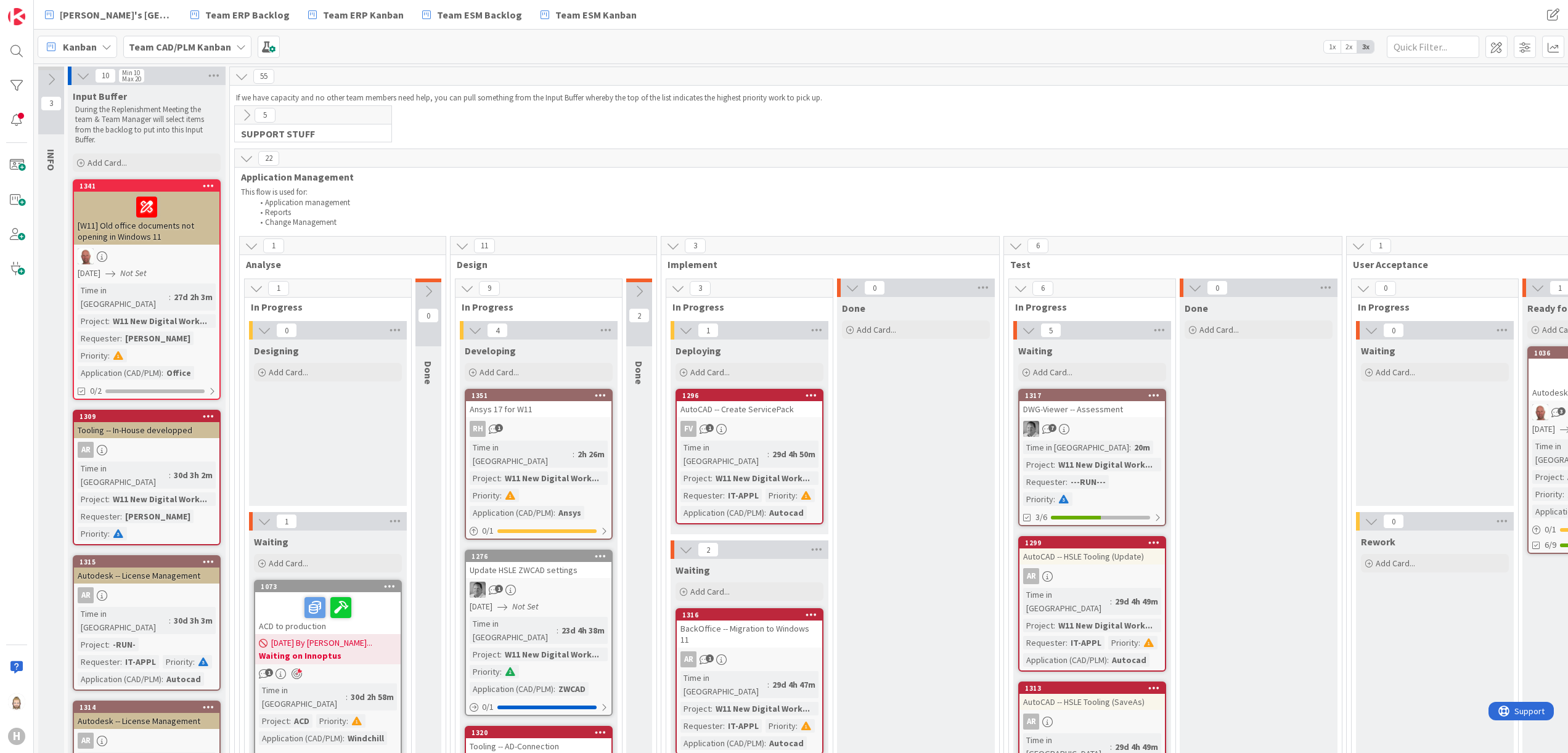
click at [247, 160] on icon at bounding box center [247, 159] width 13 height 13
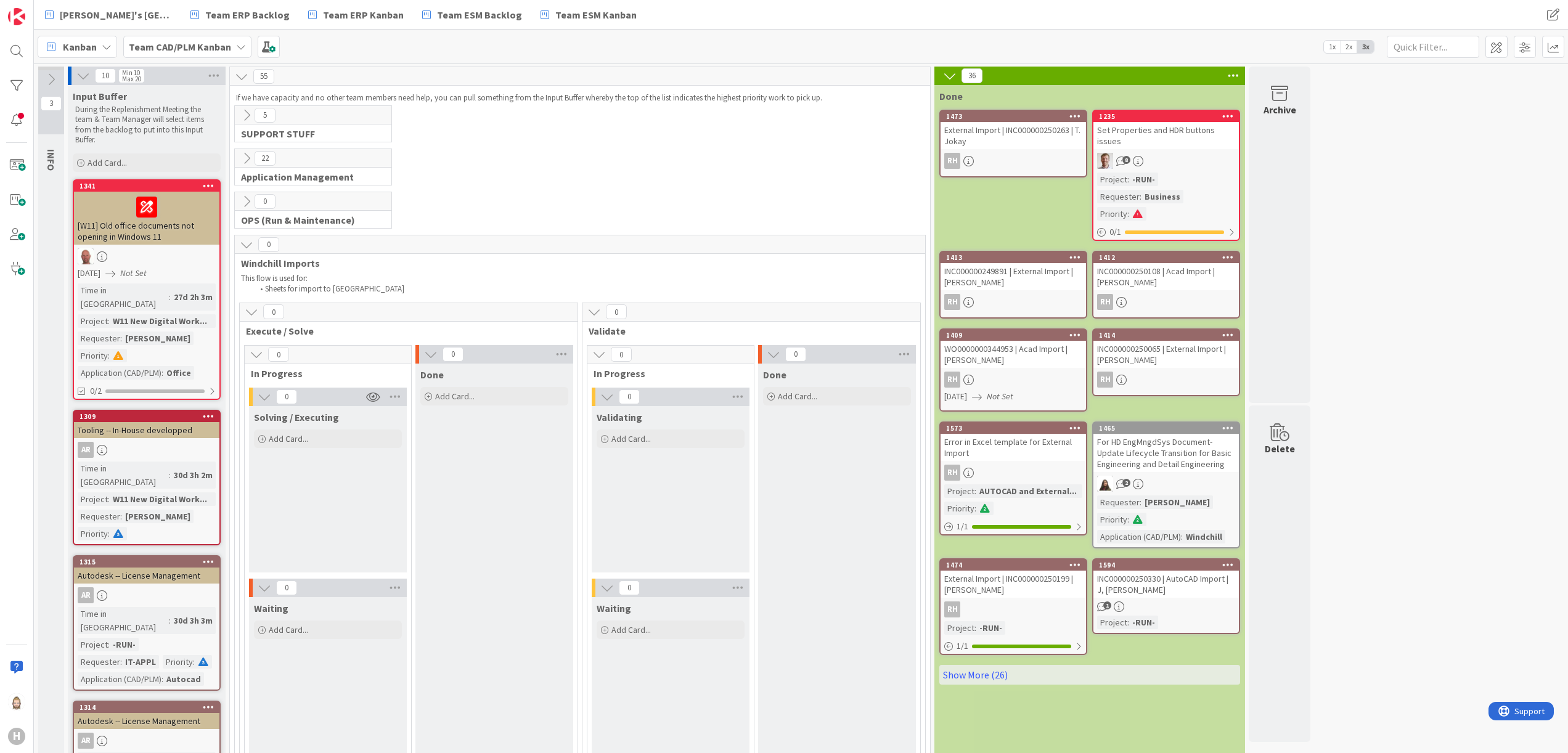
click at [244, 247] on icon at bounding box center [247, 244] width 13 height 13
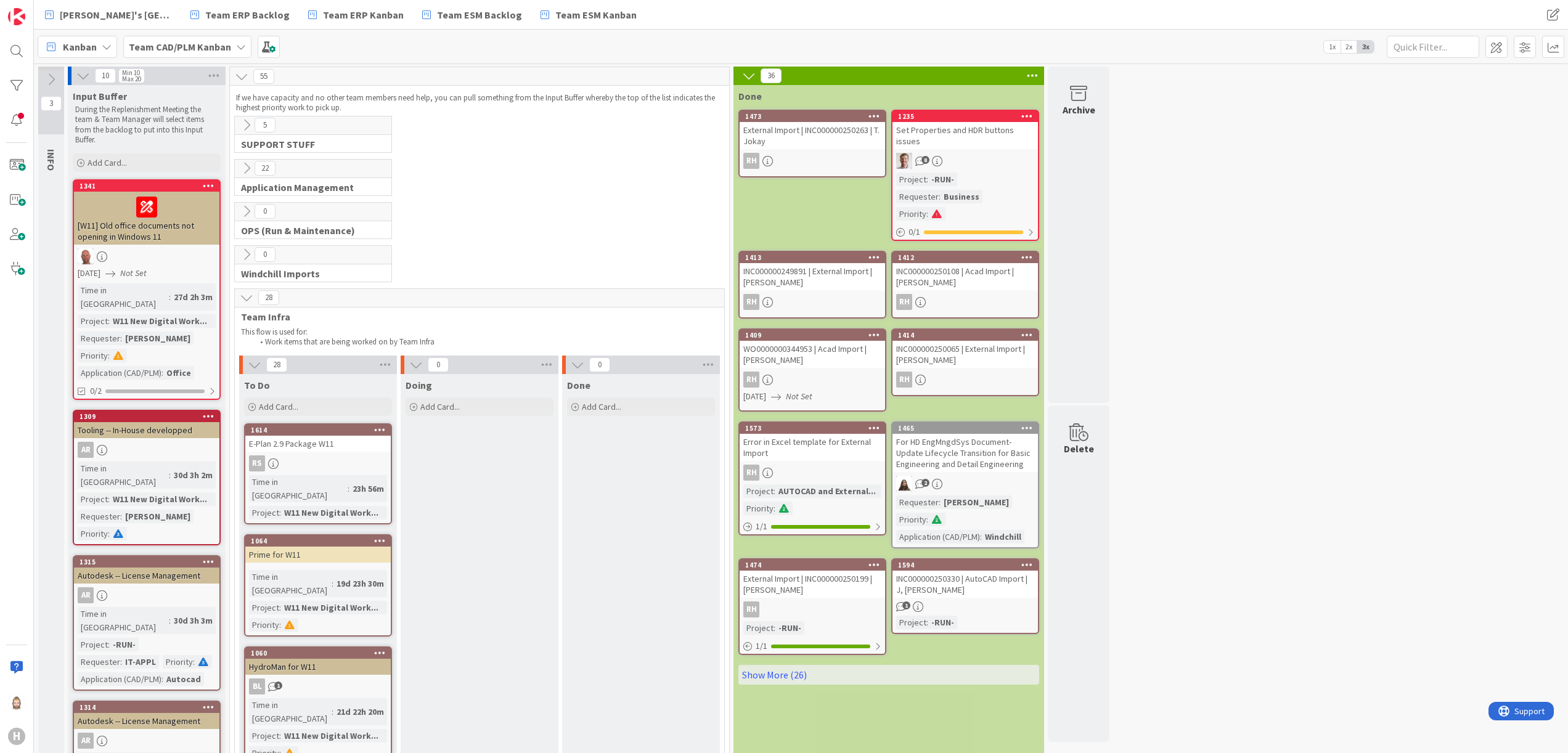
drag, startPoint x: 753, startPoint y: 75, endPoint x: 726, endPoint y: 111, distance: 45.0
click at [753, 75] on icon at bounding box center [748, 76] width 13 height 13
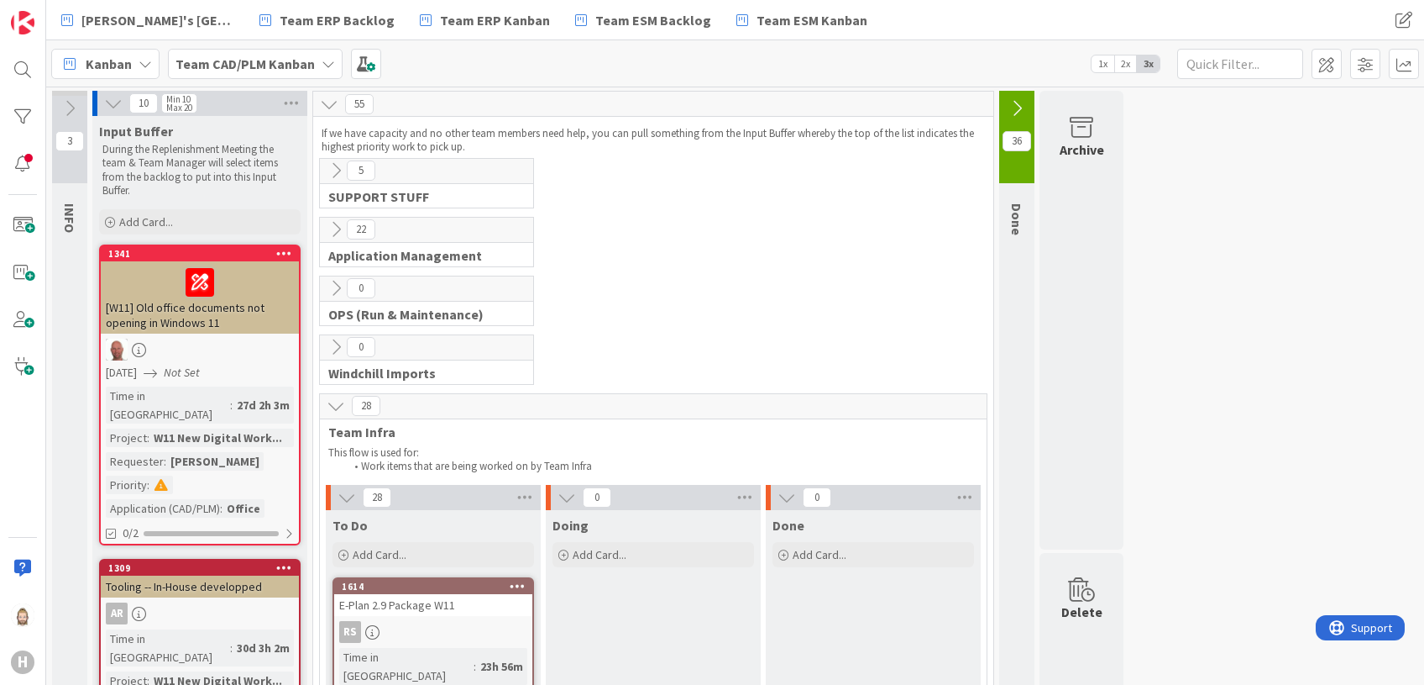
click at [334, 403] on icon at bounding box center [336, 405] width 18 height 18
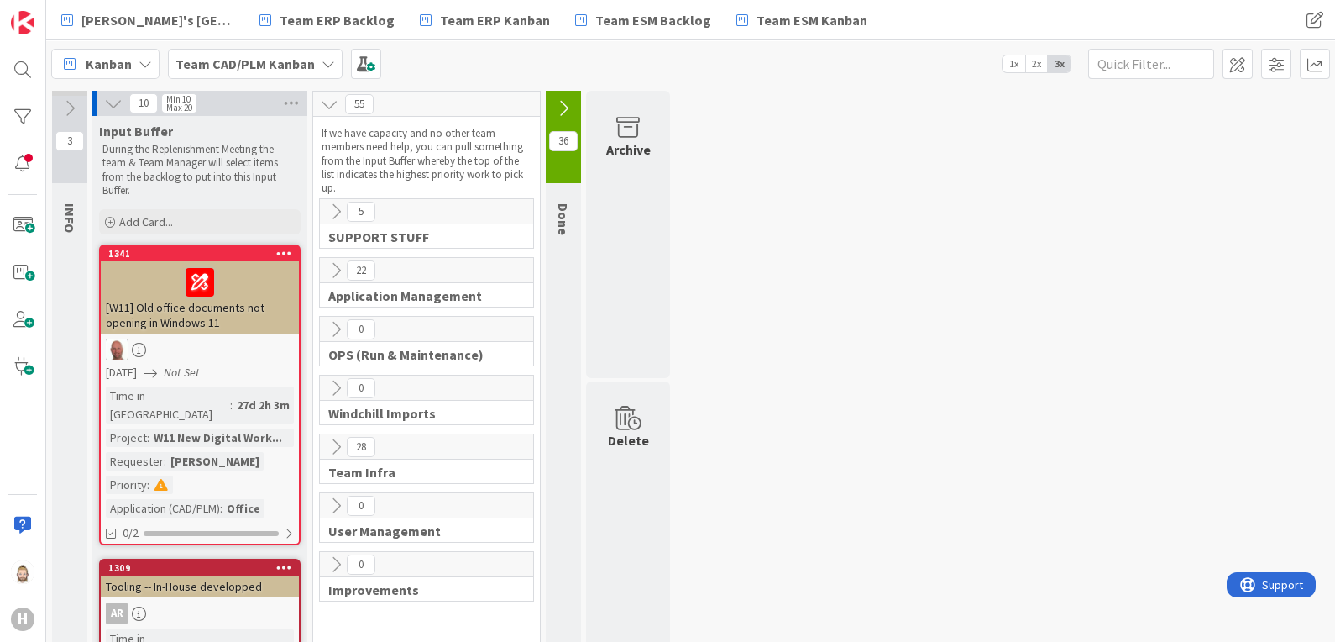
click at [278, 66] on b "Team CAD/PLM Kanban" at bounding box center [245, 63] width 139 height 17
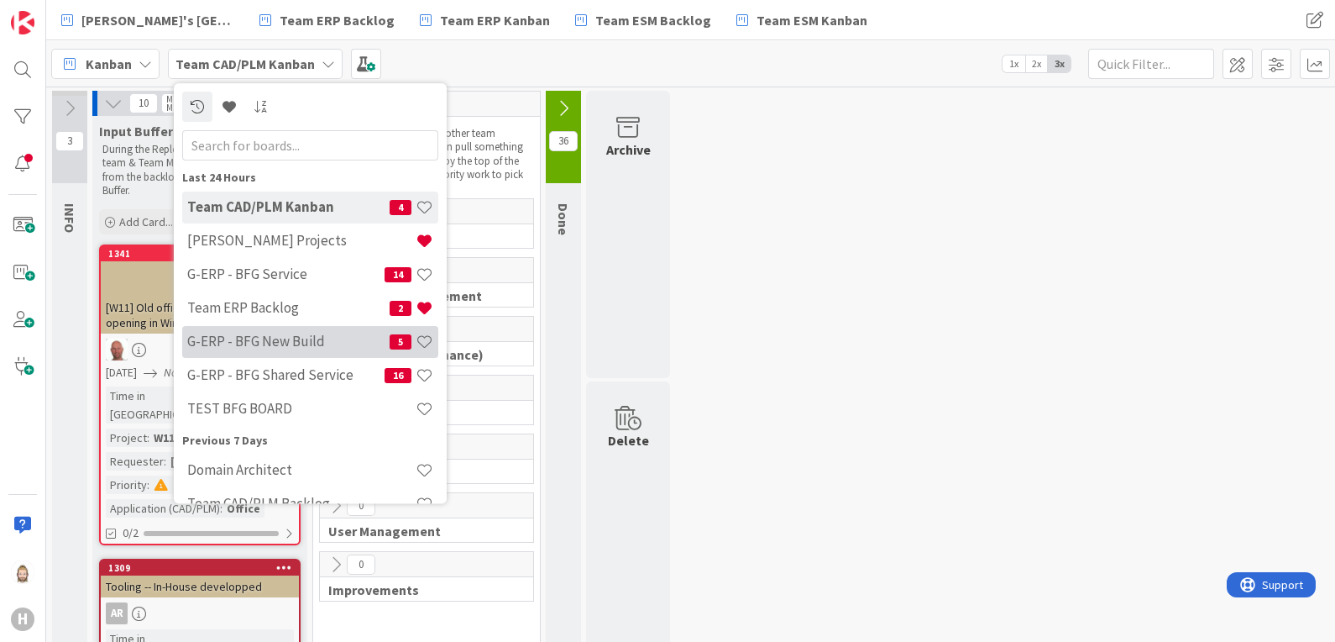
click at [294, 327] on div "G-ERP - BFG New Build 5" at bounding box center [310, 342] width 256 height 32
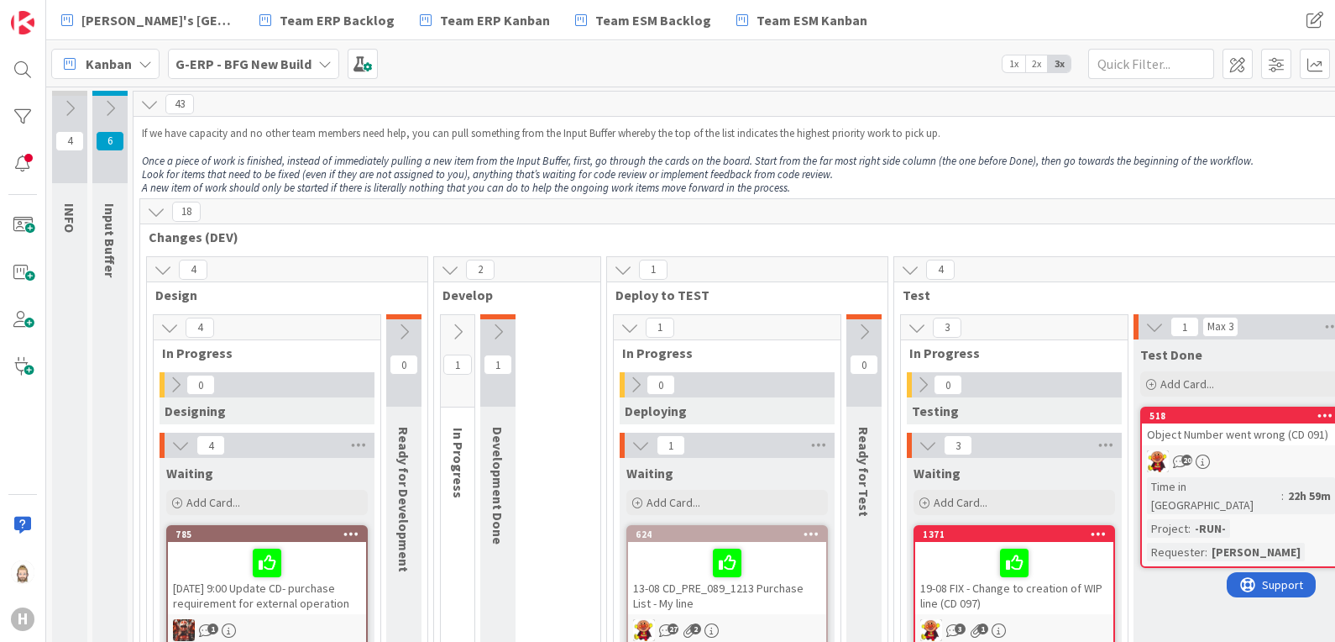
click at [318, 70] on icon at bounding box center [324, 63] width 13 height 13
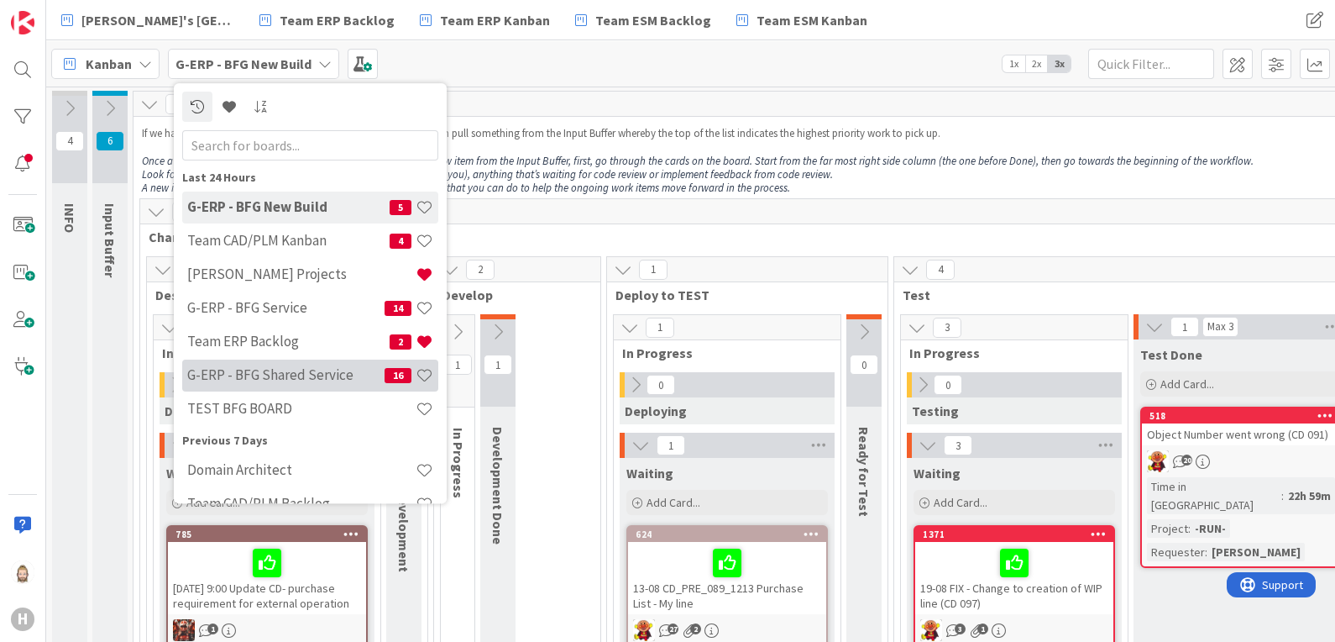
click at [311, 367] on h4 "G-ERP - BFG Shared Service" at bounding box center [285, 375] width 197 height 17
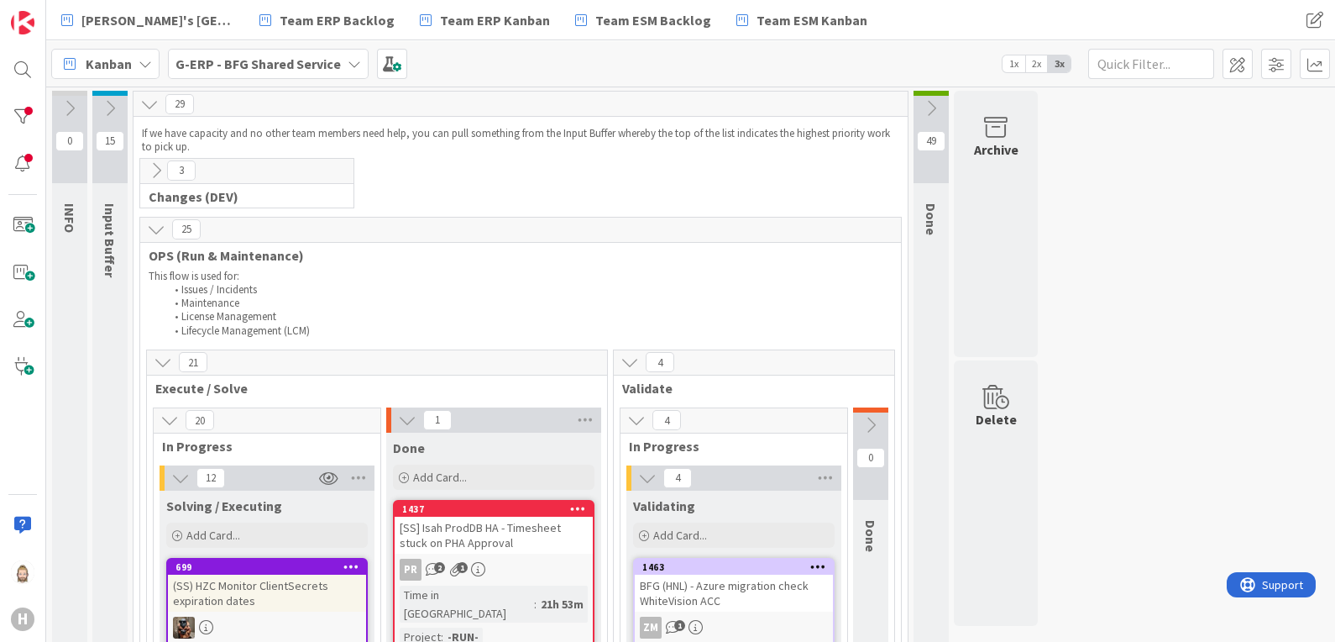
click at [348, 65] on icon at bounding box center [354, 63] width 13 height 13
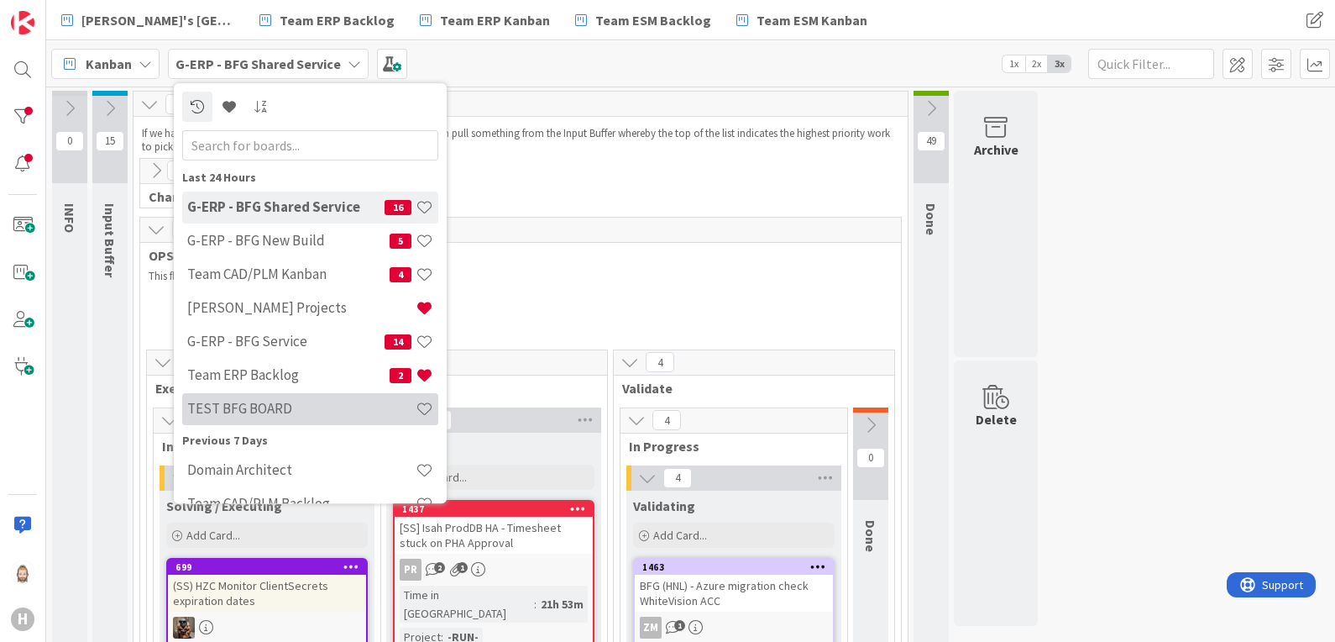
click at [323, 401] on h4 "TEST BFG BOARD" at bounding box center [301, 409] width 228 height 17
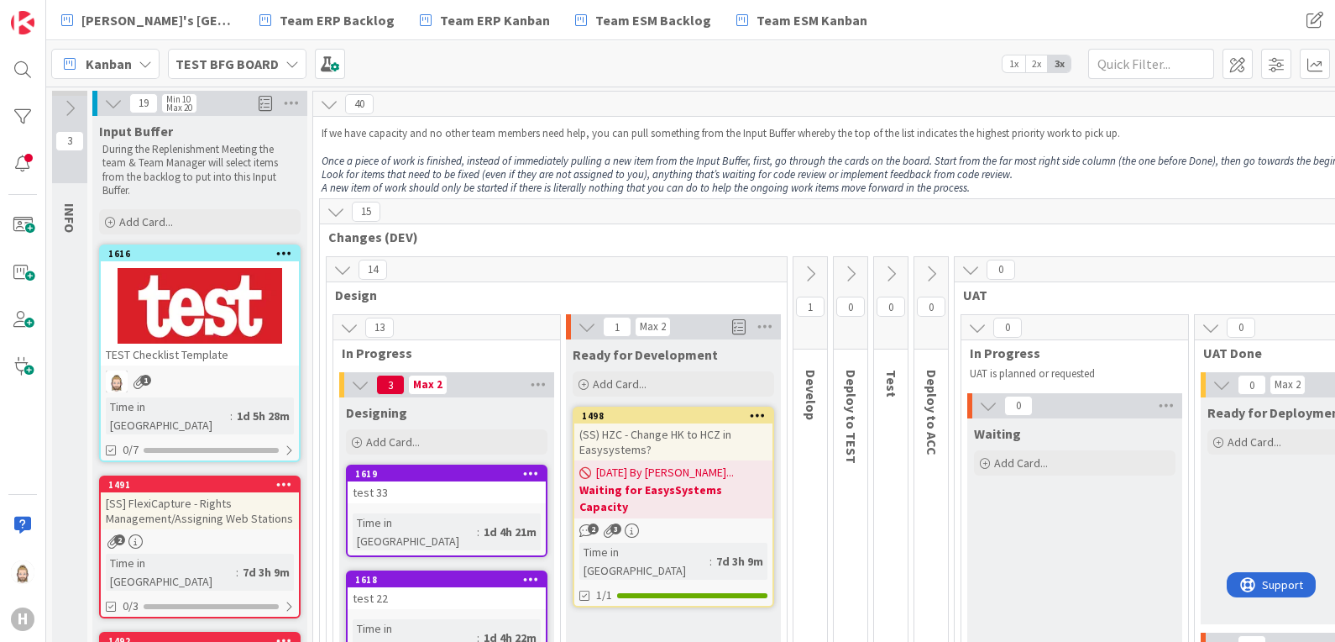
click at [289, 69] on icon at bounding box center [292, 63] width 13 height 13
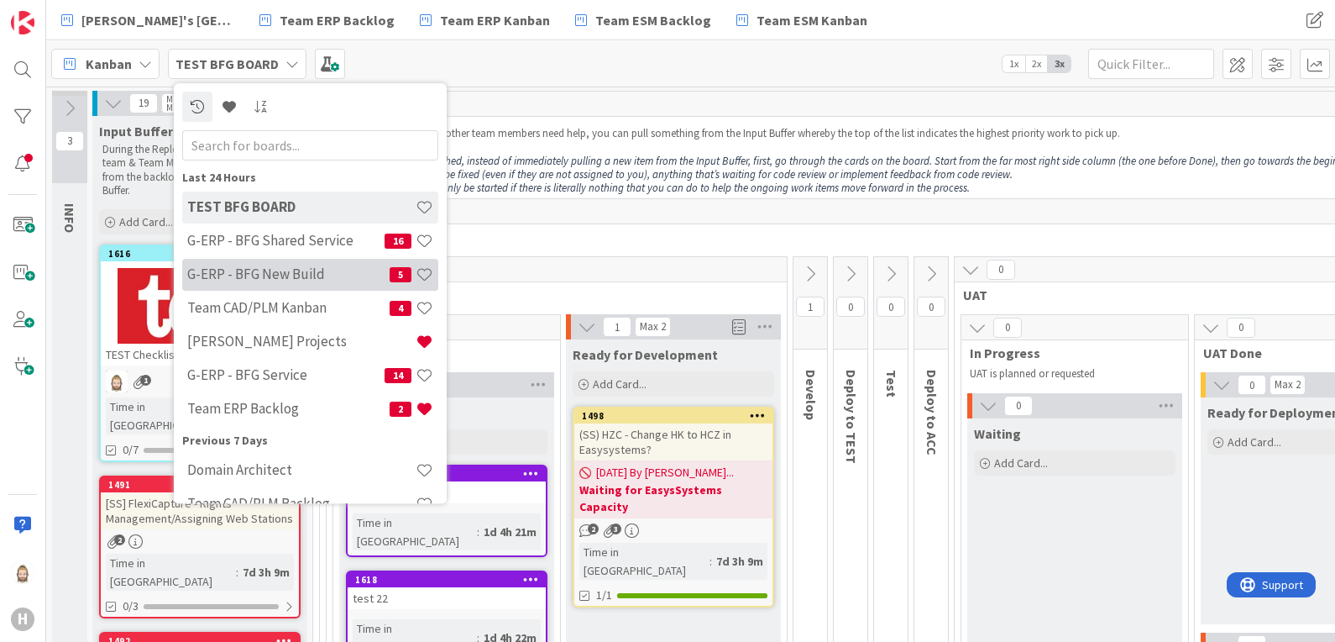
click at [302, 270] on h4 "G-ERP - BFG New Build" at bounding box center [288, 274] width 202 height 17
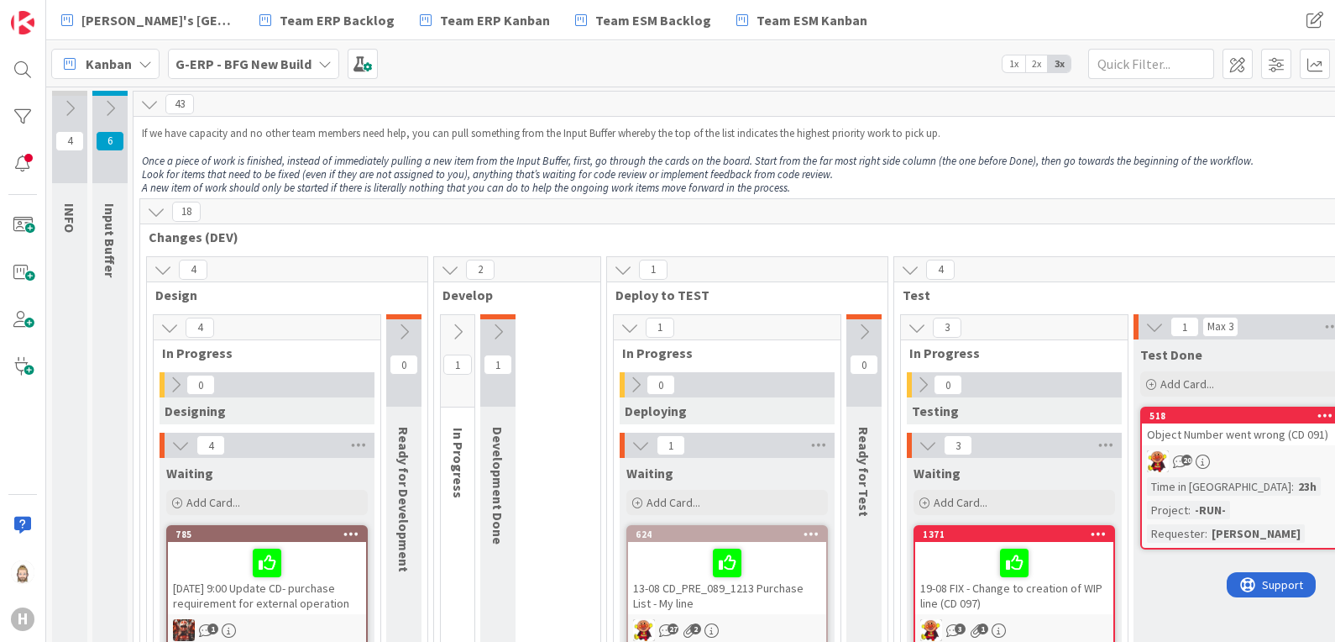
click at [174, 383] on icon at bounding box center [175, 384] width 18 height 18
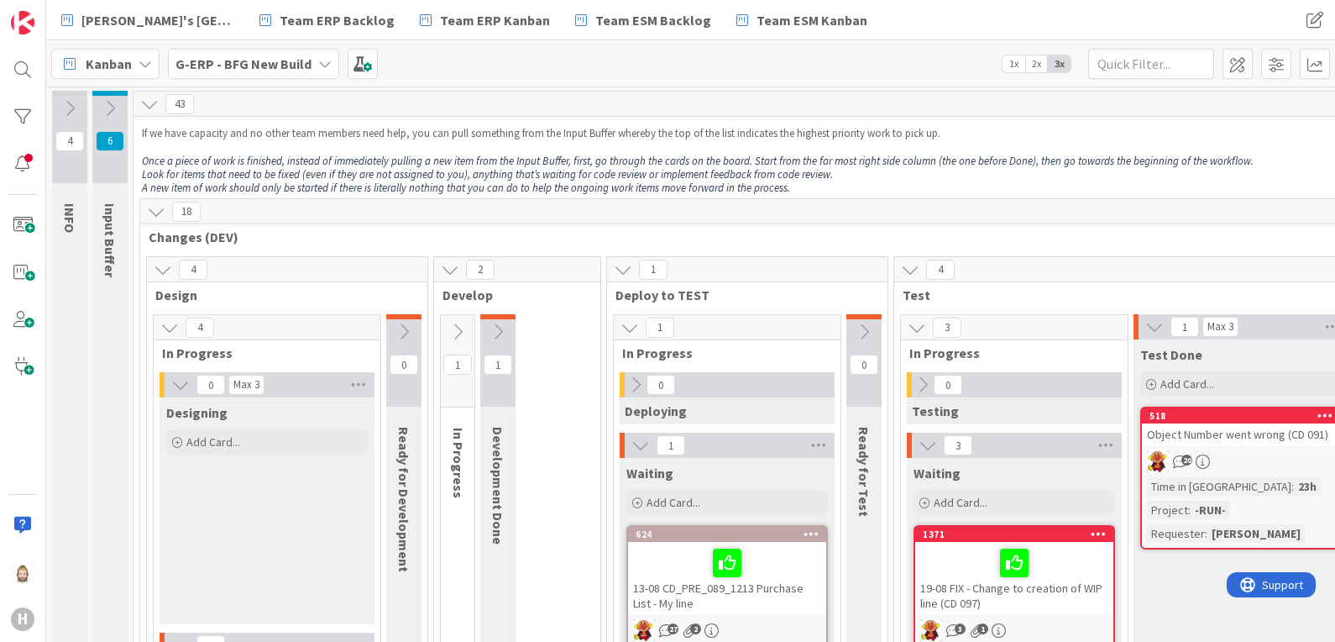
click at [181, 382] on icon at bounding box center [180, 384] width 18 height 18
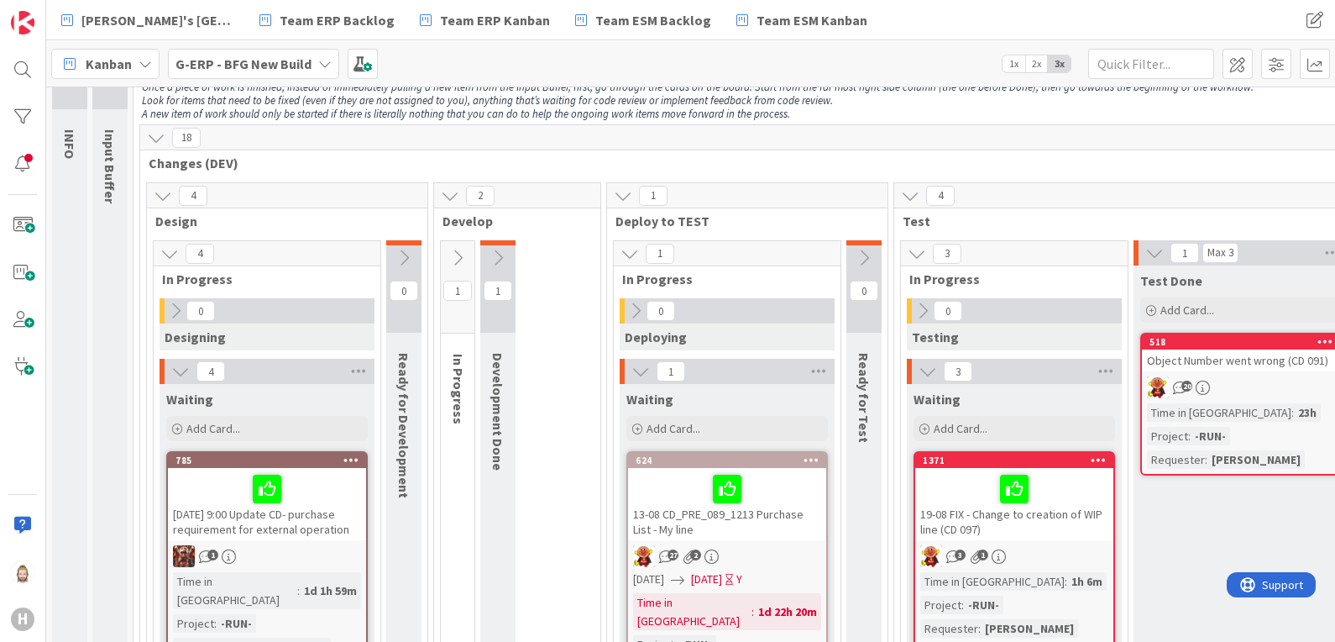
scroll to position [104, 0]
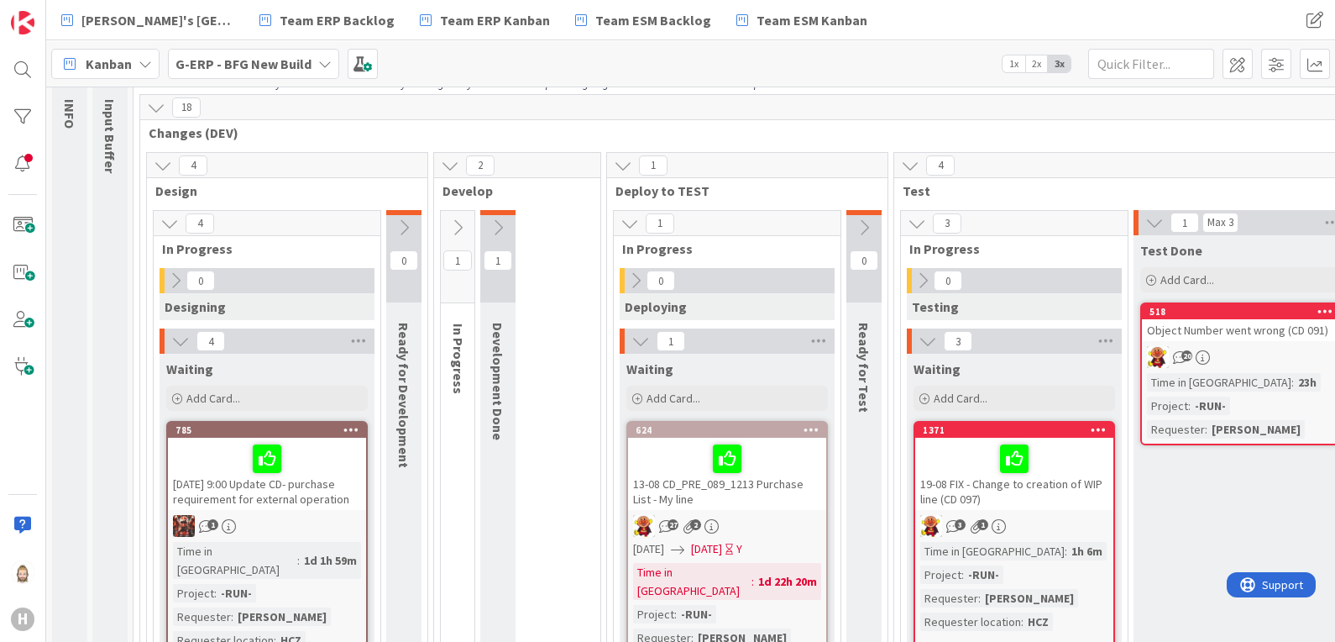
click at [172, 274] on icon at bounding box center [175, 280] width 18 height 18
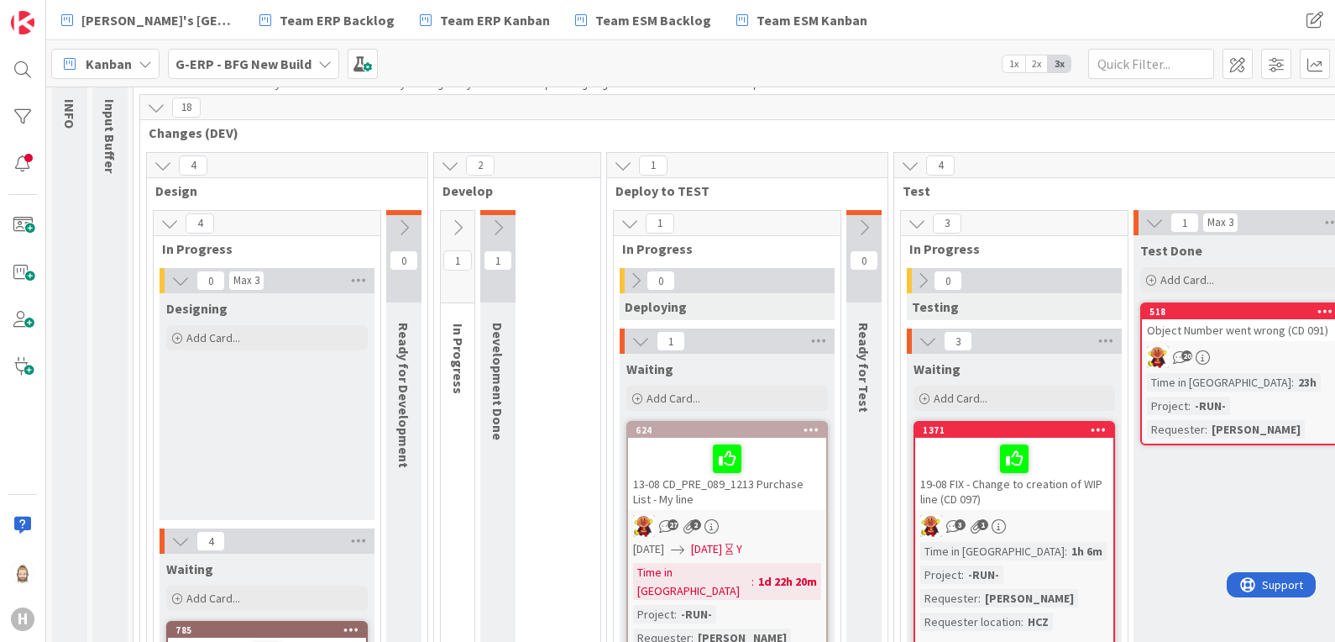
click at [462, 227] on icon at bounding box center [458, 227] width 18 height 18
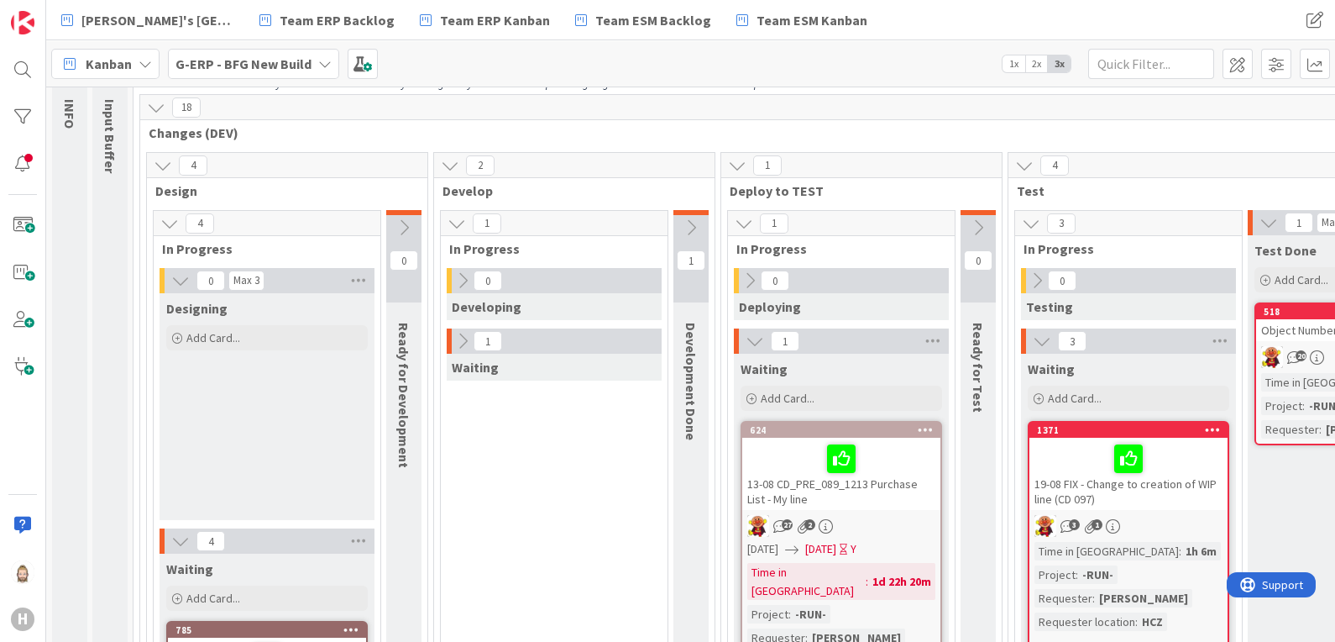
click at [277, 65] on b "G-ERP - BFG New Build" at bounding box center [244, 63] width 136 height 17
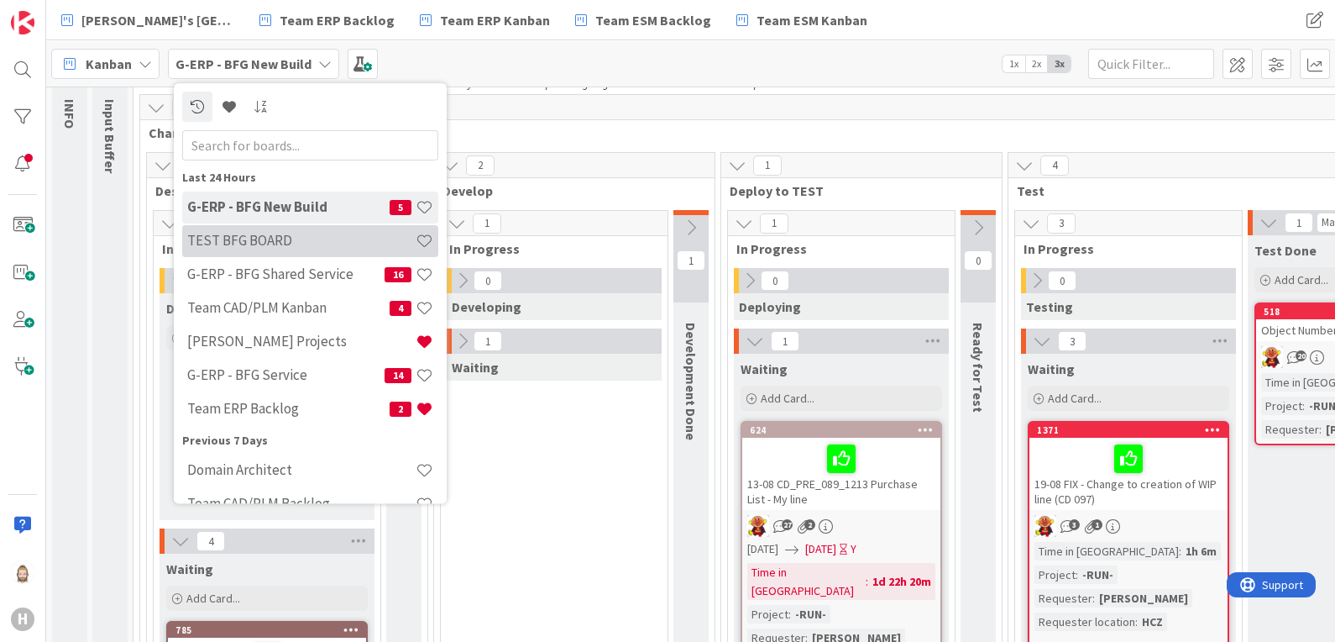
click at [302, 244] on h4 "TEST BFG BOARD" at bounding box center [301, 241] width 228 height 17
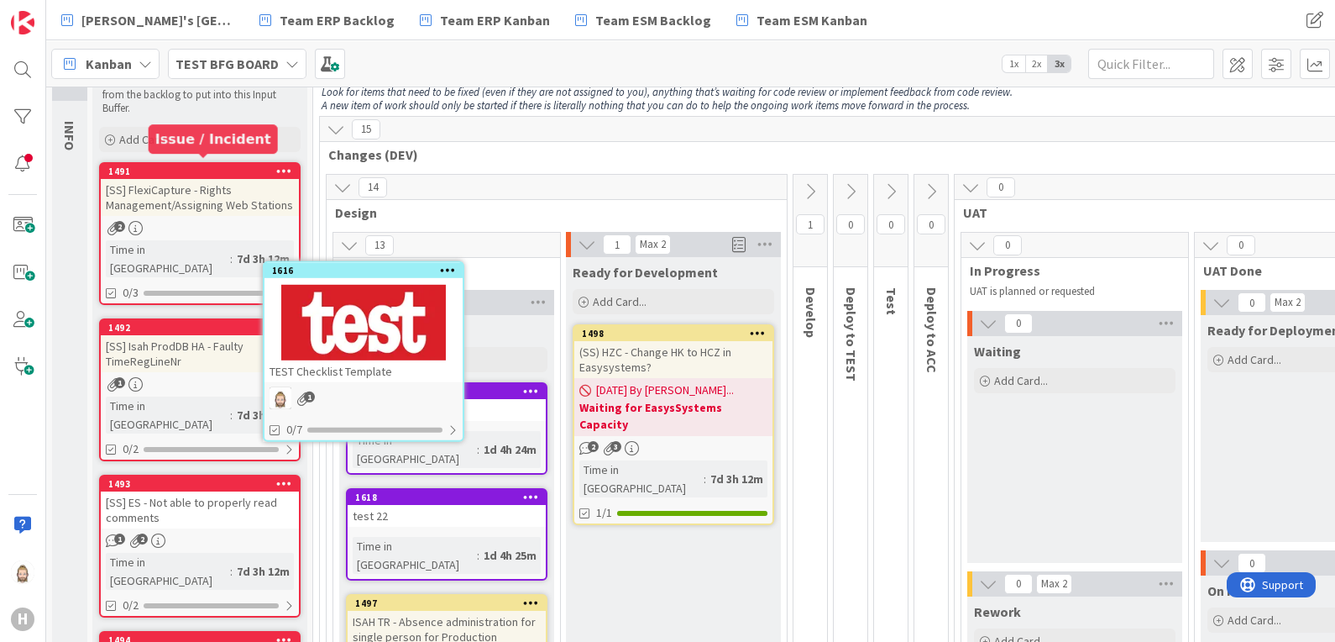
scroll to position [76, 0]
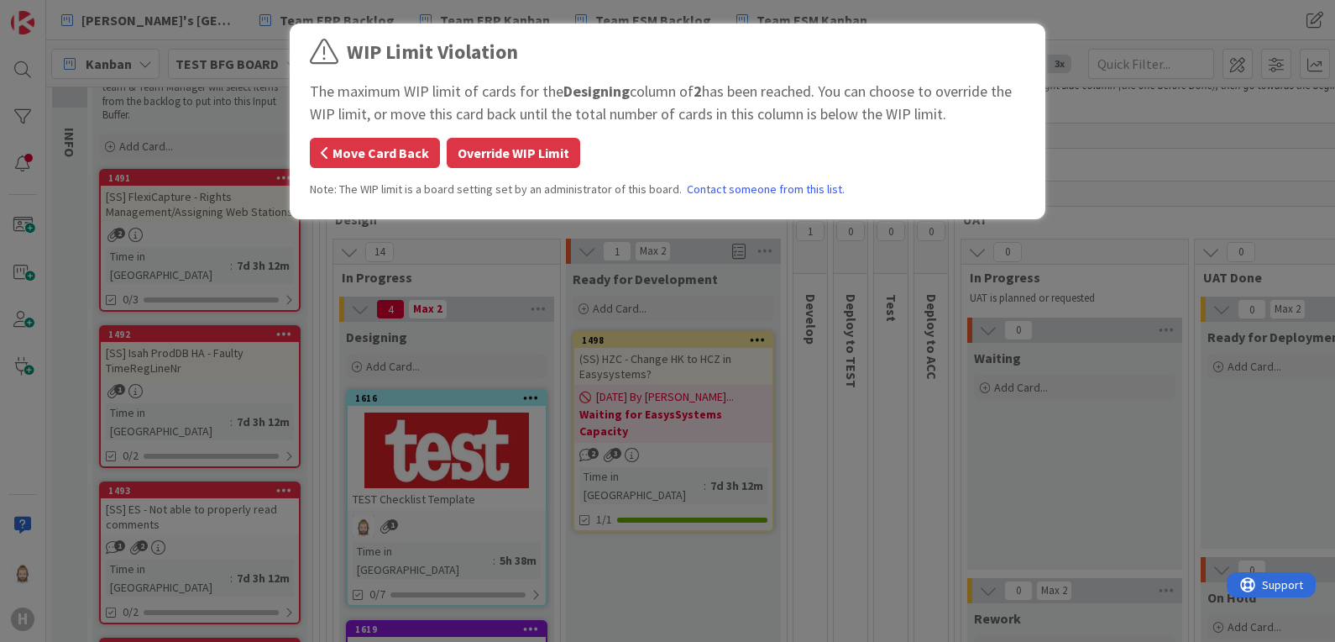
click at [395, 147] on button "Move Card Back" at bounding box center [375, 153] width 130 height 30
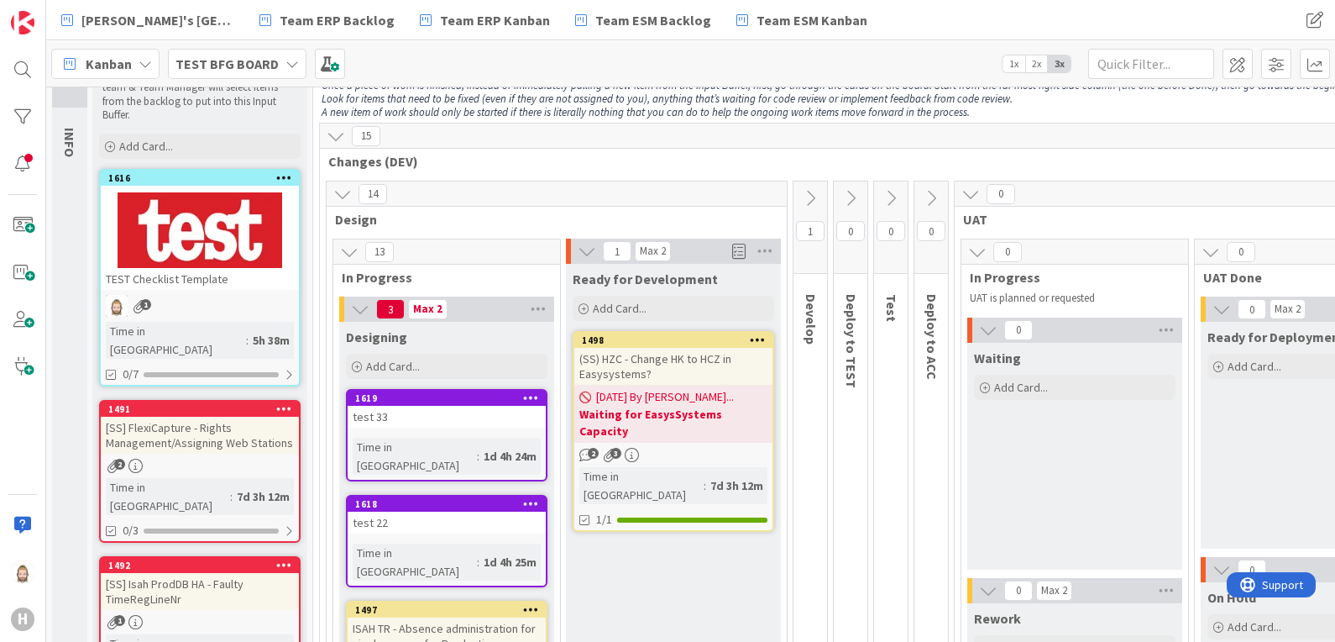
click at [139, 67] on icon at bounding box center [145, 63] width 13 height 13
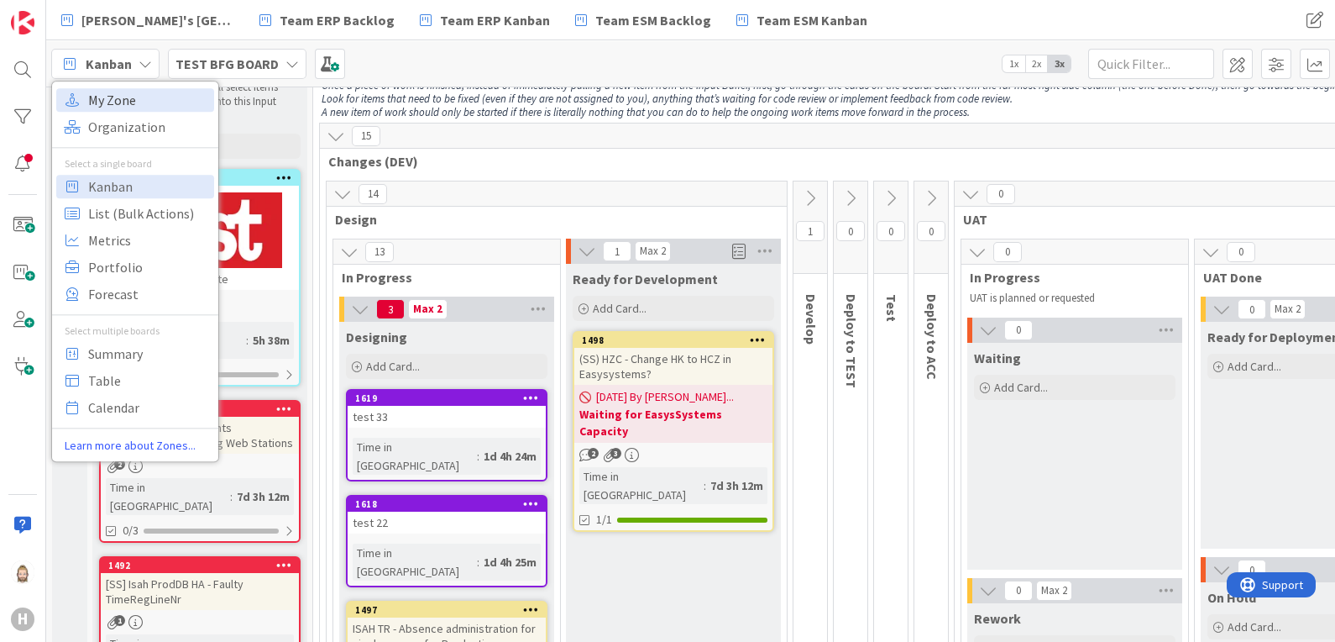
click at [139, 92] on span "My Zone" at bounding box center [148, 99] width 121 height 25
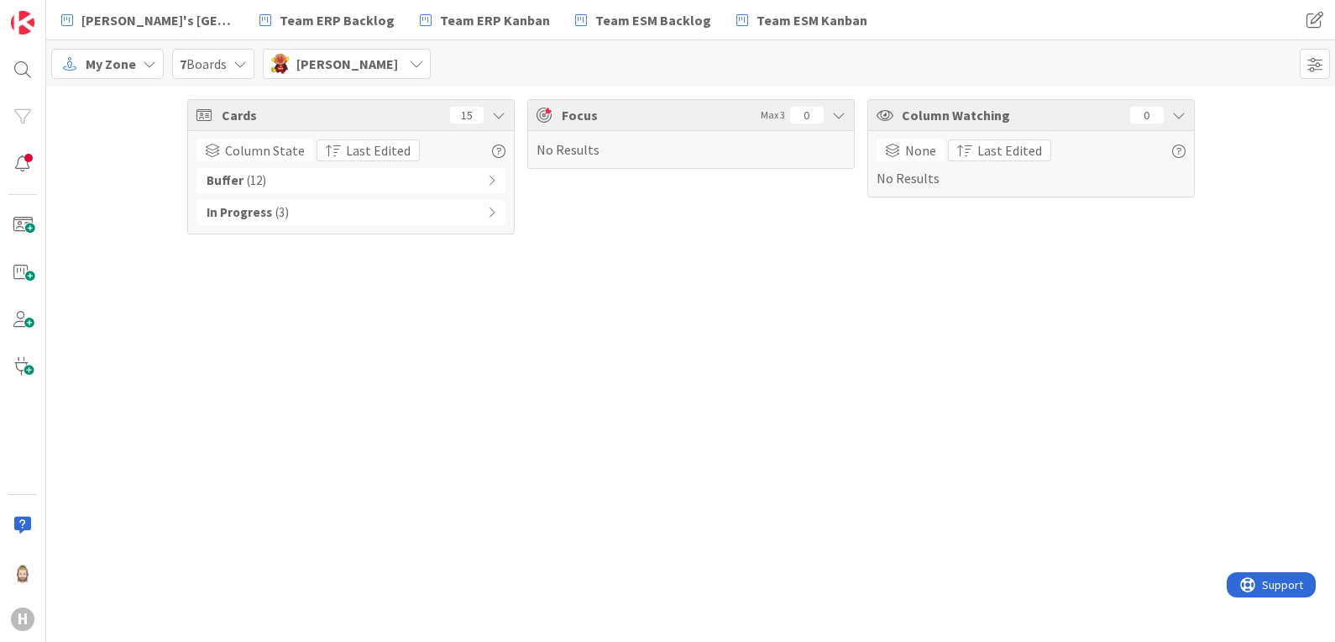
click at [374, 60] on span "[PERSON_NAME]" at bounding box center [347, 64] width 102 height 20
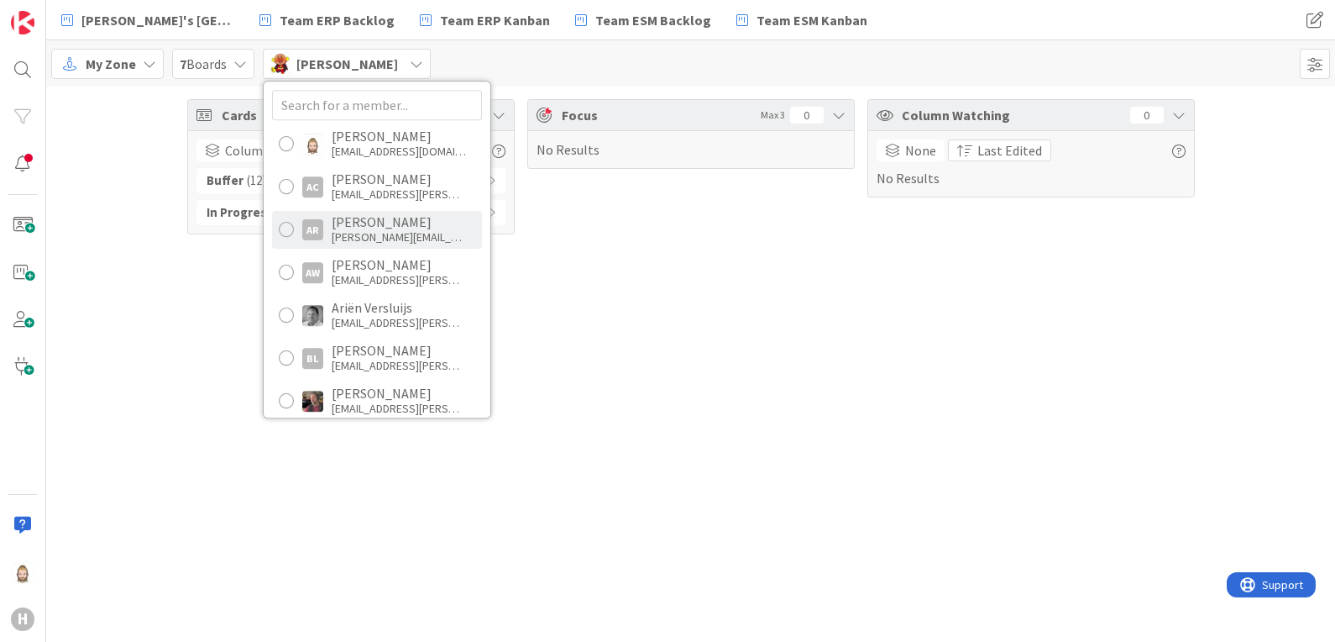
click at [391, 231] on div "[PERSON_NAME][EMAIL_ADDRESS][PERSON_NAME][PERSON_NAME][DOMAIN_NAME]" at bounding box center [399, 236] width 134 height 15
click at [606, 328] on div "Cards 15 Column State Last Edited Backlog ( 8 ) [PERSON_NAME] ( 5 ) In Progress…" at bounding box center [690, 364] width 1289 height 555
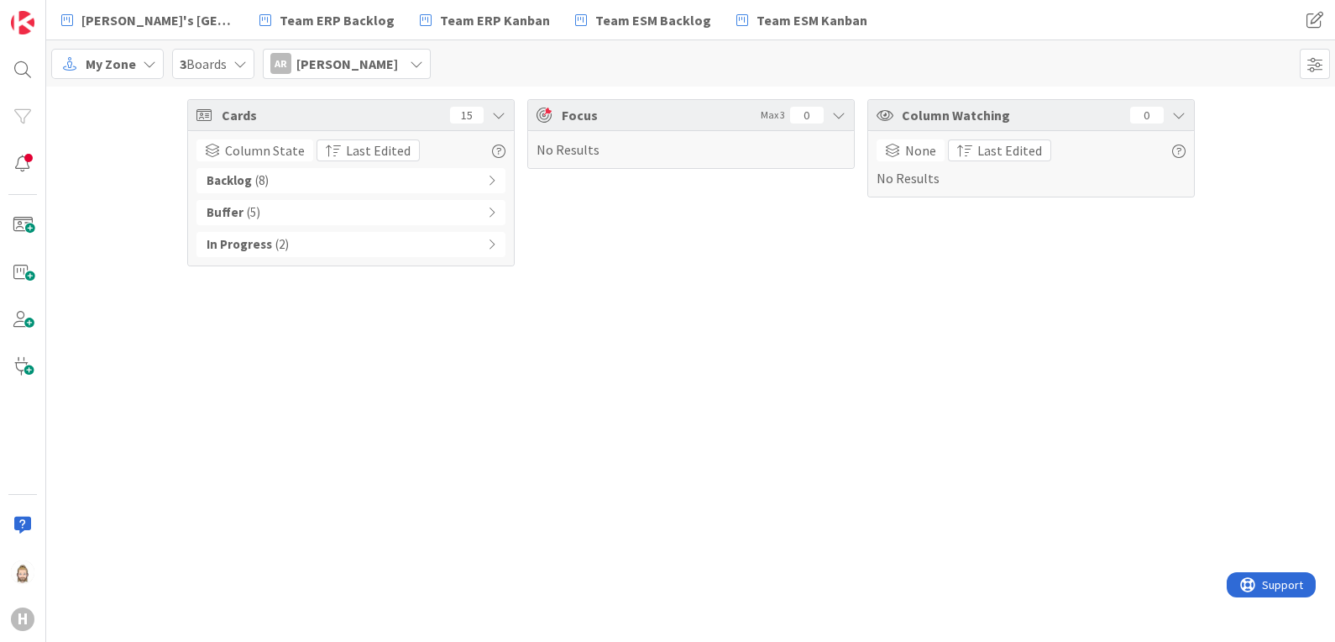
click at [479, 248] on div "In Progress ( 2 )" at bounding box center [351, 244] width 309 height 25
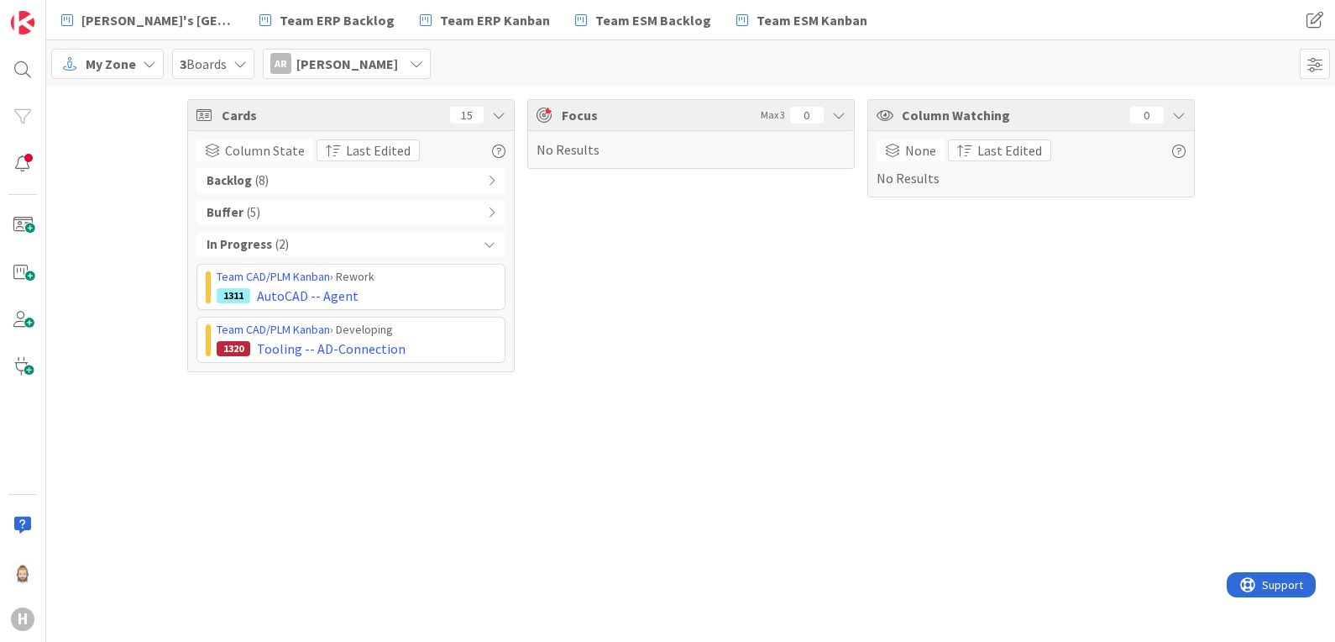
click at [487, 212] on div "Buffer ( 5 )" at bounding box center [351, 212] width 309 height 25
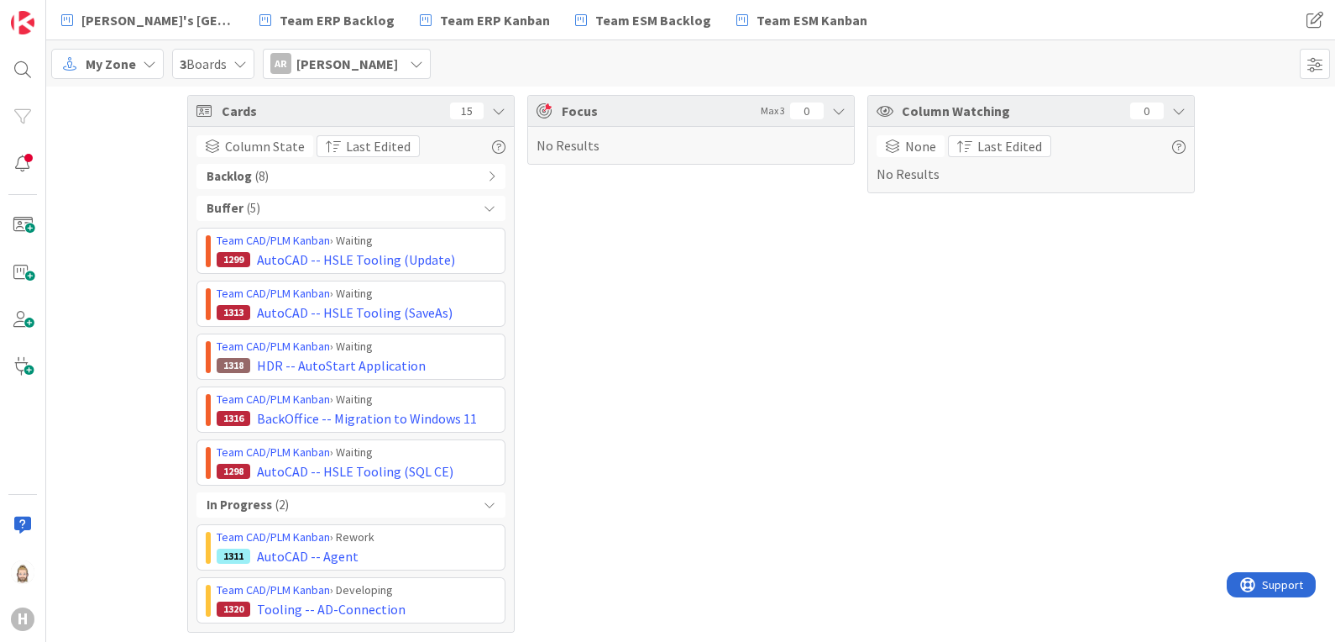
scroll to position [4, 0]
click at [410, 57] on icon at bounding box center [416, 63] width 13 height 13
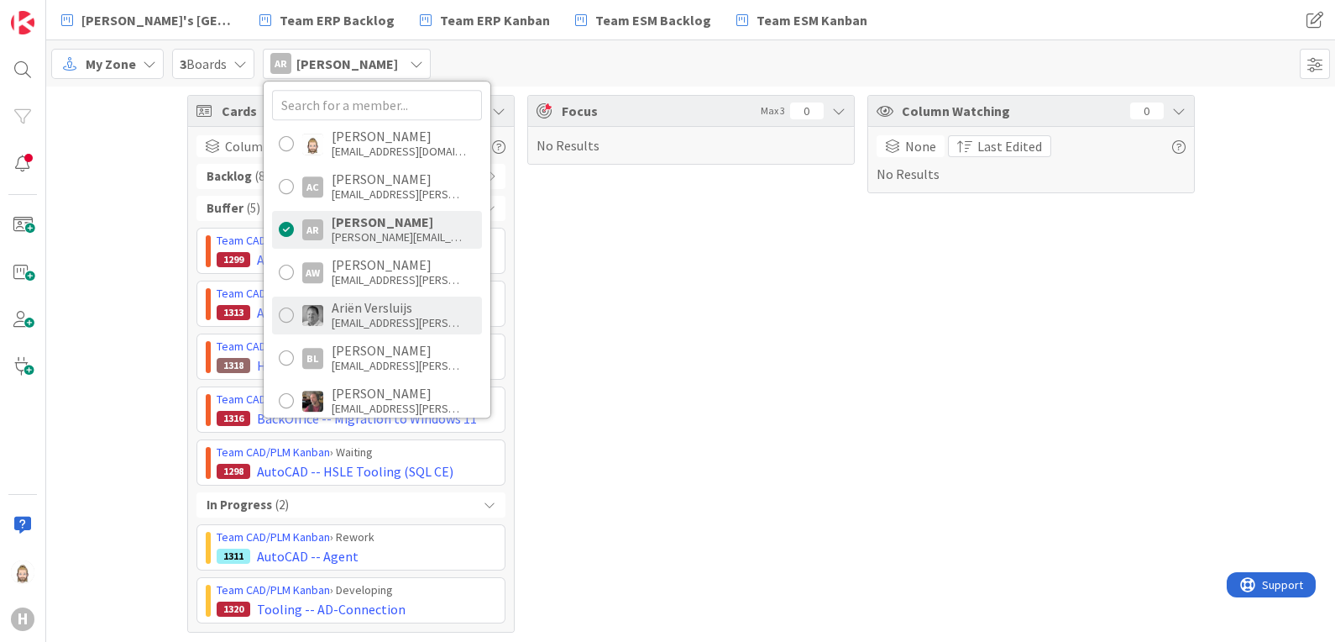
click at [408, 326] on div "[EMAIL_ADDRESS][PERSON_NAME][DOMAIN_NAME]" at bounding box center [399, 322] width 134 height 15
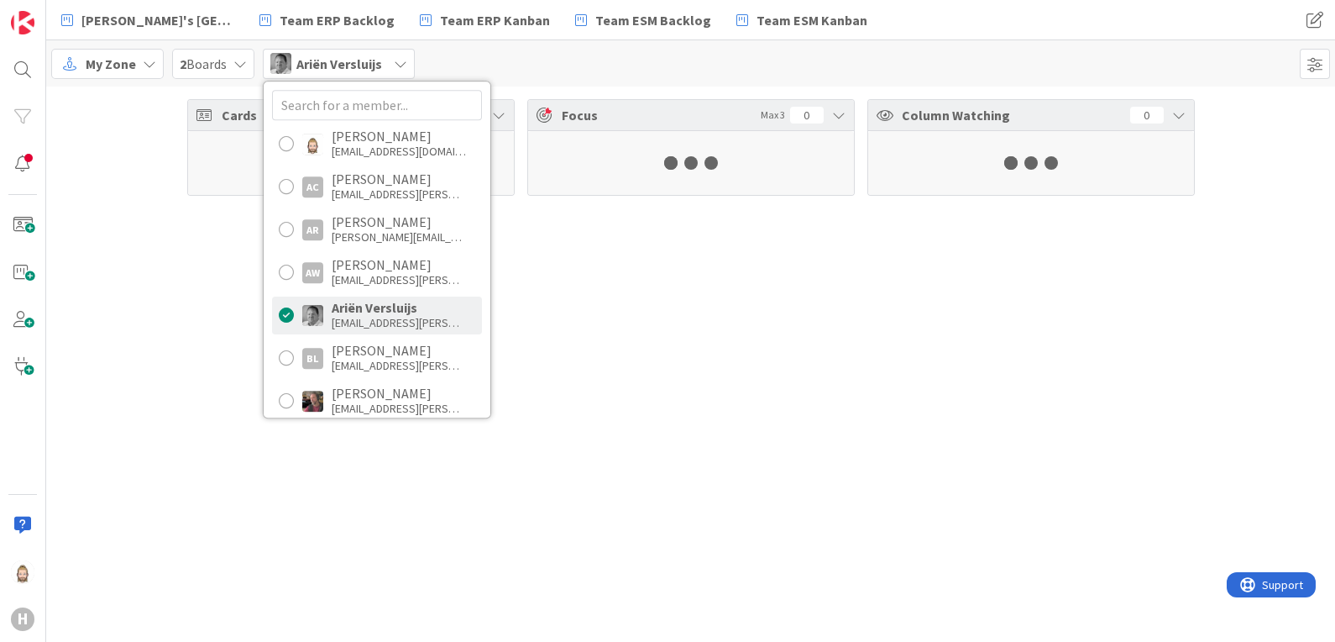
scroll to position [0, 0]
click at [233, 403] on div "Cards 3 Column State Last Edited Buffer ( 1 ) In Progress ( 2 ) Focus Max 3 0 N…" at bounding box center [690, 364] width 1289 height 555
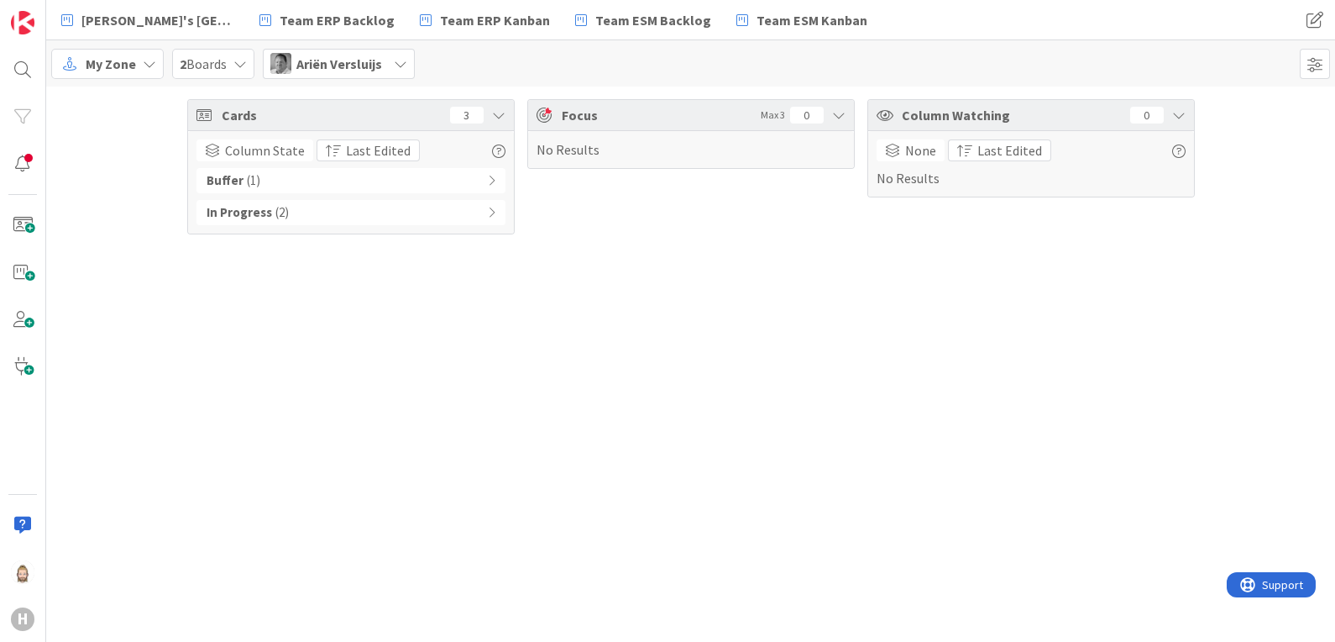
click at [378, 64] on span "Ariën Versluijs" at bounding box center [339, 64] width 86 height 20
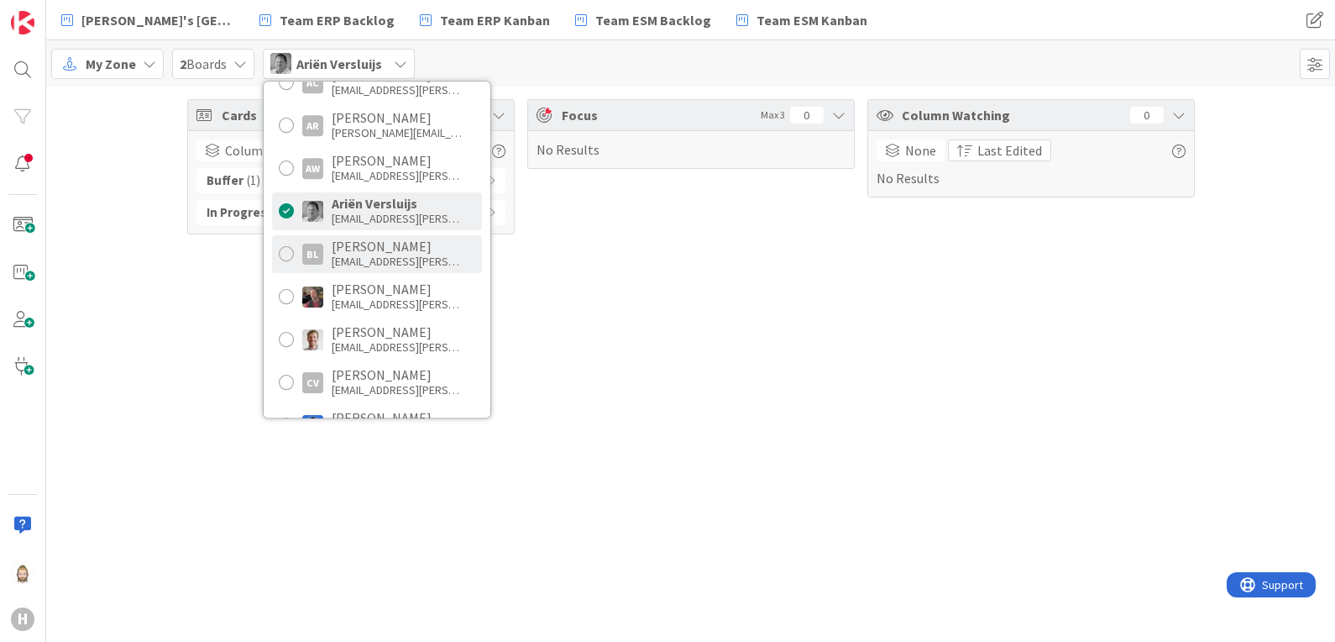
scroll to position [209, 0]
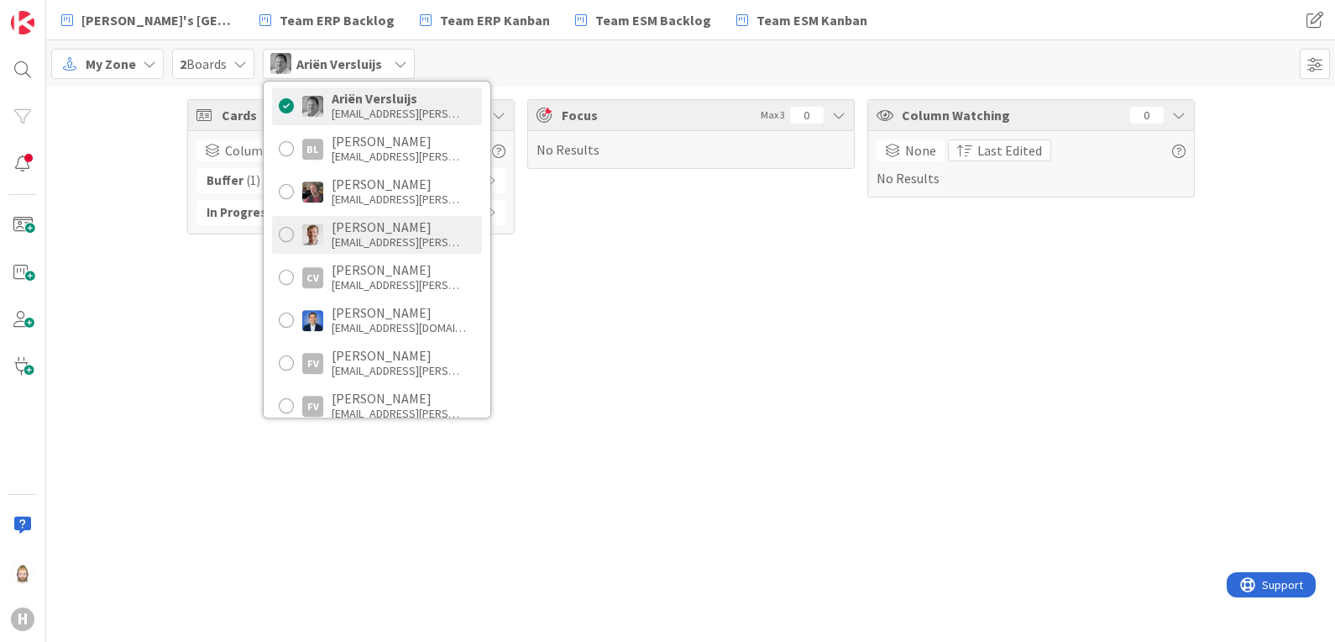
click at [391, 242] on div "[EMAIL_ADDRESS][PERSON_NAME][DOMAIN_NAME]" at bounding box center [399, 241] width 134 height 15
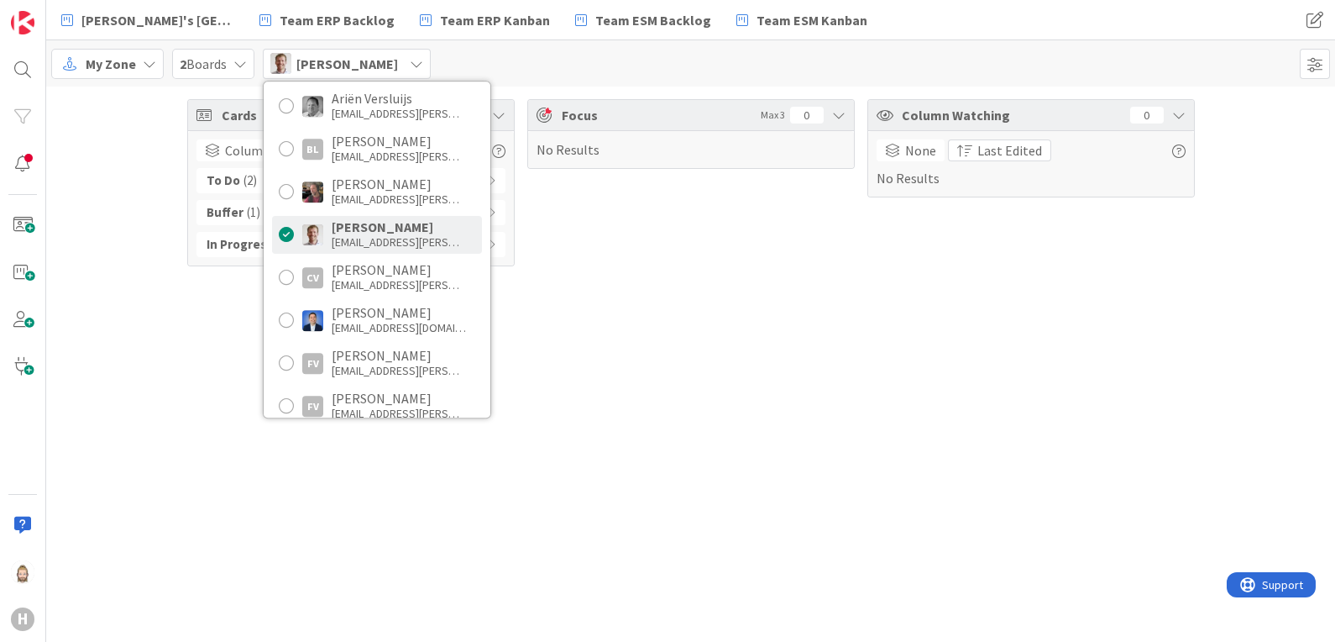
click at [590, 395] on div "Cards 5 Column State Last Edited To Do ( 2 ) [PERSON_NAME] ( 1 ) In Progress ( …" at bounding box center [690, 364] width 1289 height 555
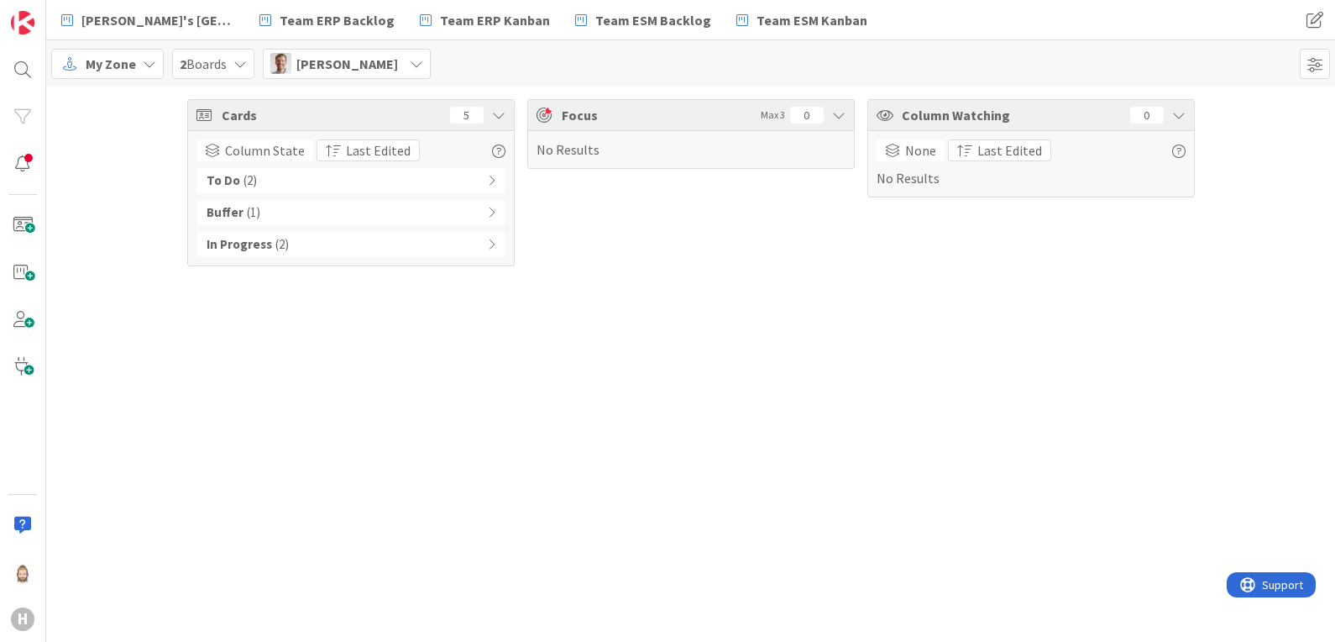
click at [454, 248] on div "In Progress ( 2 )" at bounding box center [351, 244] width 309 height 25
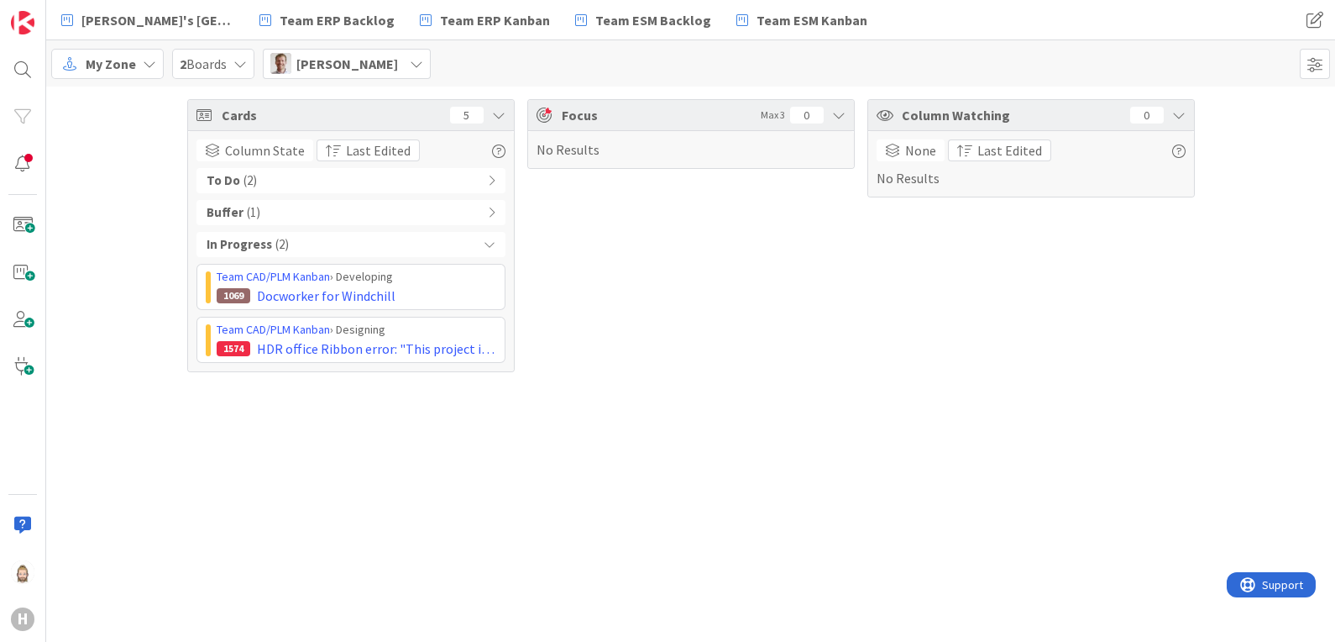
click at [494, 218] on div "Buffer ( 1 )" at bounding box center [351, 212] width 309 height 25
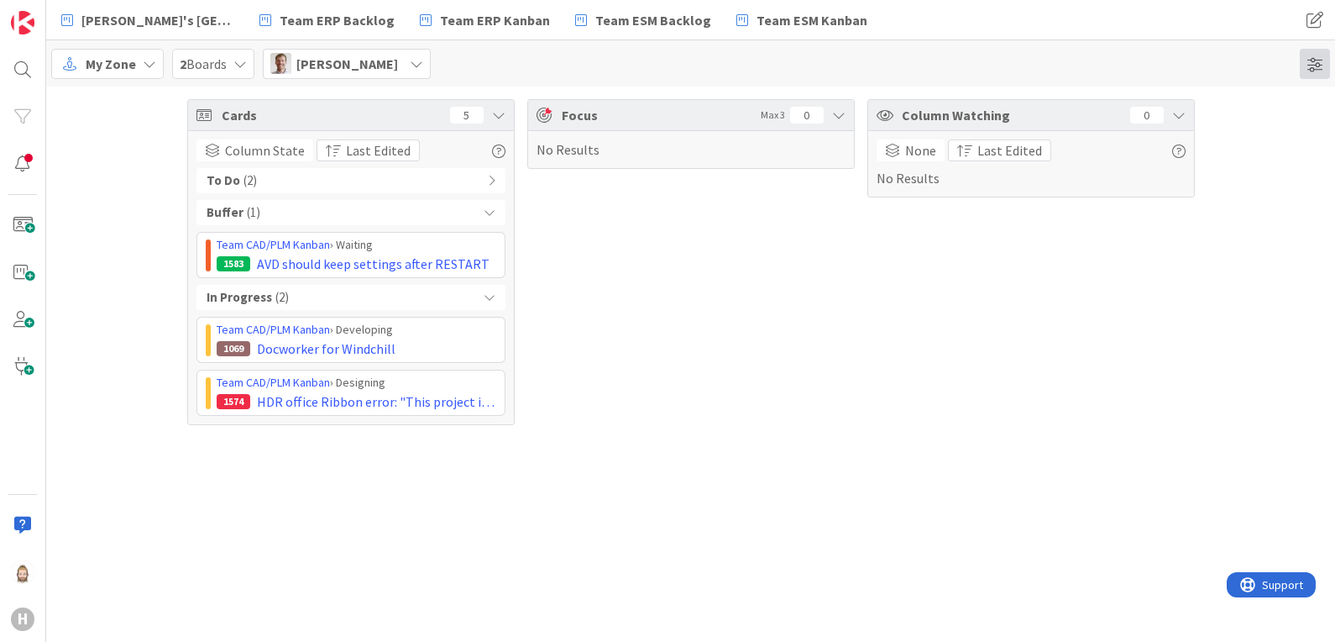
click at [1319, 70] on span at bounding box center [1315, 64] width 30 height 30
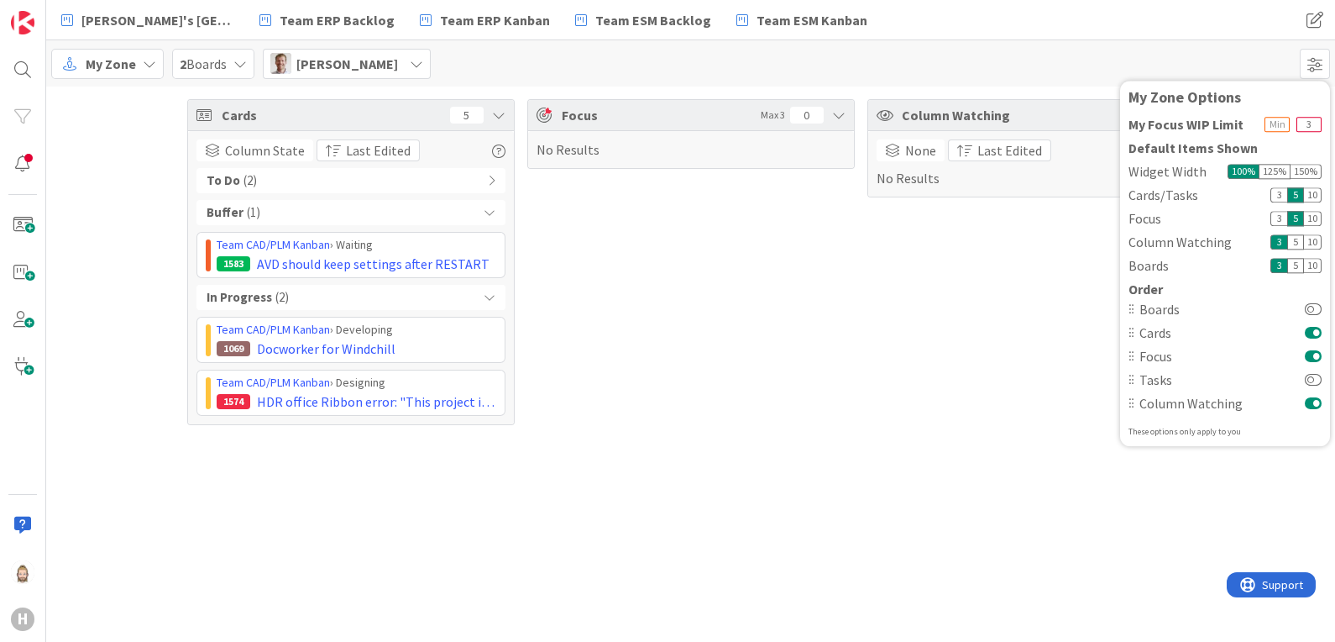
click at [1314, 352] on button at bounding box center [1313, 355] width 17 height 13
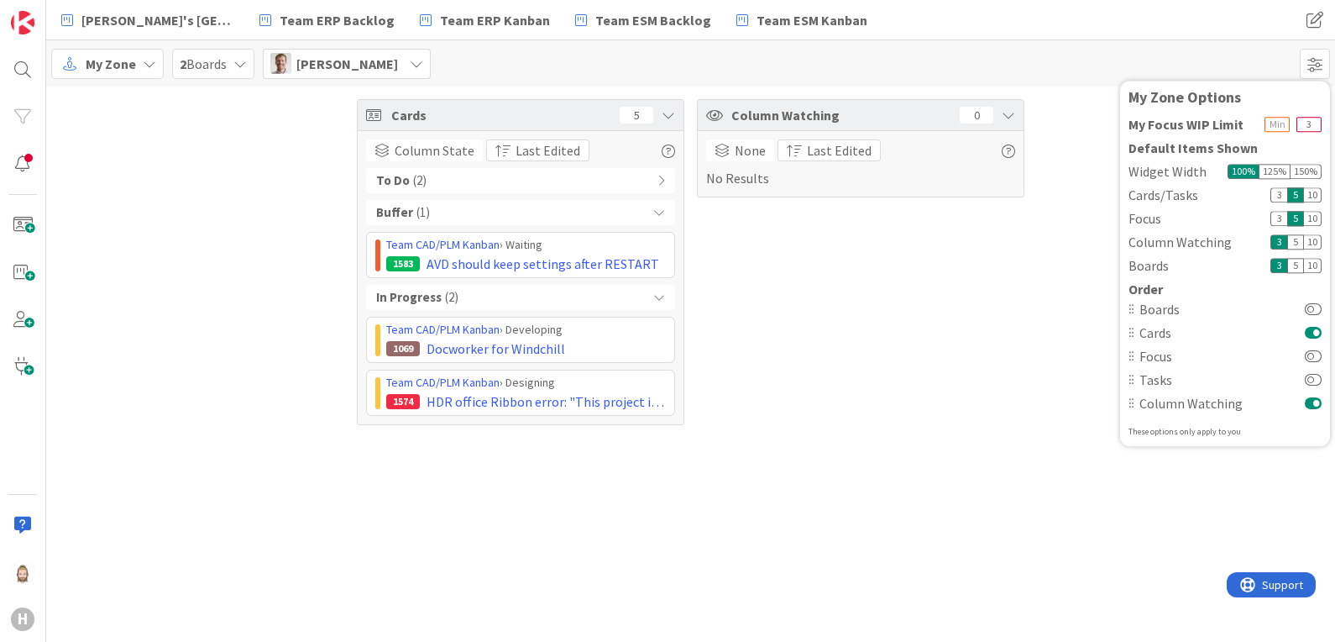
click at [1315, 403] on button at bounding box center [1313, 402] width 17 height 13
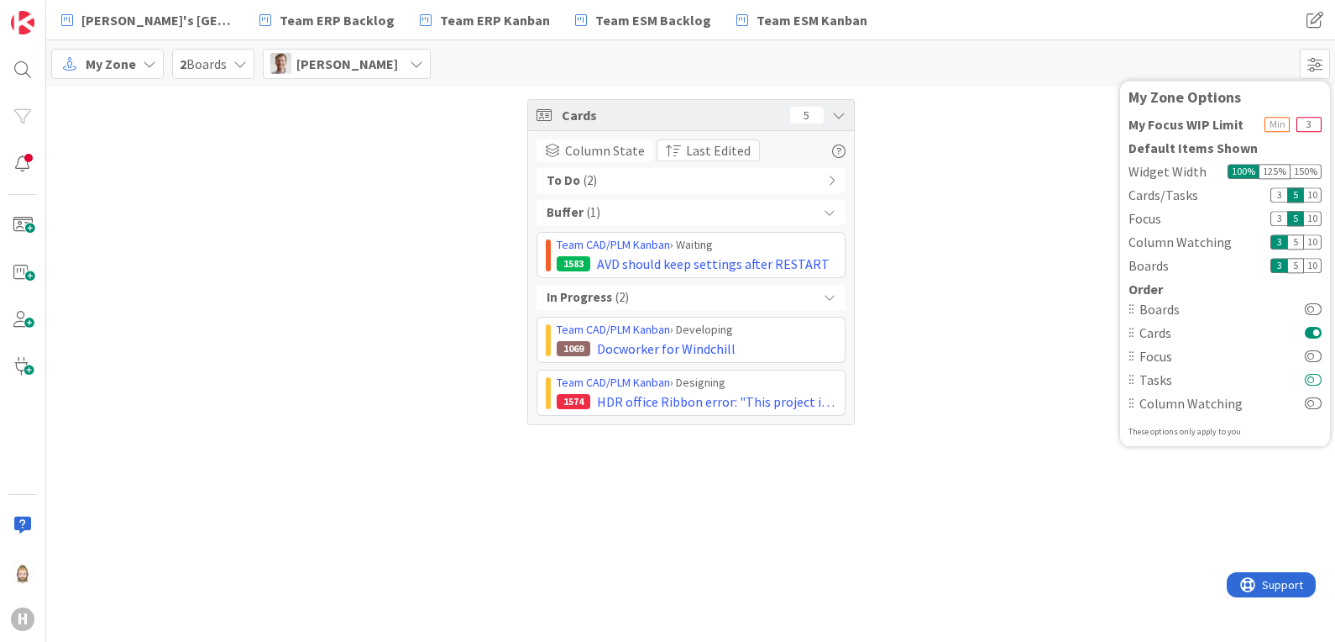
click at [1319, 385] on button at bounding box center [1313, 379] width 17 height 13
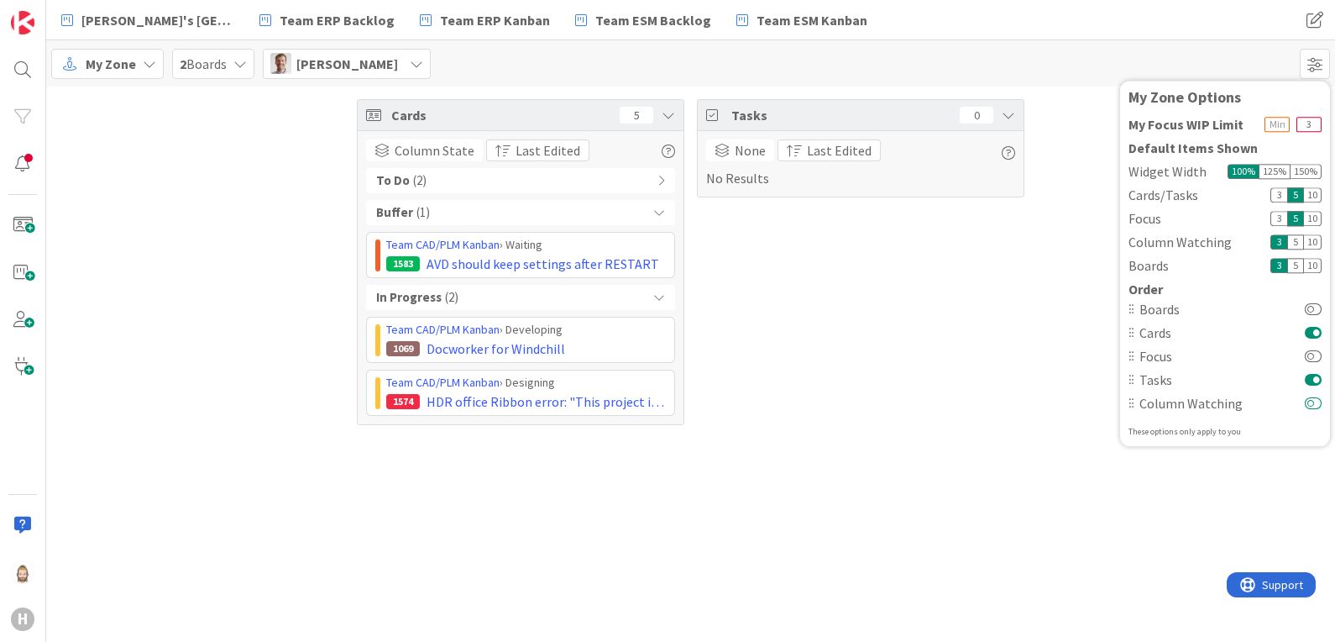
click at [1315, 397] on button at bounding box center [1313, 402] width 17 height 13
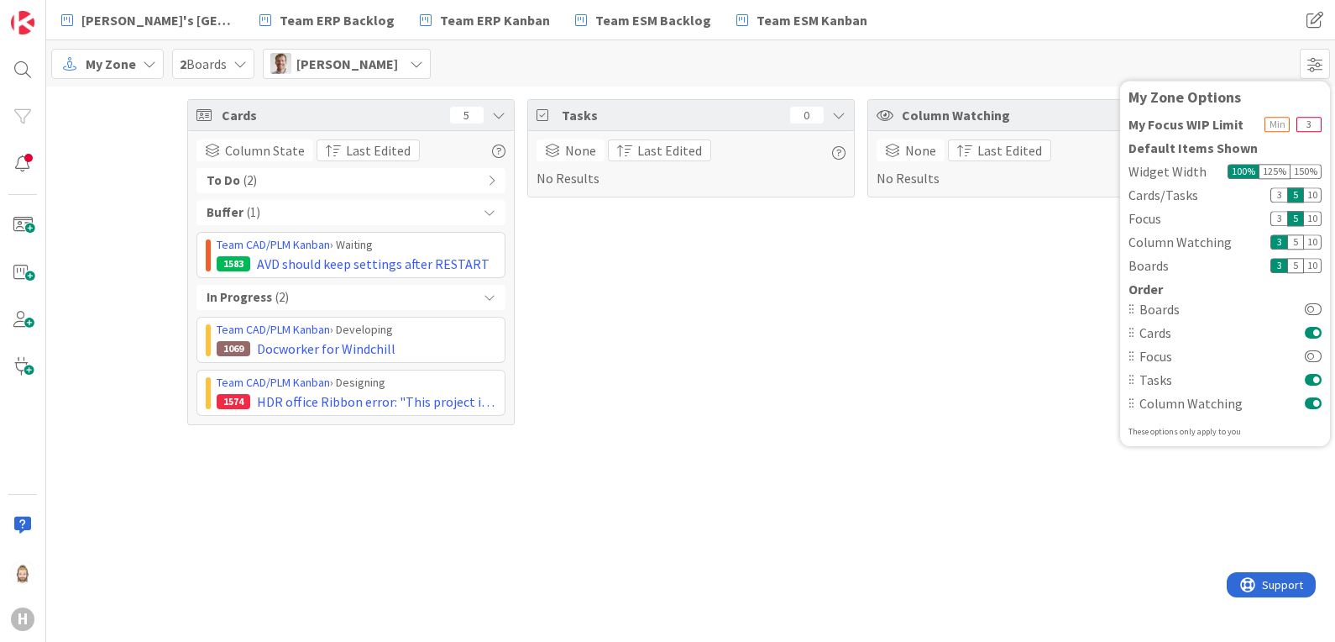
drag, startPoint x: 996, startPoint y: 121, endPoint x: 756, endPoint y: 120, distance: 240.2
click at [756, 120] on div "Cards 5 Column State Last Edited To Do ( 2 ) Buffer ( 1 ) Team CAD/PLM Kanban ›…" at bounding box center [690, 262] width 1289 height 351
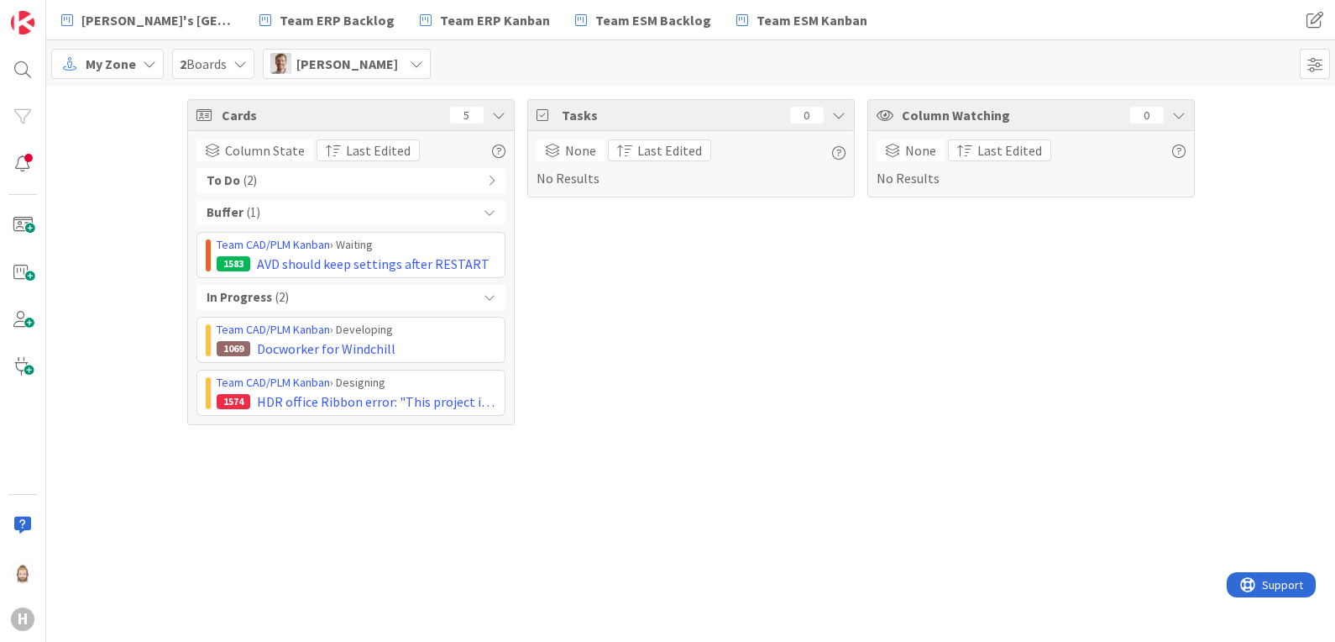
drag, startPoint x: 996, startPoint y: 115, endPoint x: 806, endPoint y: 114, distance: 189.8
click at [806, 114] on div "Cards 5 Column State Last Edited To Do ( 2 ) Buffer ( 1 ) Team CAD/PLM Kanban ›…" at bounding box center [690, 262] width 1289 height 351
click at [121, 70] on span "My Zone" at bounding box center [111, 64] width 50 height 20
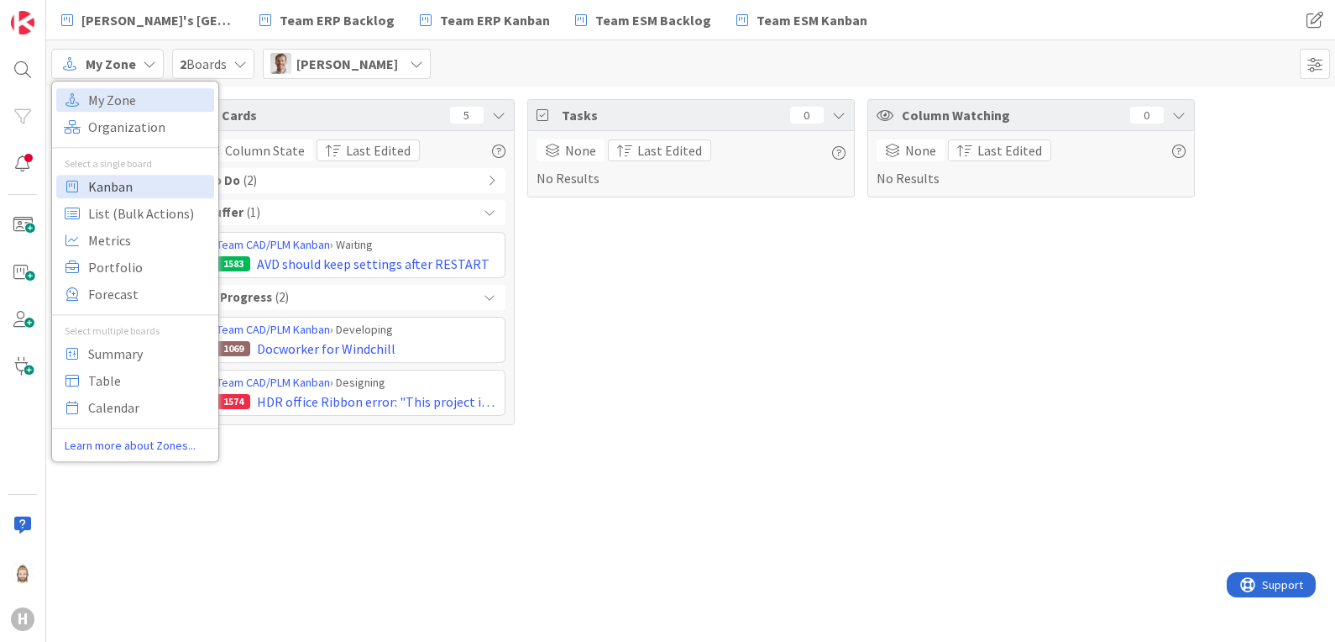
click at [130, 185] on span "Kanban" at bounding box center [148, 186] width 121 height 25
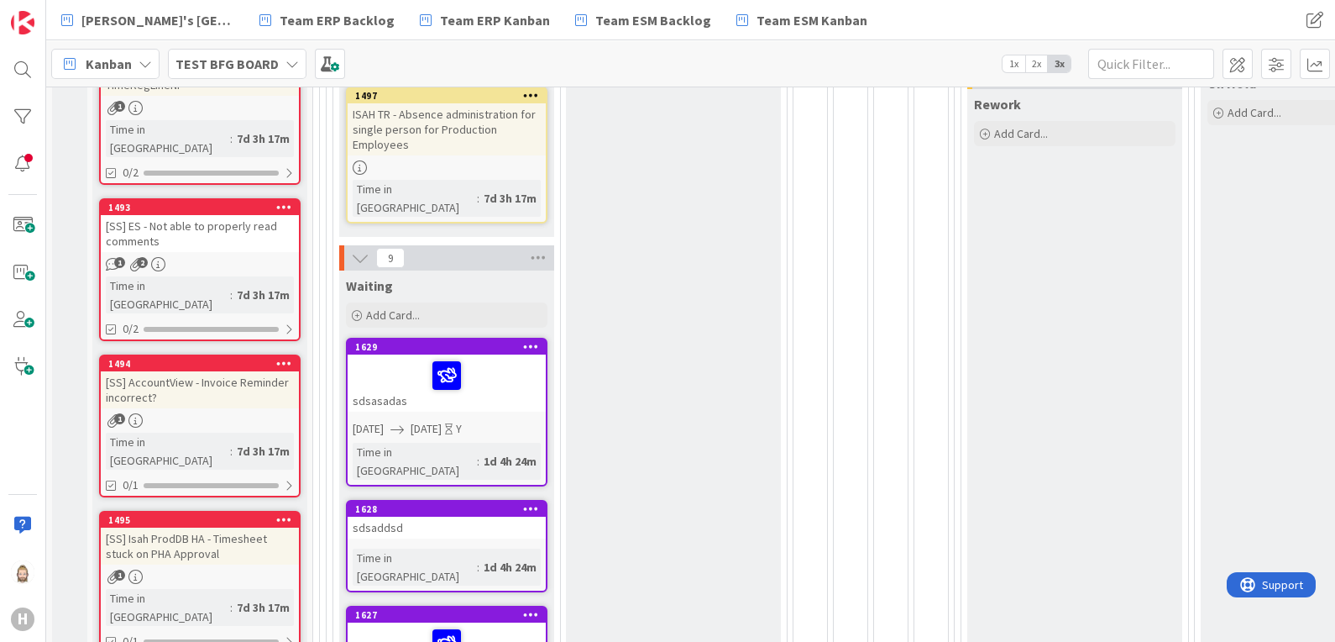
scroll to position [630, 0]
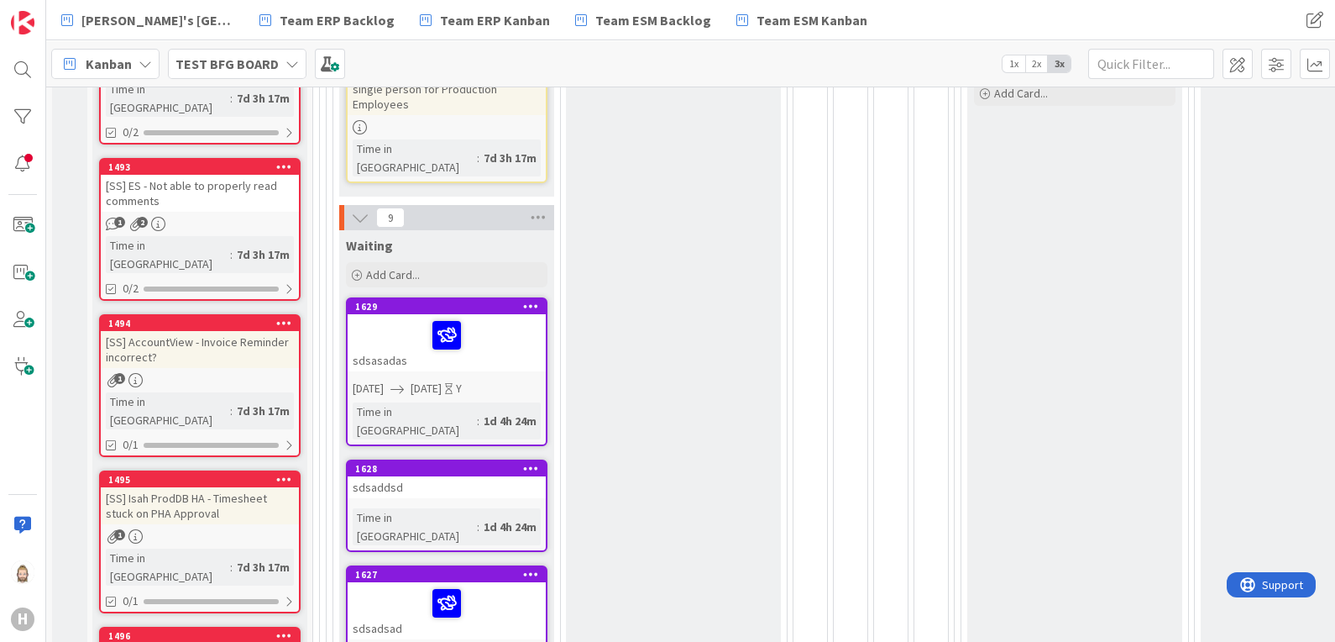
click at [275, 60] on div "TEST BFG BOARD" at bounding box center [237, 64] width 139 height 30
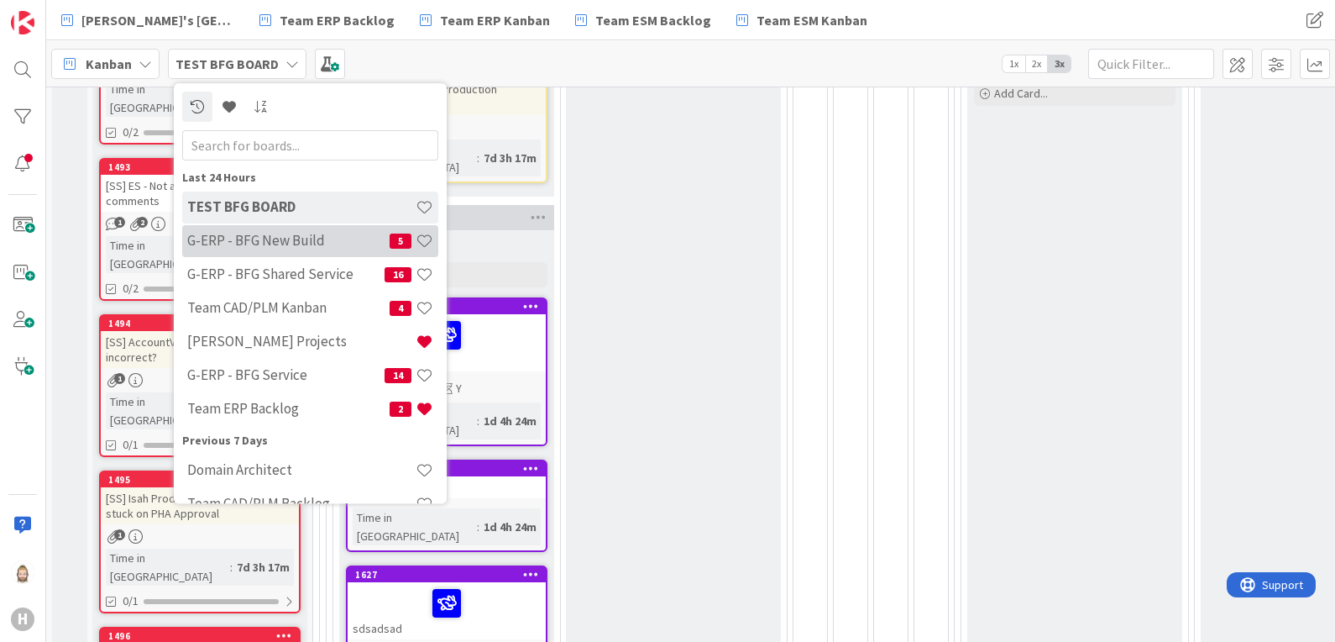
click at [270, 249] on h4 "G-ERP - BFG New Build" at bounding box center [288, 241] width 202 height 17
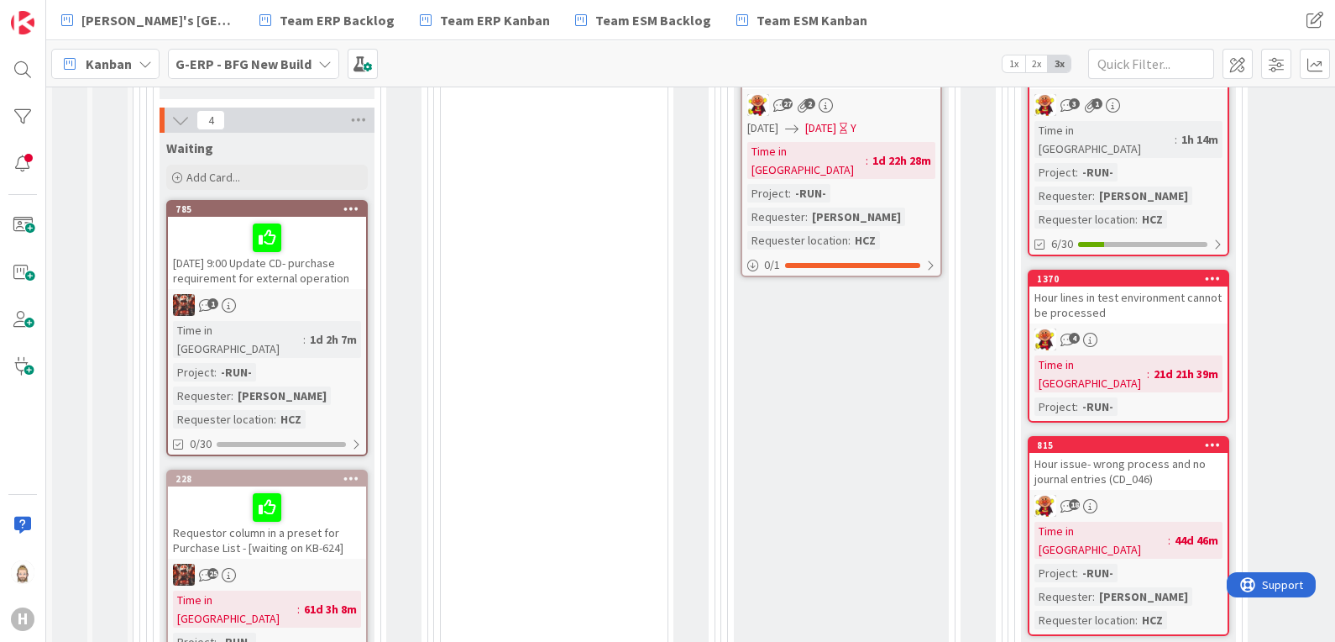
scroll to position [734, 0]
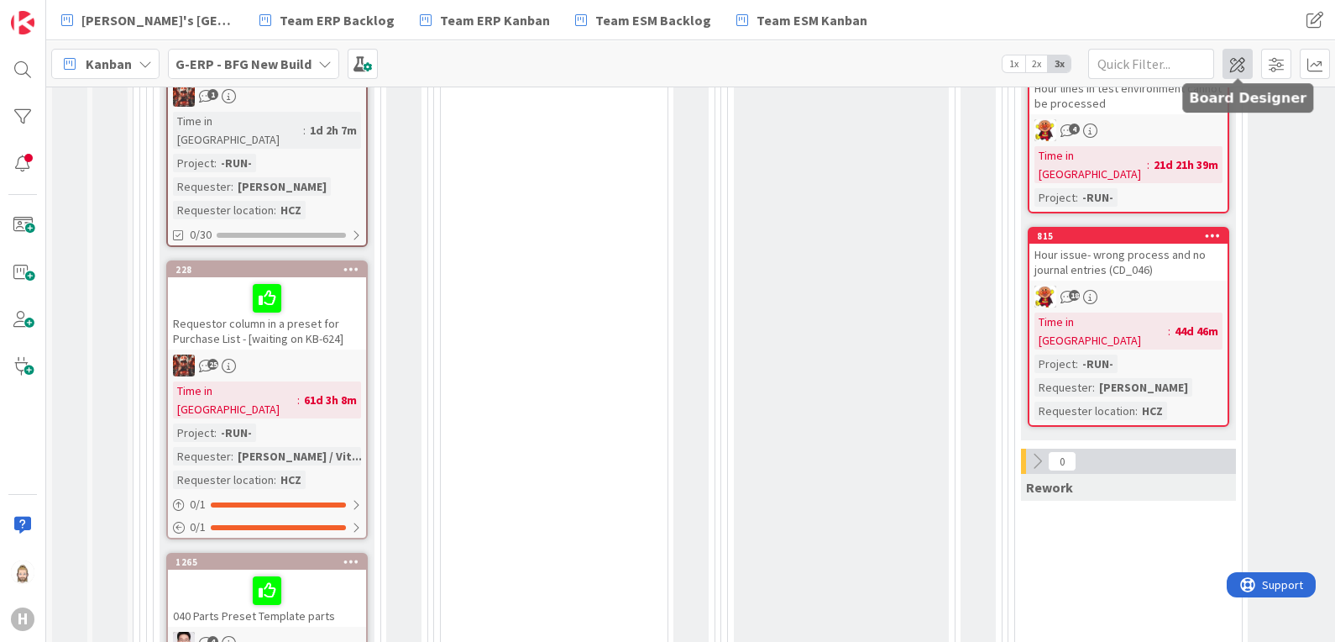
click at [1245, 69] on span at bounding box center [1238, 64] width 30 height 30
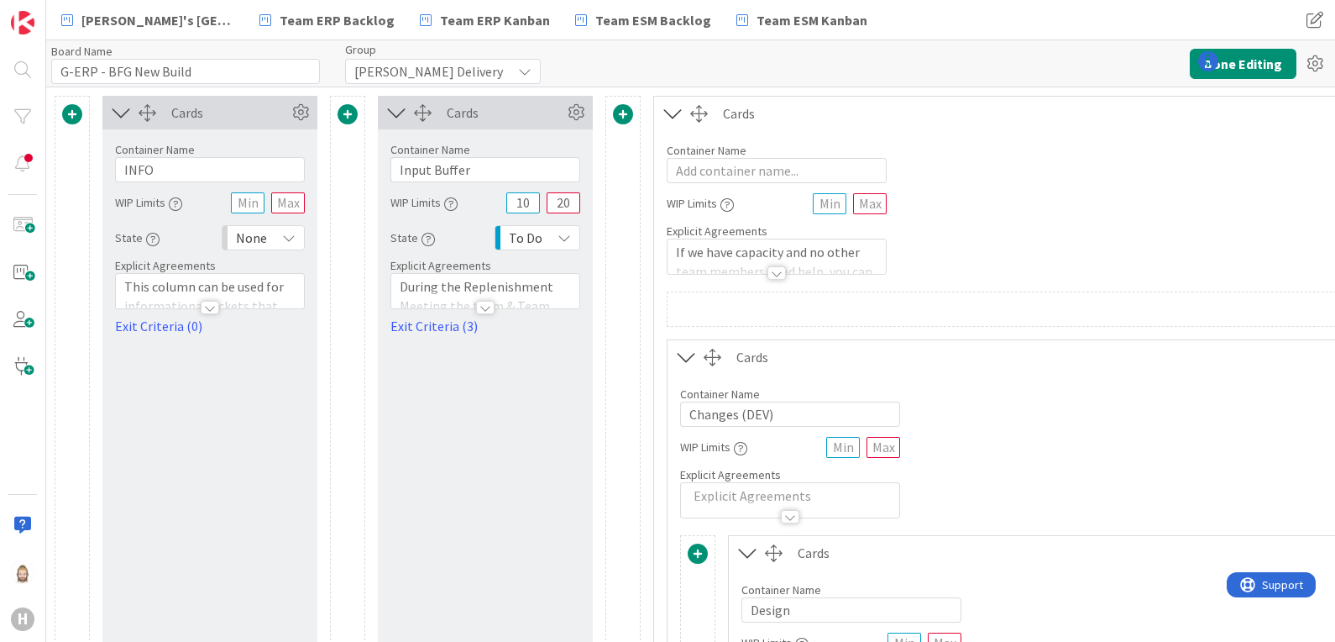
type input "G-ERP - BFG New Build"
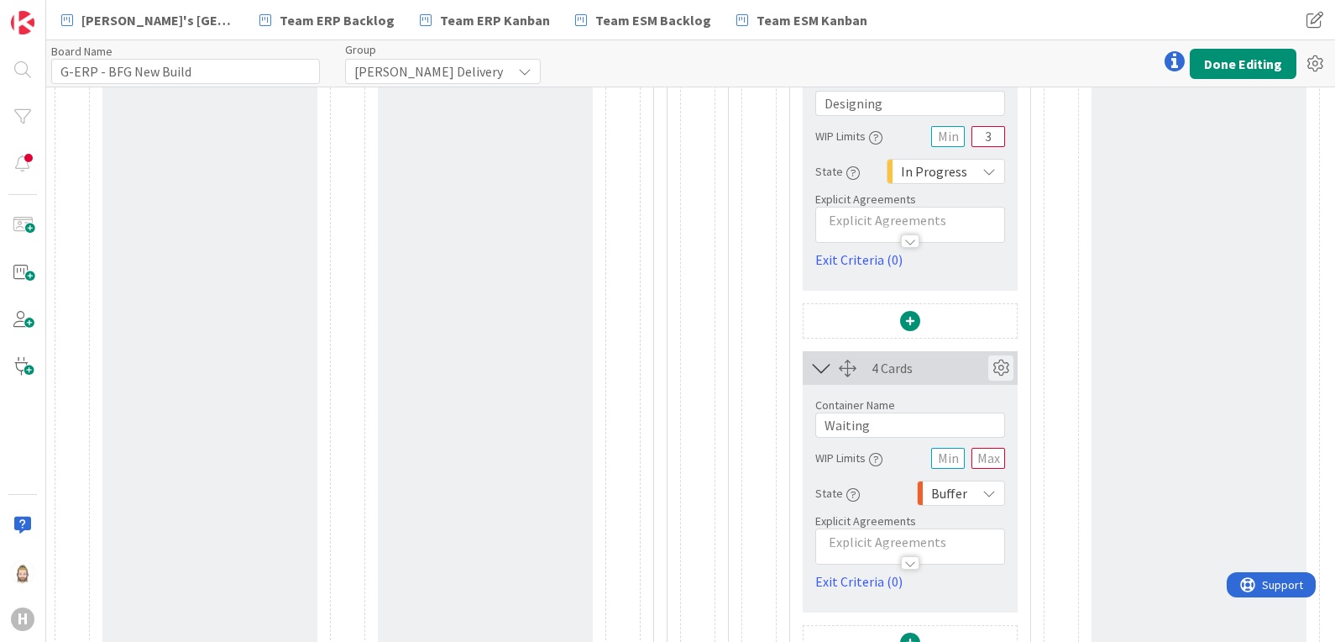
click at [996, 371] on icon at bounding box center [1001, 367] width 25 height 25
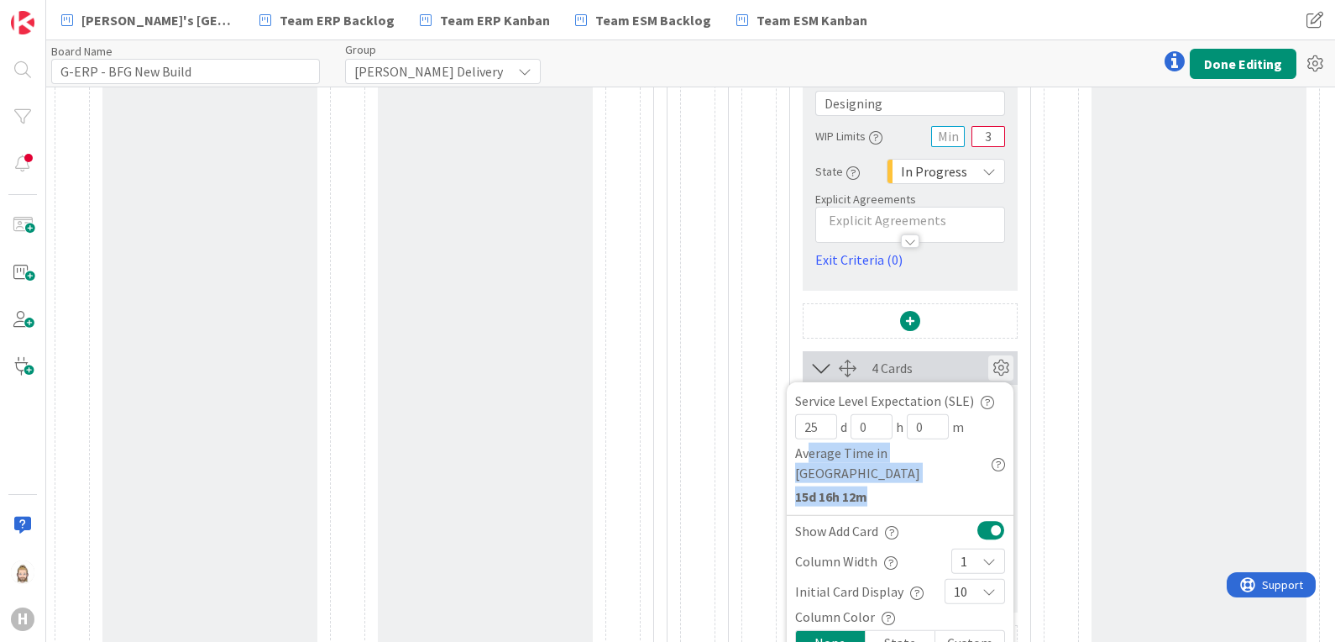
drag, startPoint x: 807, startPoint y: 452, endPoint x: 894, endPoint y: 470, distance: 88.3
click at [894, 470] on div "Service Level Expectation (SLE) 25 d 0 h 0 m Average Time in [GEOGRAPHIC_DATA] …" at bounding box center [900, 453] width 227 height 124
click at [897, 486] on b "15d 16h 12m" at bounding box center [900, 496] width 210 height 20
click at [826, 429] on input "25" at bounding box center [816, 426] width 42 height 25
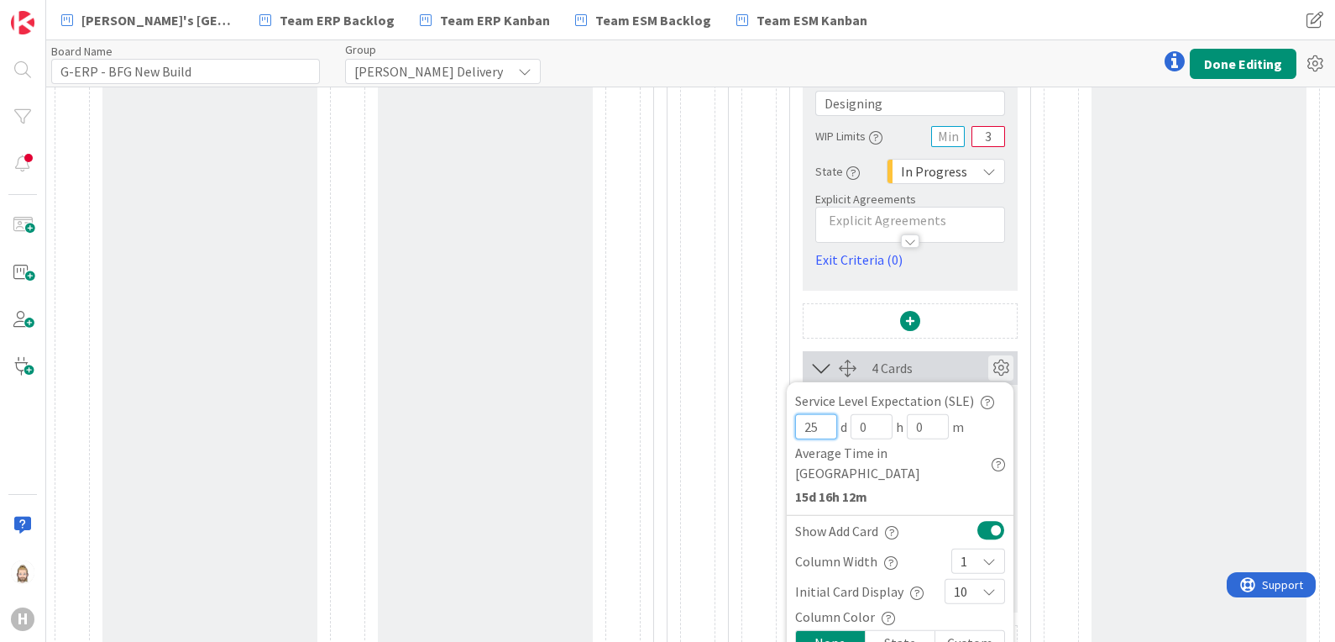
click at [826, 428] on input "25" at bounding box center [816, 426] width 42 height 25
click at [819, 419] on input "25" at bounding box center [816, 426] width 42 height 25
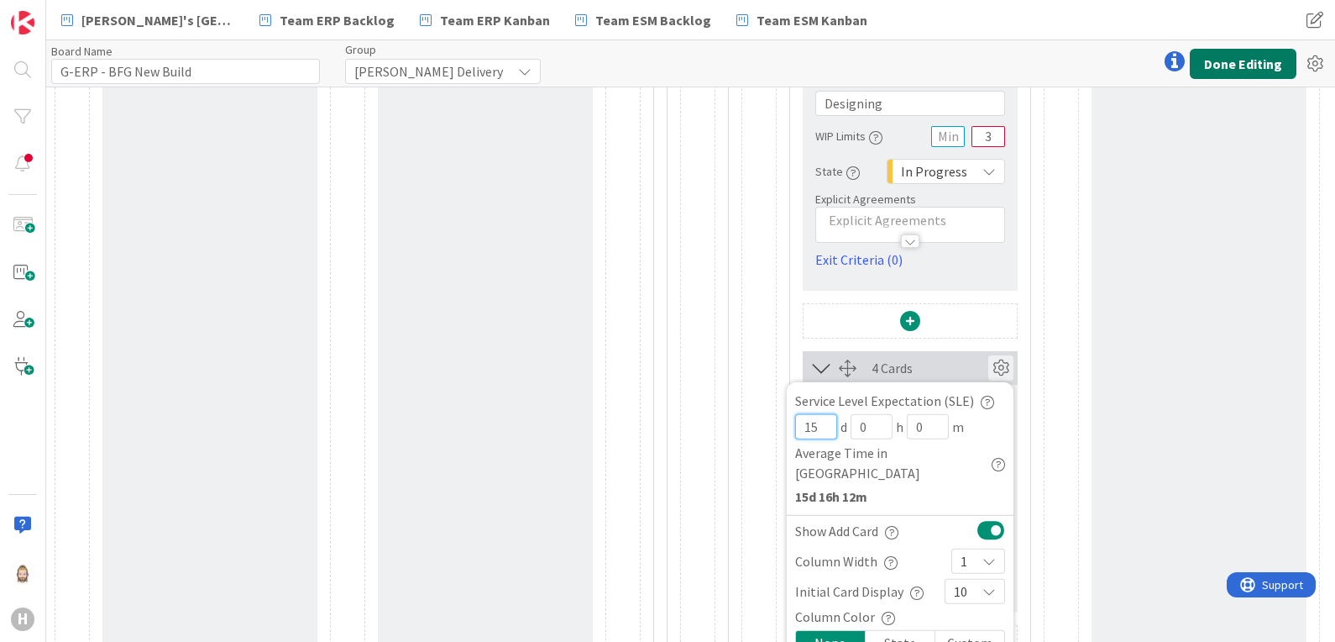
type input "15"
click at [1222, 61] on button "Done Editing" at bounding box center [1243, 64] width 107 height 30
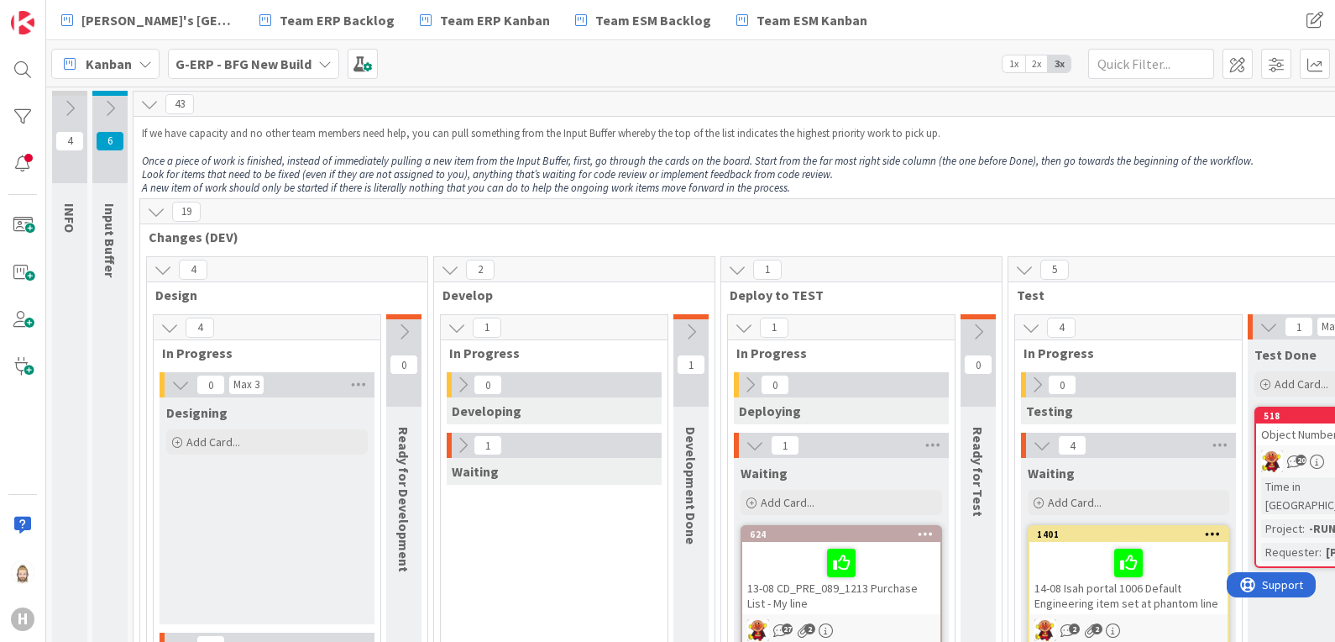
click at [248, 55] on b "G-ERP - BFG New Build" at bounding box center [244, 63] width 136 height 17
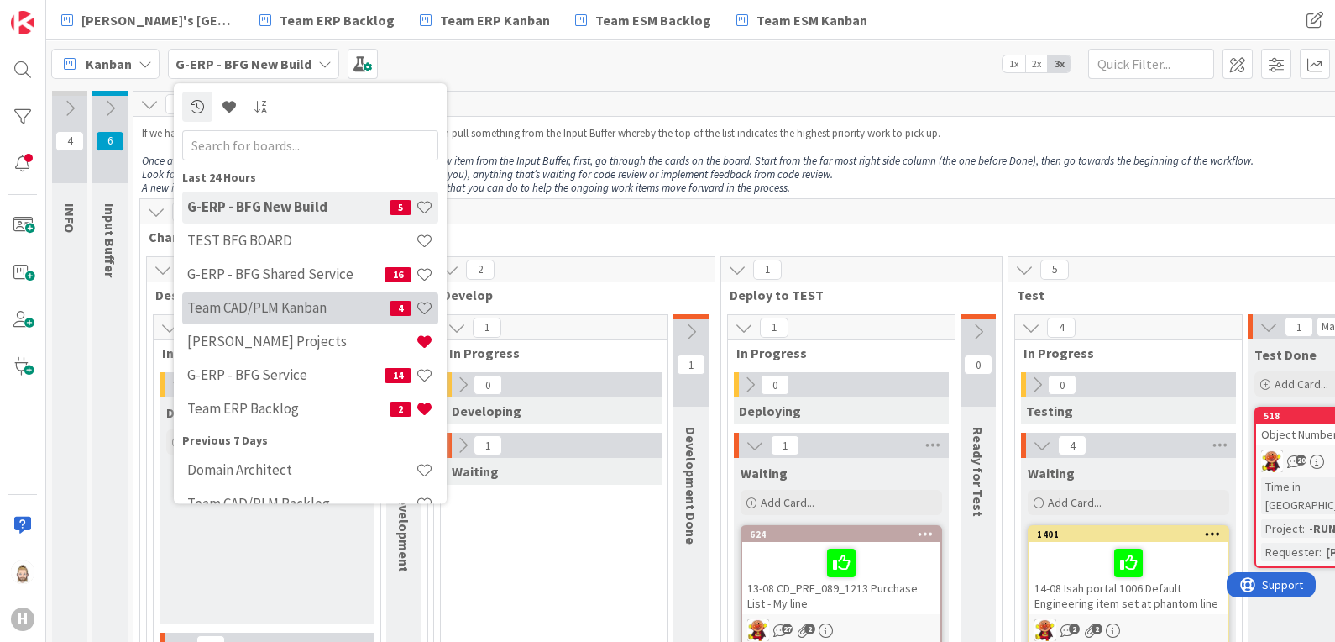
click at [291, 311] on h4 "Team CAD/PLM Kanban" at bounding box center [288, 308] width 202 height 17
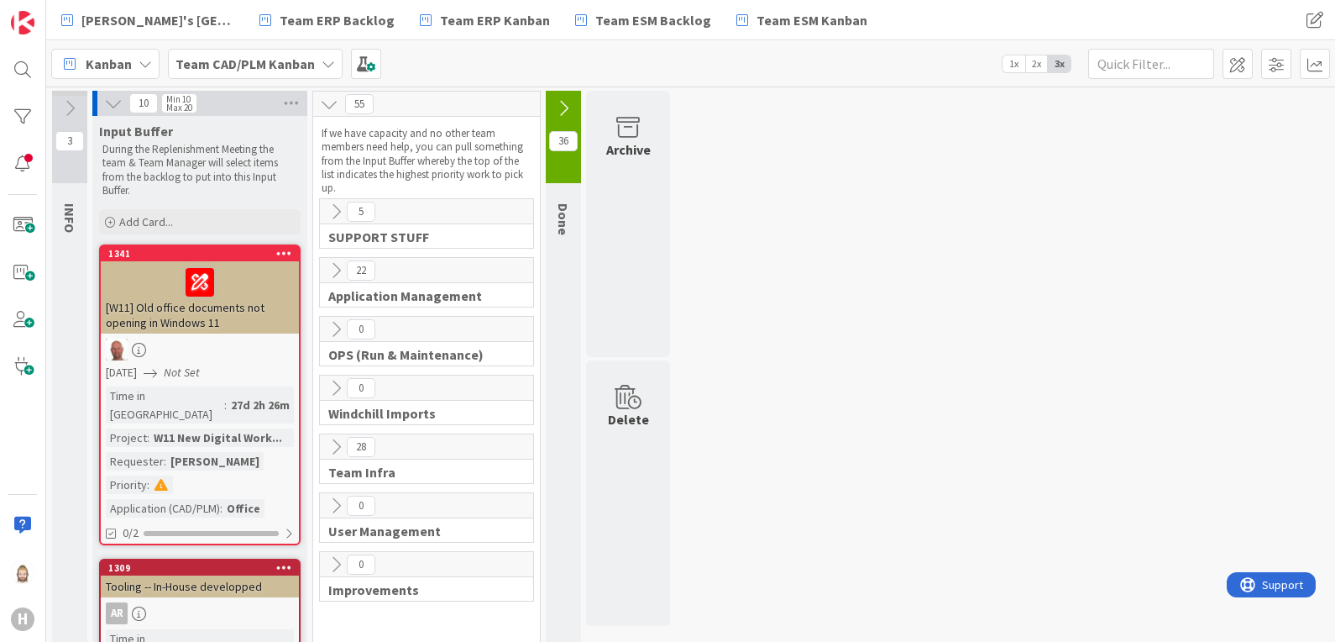
click at [338, 265] on icon at bounding box center [336, 270] width 18 height 18
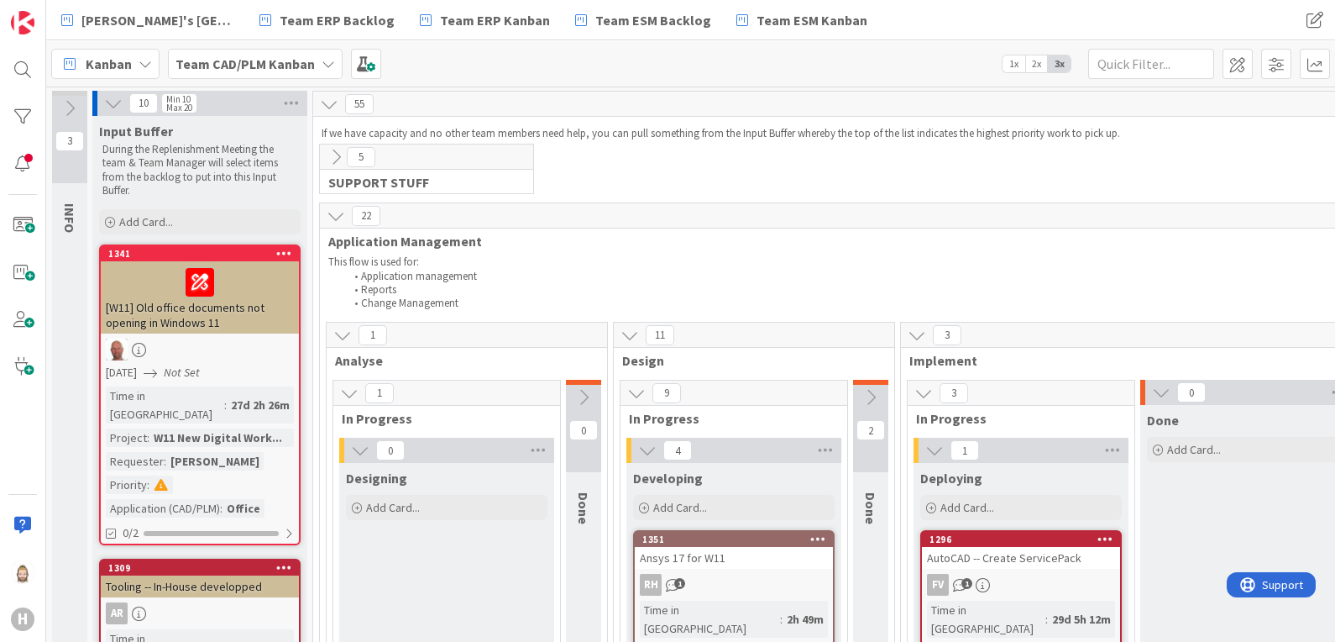
click at [337, 155] on icon at bounding box center [336, 157] width 18 height 18
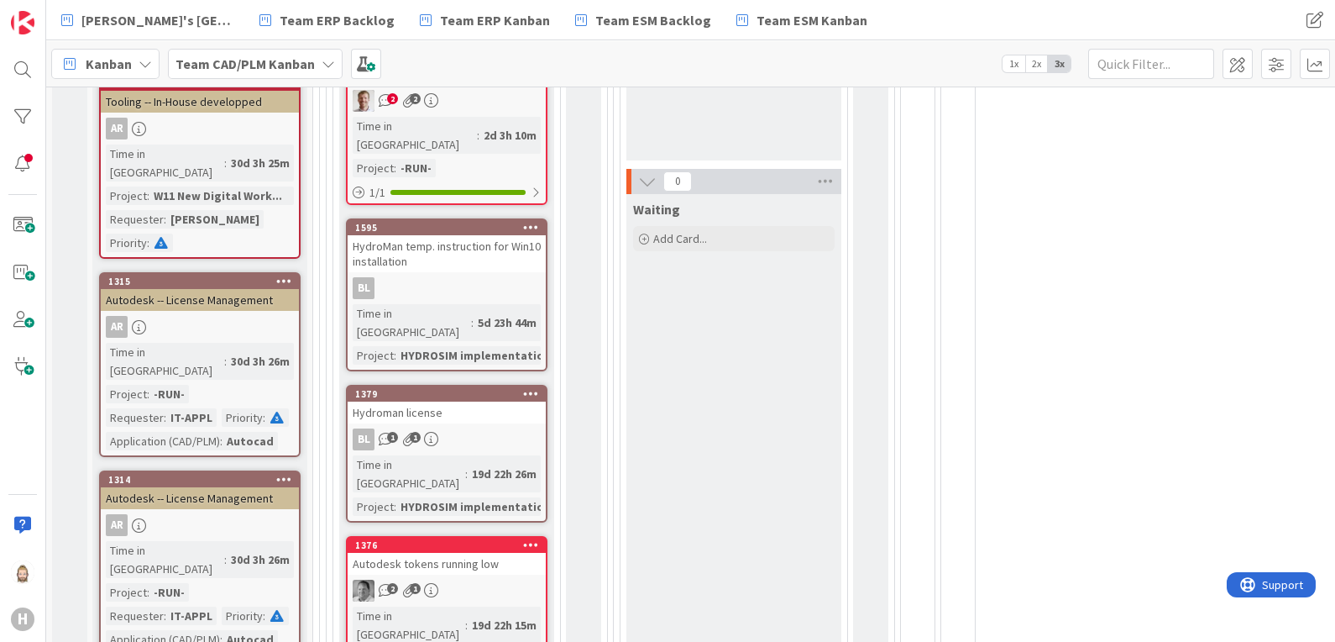
scroll to position [734, 0]
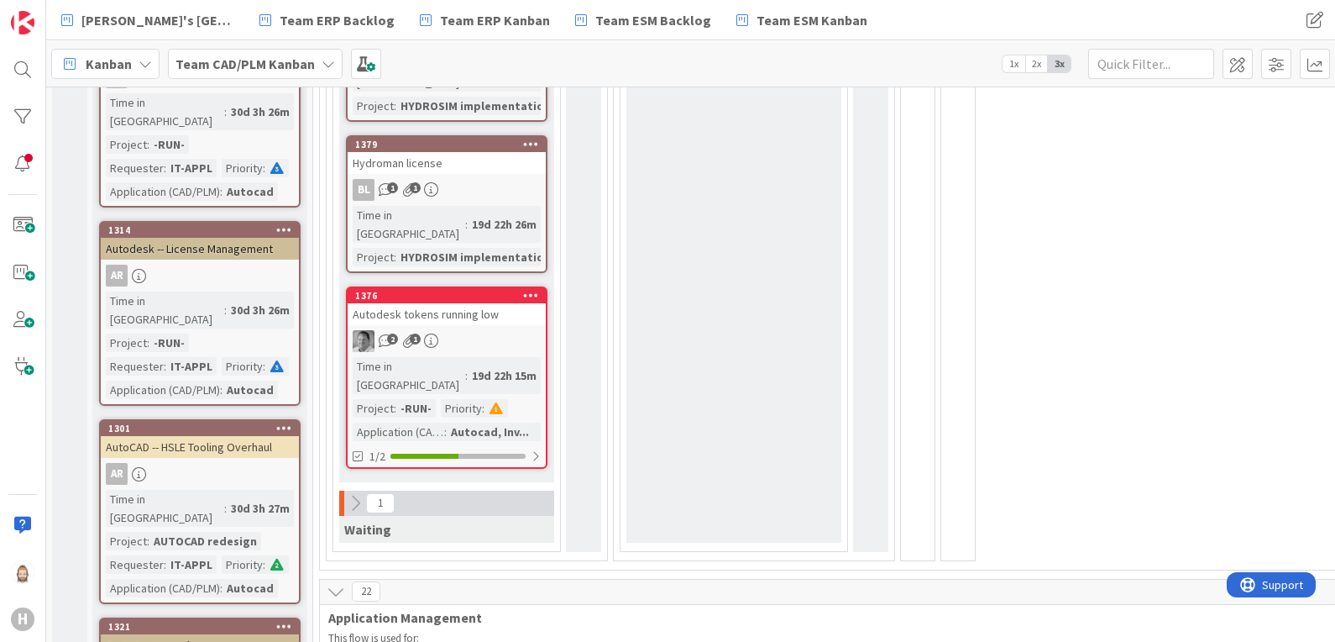
click at [356, 494] on icon at bounding box center [355, 503] width 18 height 18
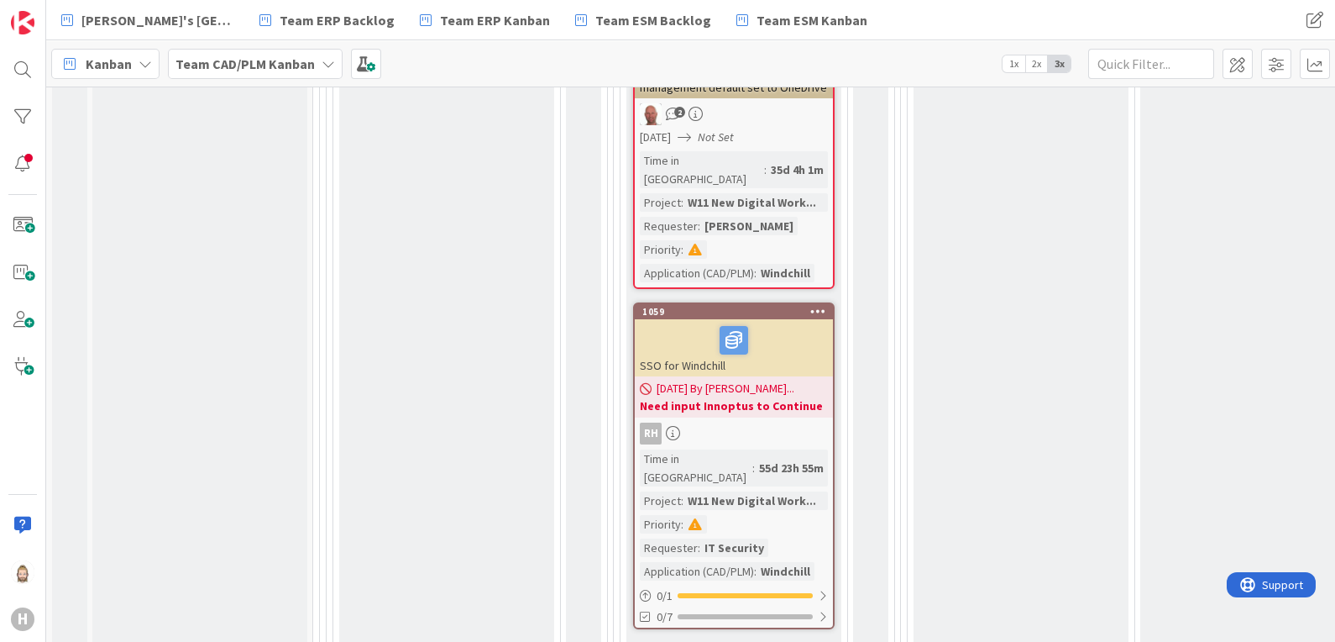
scroll to position [3848, 0]
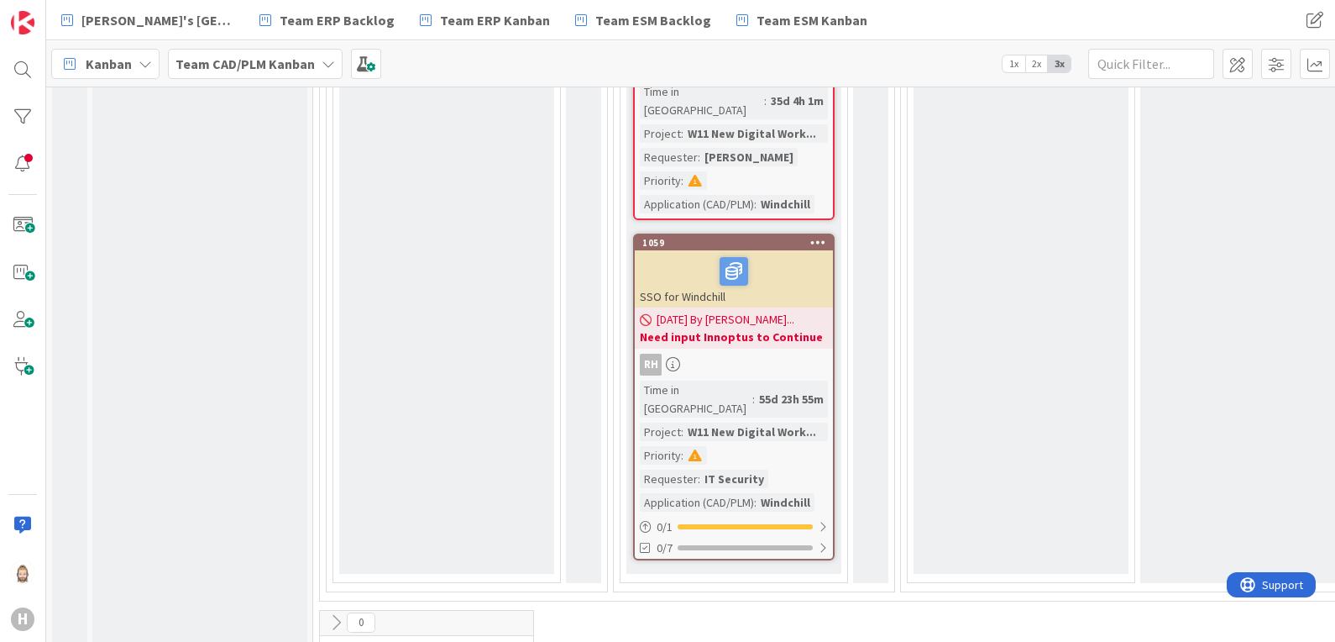
click at [335, 613] on icon at bounding box center [336, 622] width 18 height 18
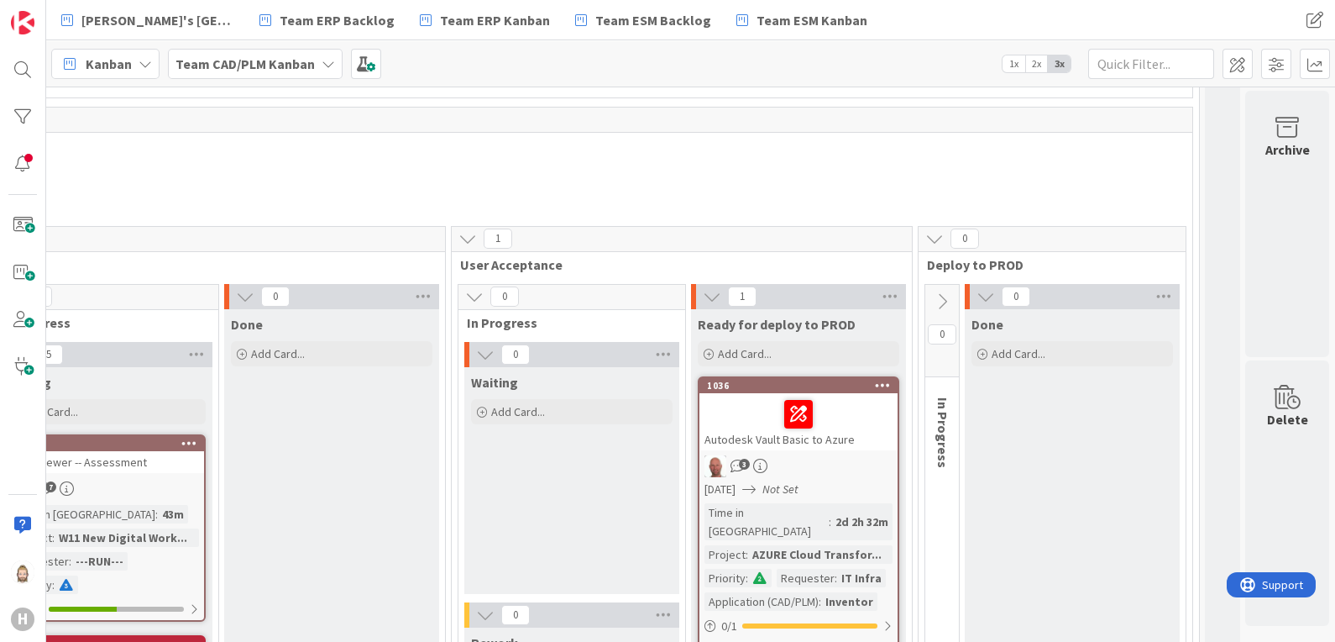
scroll to position [1434, 1395]
click at [883, 640] on div at bounding box center [888, 646] width 10 height 13
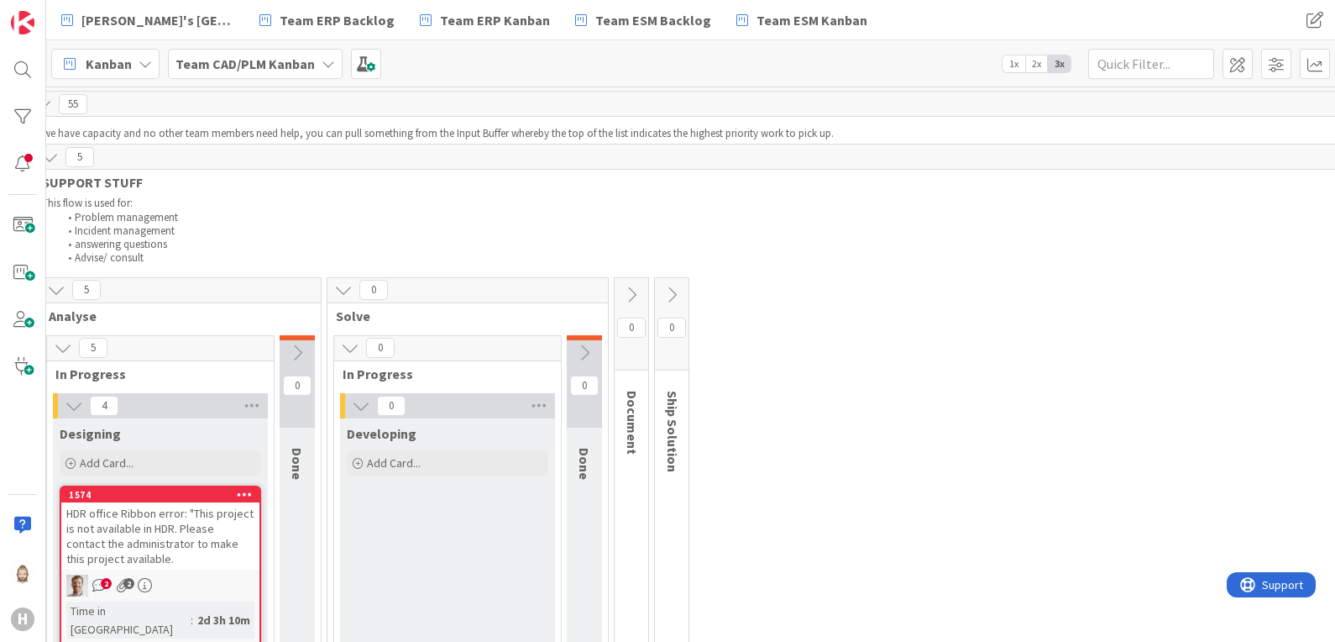
scroll to position [0, 0]
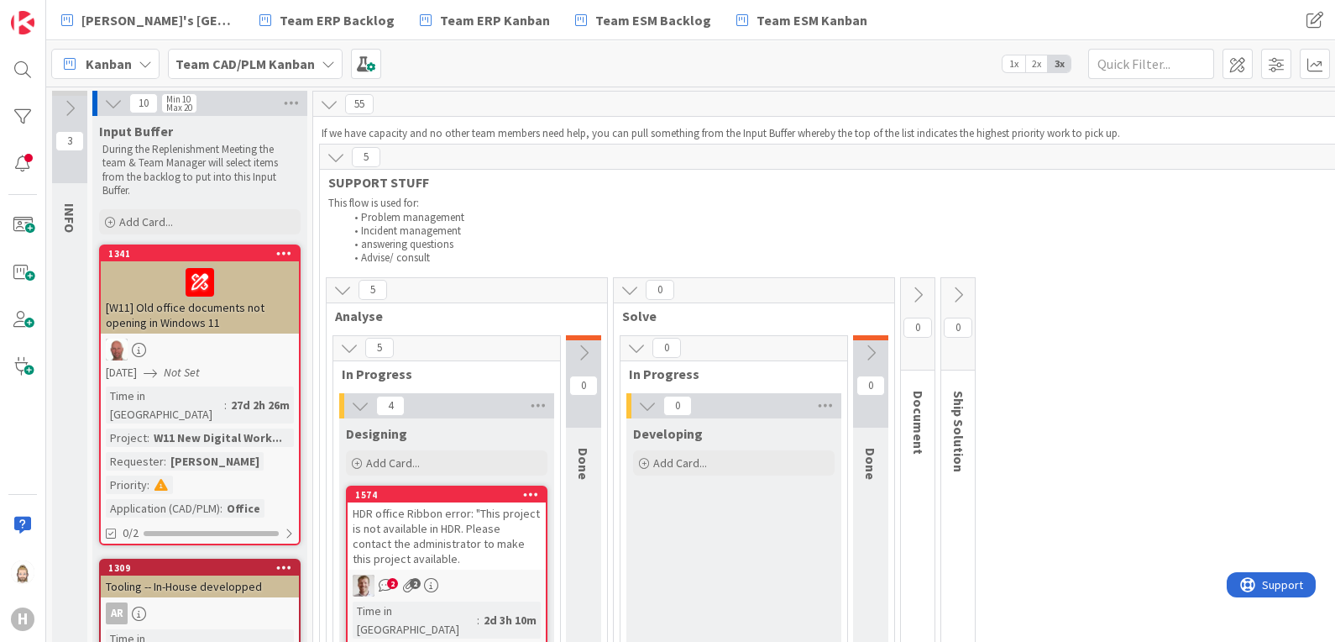
click at [339, 155] on icon at bounding box center [336, 157] width 18 height 18
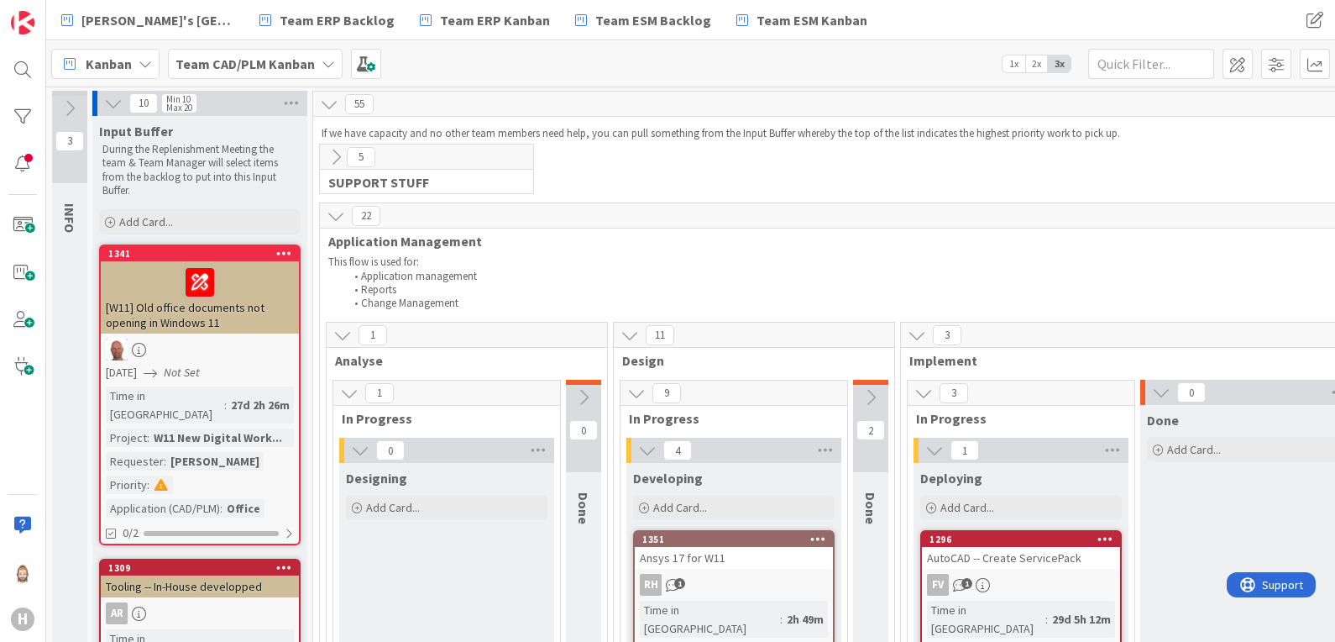
click at [335, 214] on icon at bounding box center [336, 216] width 18 height 18
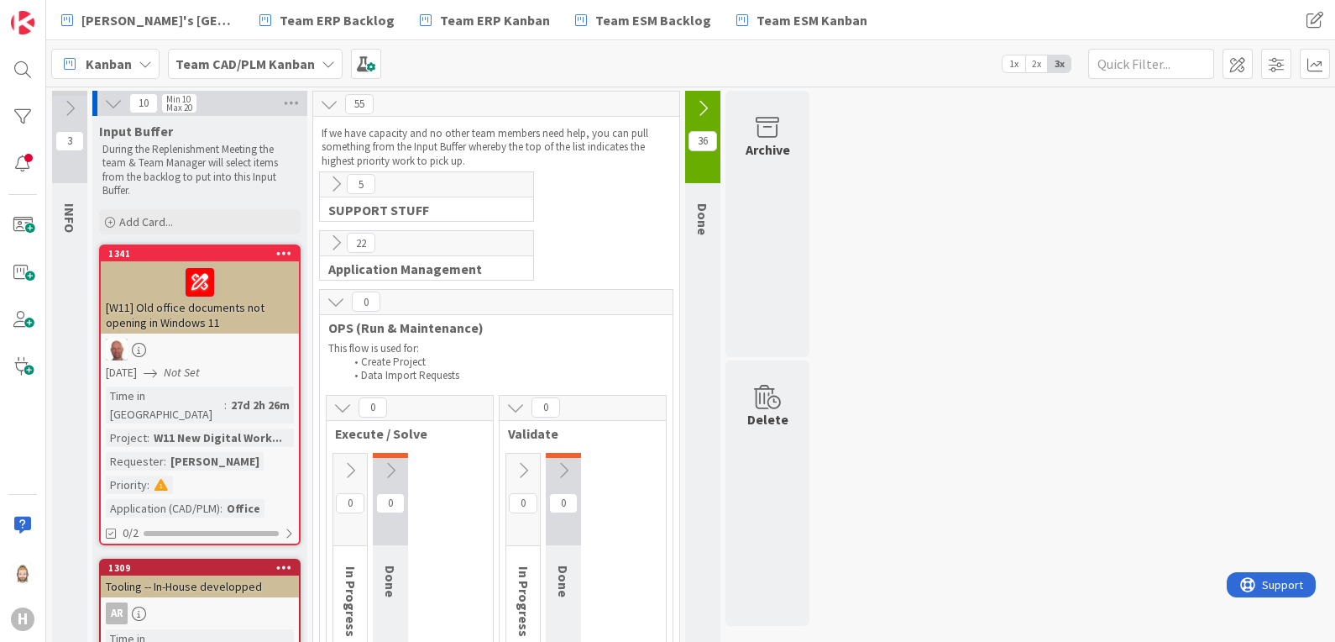
click at [338, 303] on icon at bounding box center [336, 301] width 18 height 18
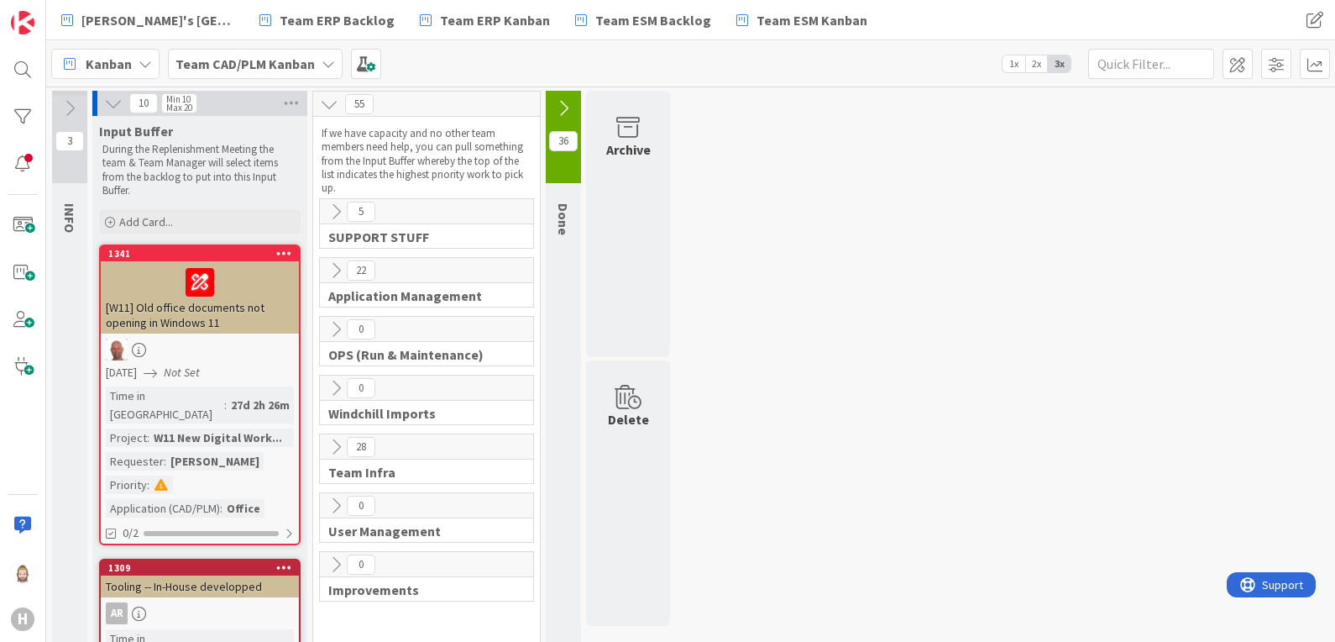
click at [333, 266] on icon at bounding box center [336, 270] width 18 height 18
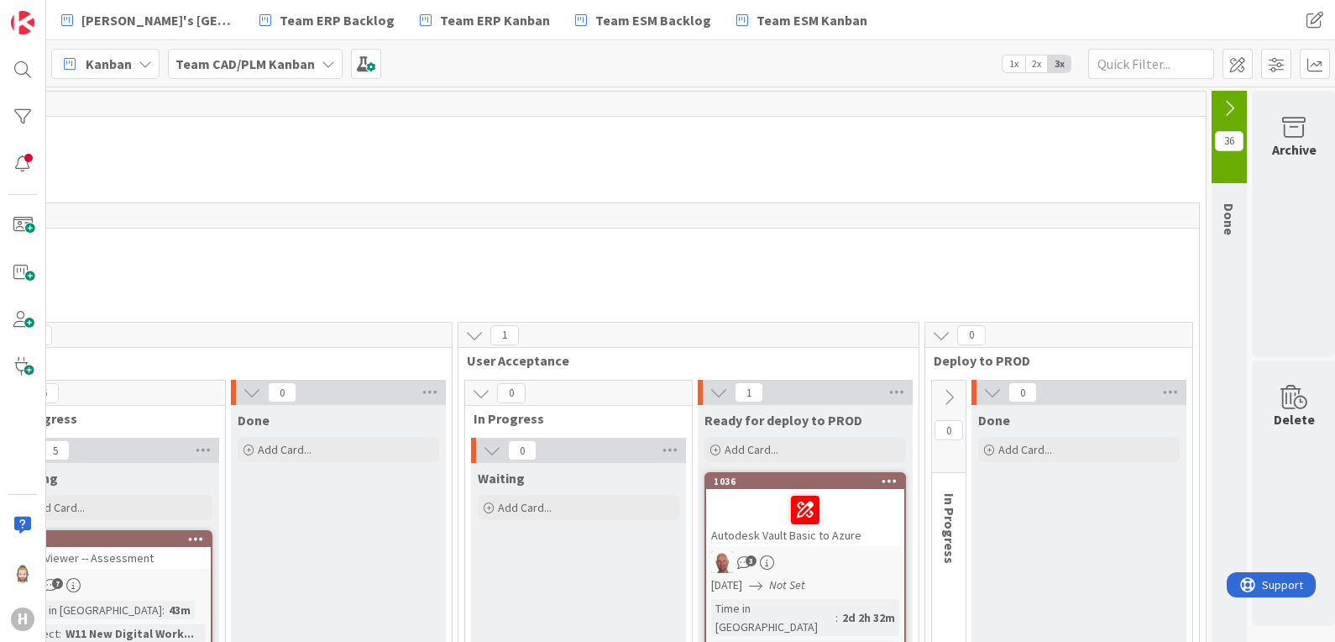
scroll to position [0, 1395]
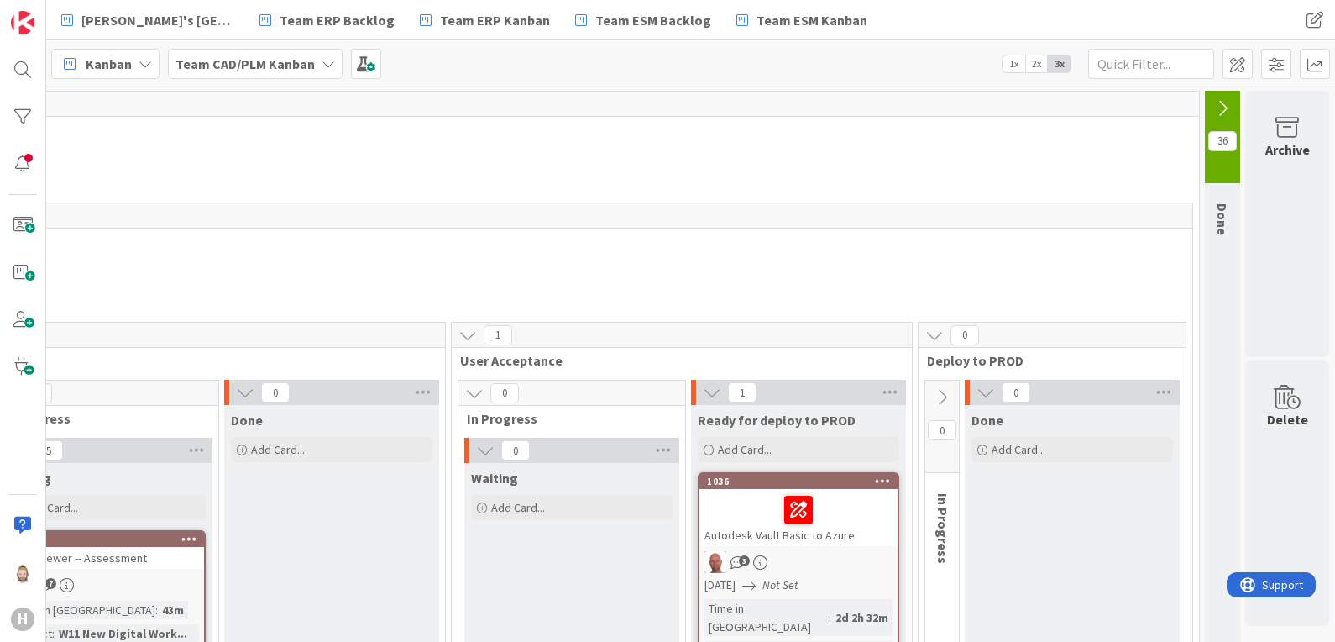
click at [330, 64] on icon at bounding box center [328, 63] width 13 height 13
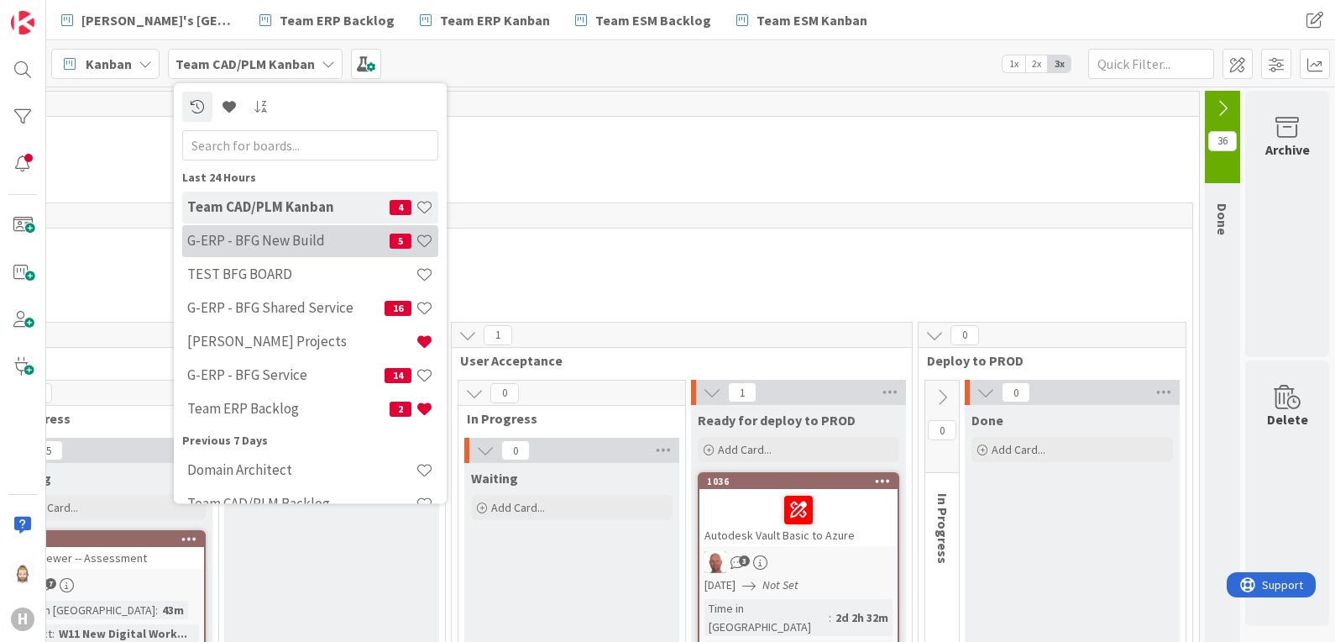
click at [302, 229] on div "G-ERP - BFG New Build 5" at bounding box center [310, 241] width 256 height 32
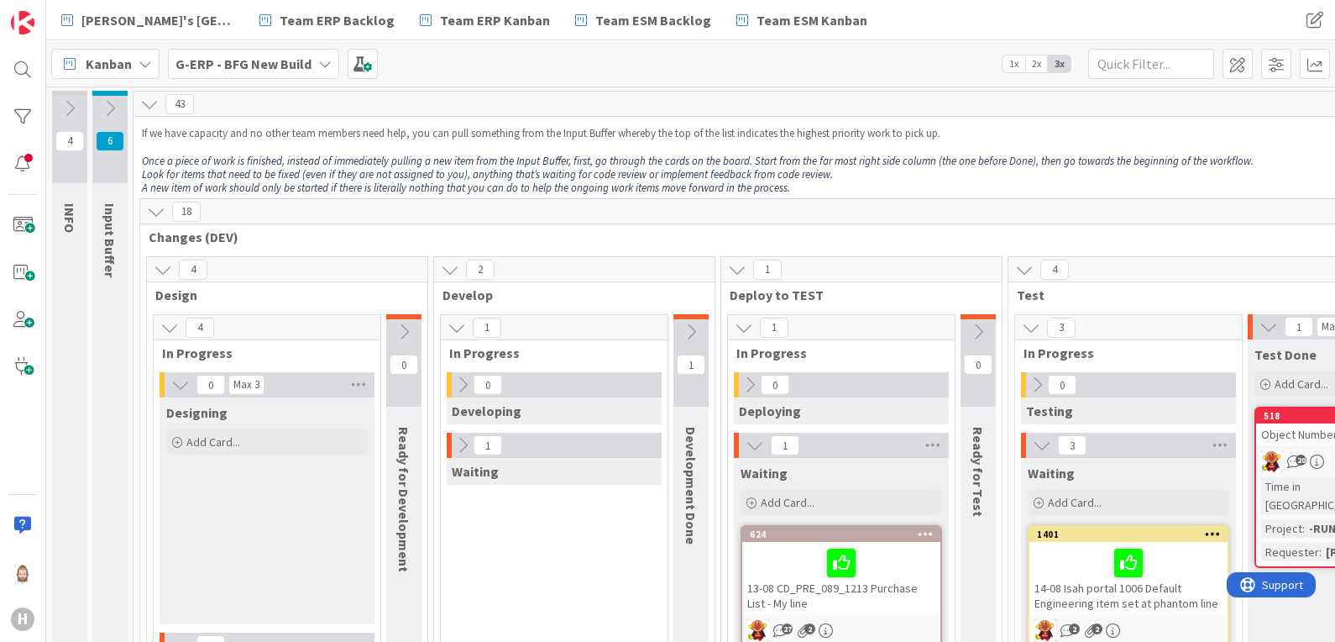
click at [162, 214] on icon at bounding box center [156, 211] width 18 height 18
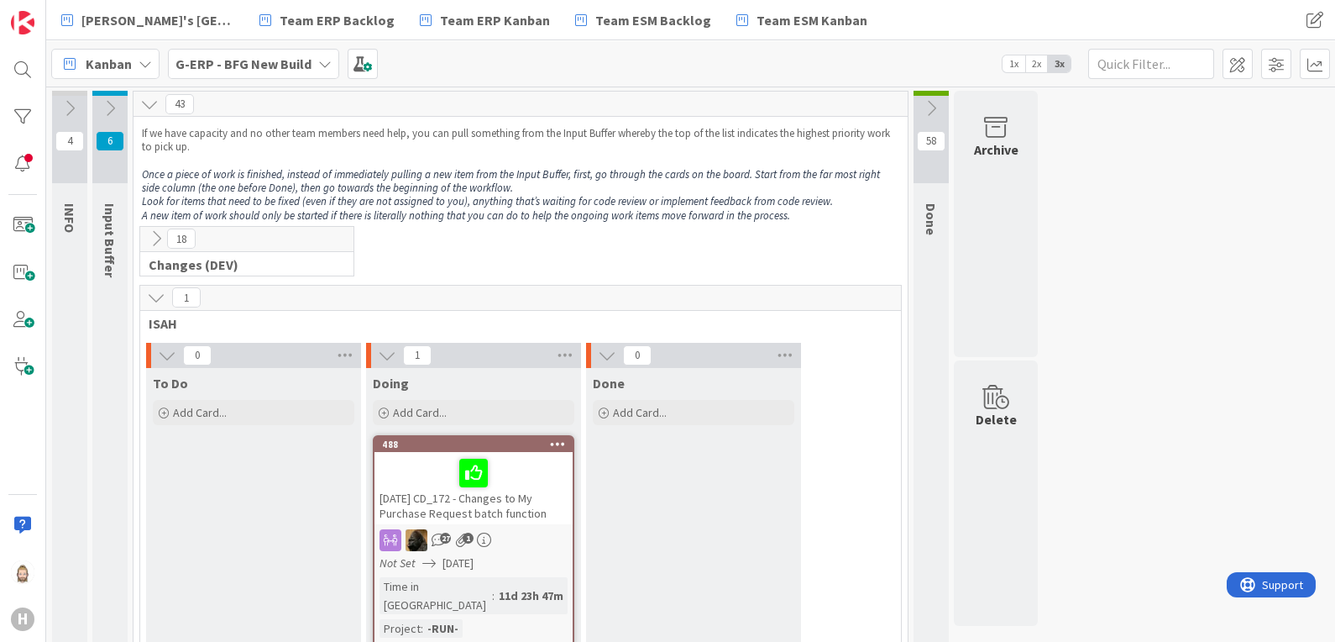
click at [277, 65] on b "G-ERP - BFG New Build" at bounding box center [244, 63] width 136 height 17
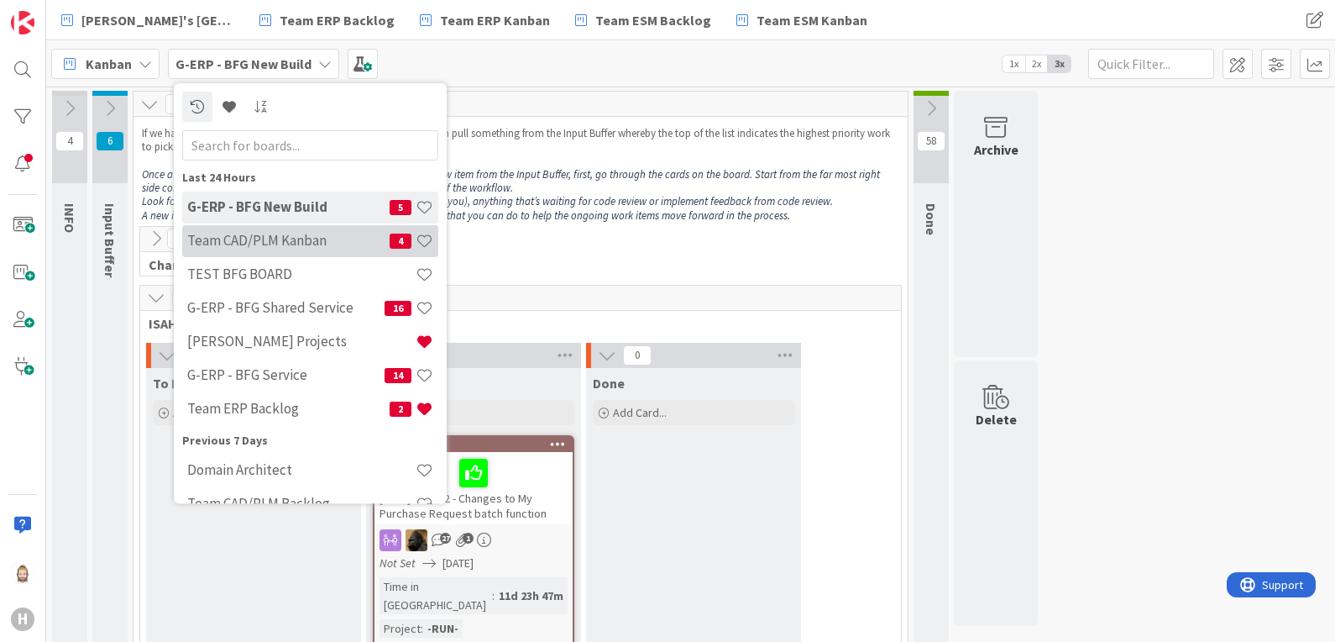
click at [307, 239] on h4 "Team CAD/PLM Kanban" at bounding box center [288, 241] width 202 height 17
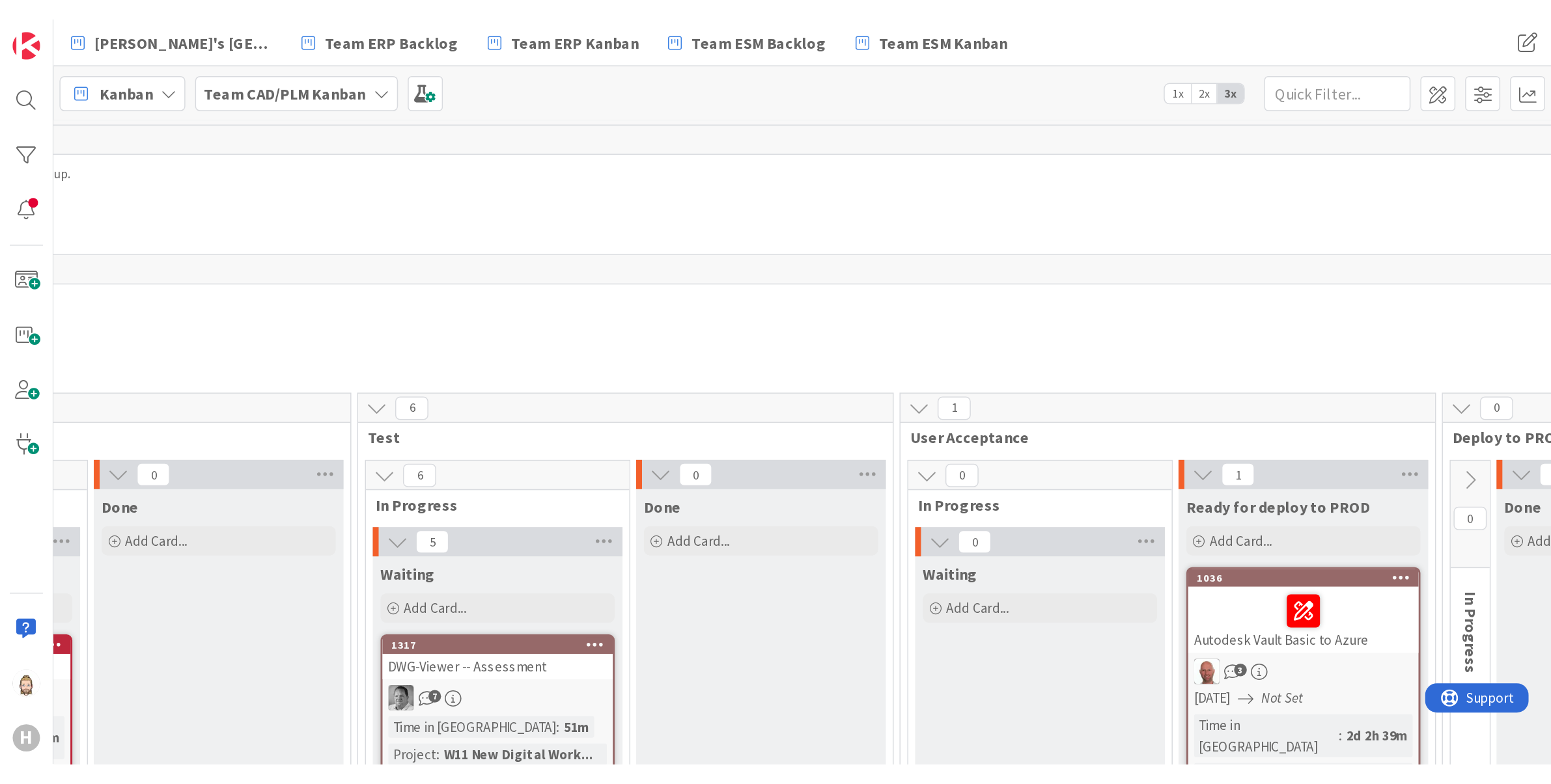
scroll to position [0, 1081]
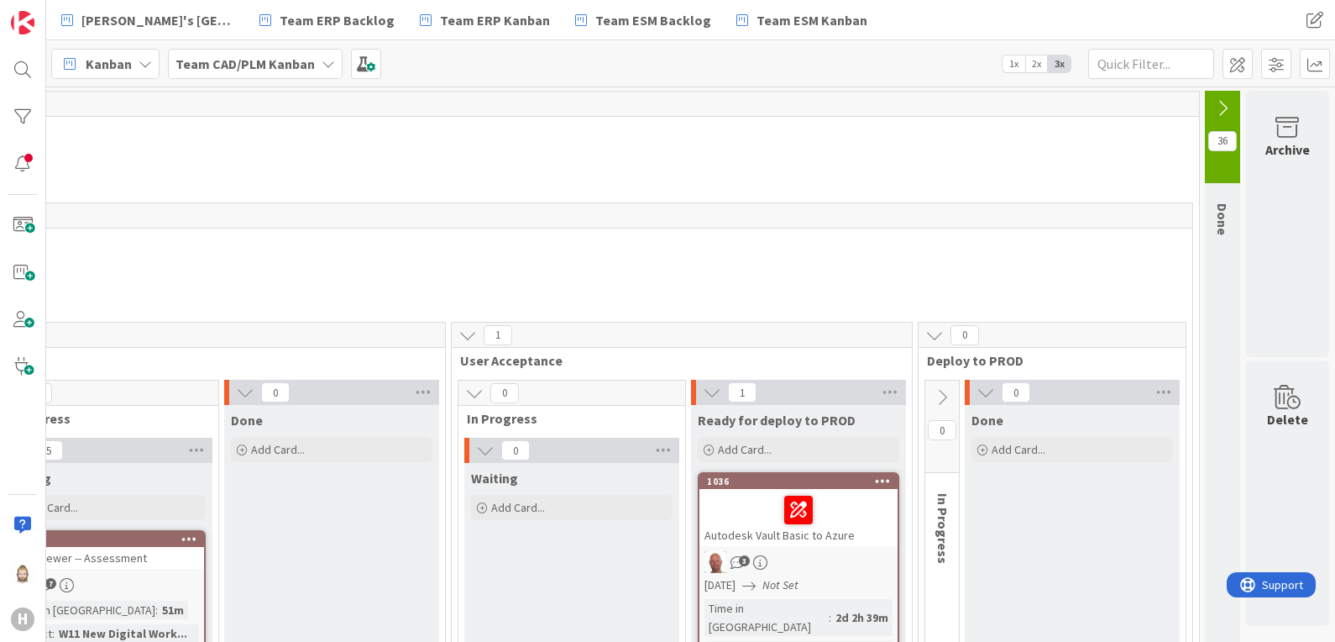
click at [933, 395] on icon at bounding box center [942, 397] width 18 height 18
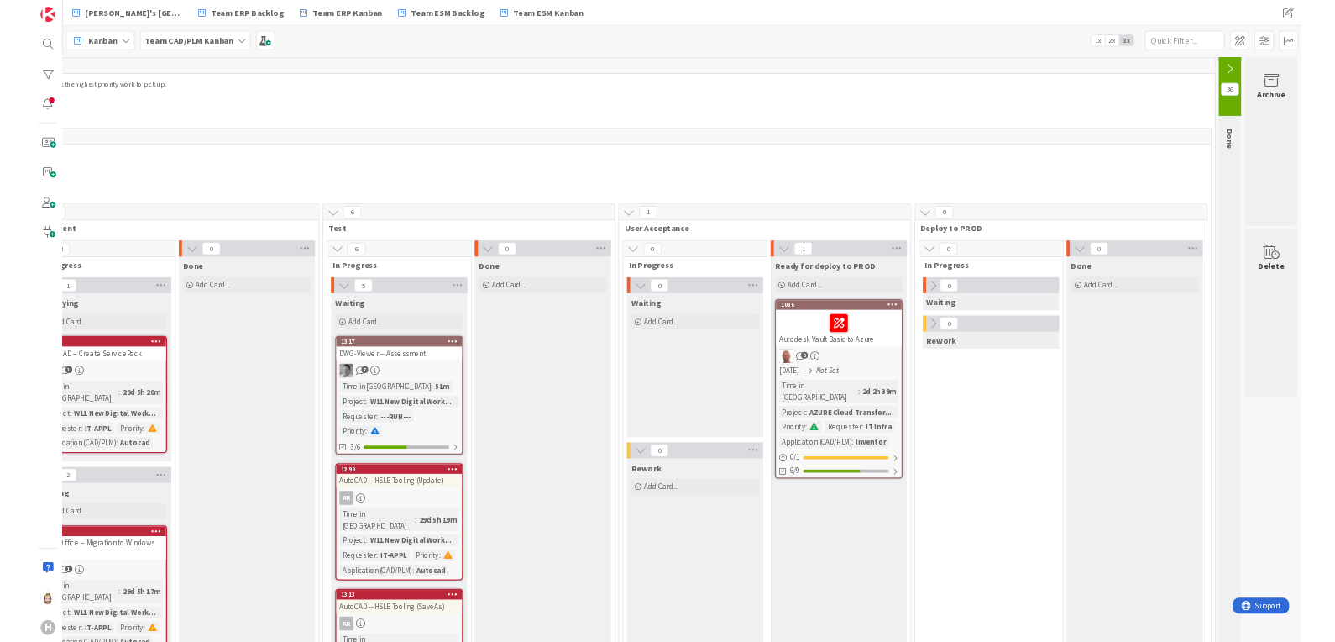
scroll to position [0, 922]
